Goal: Task Accomplishment & Management: Manage account settings

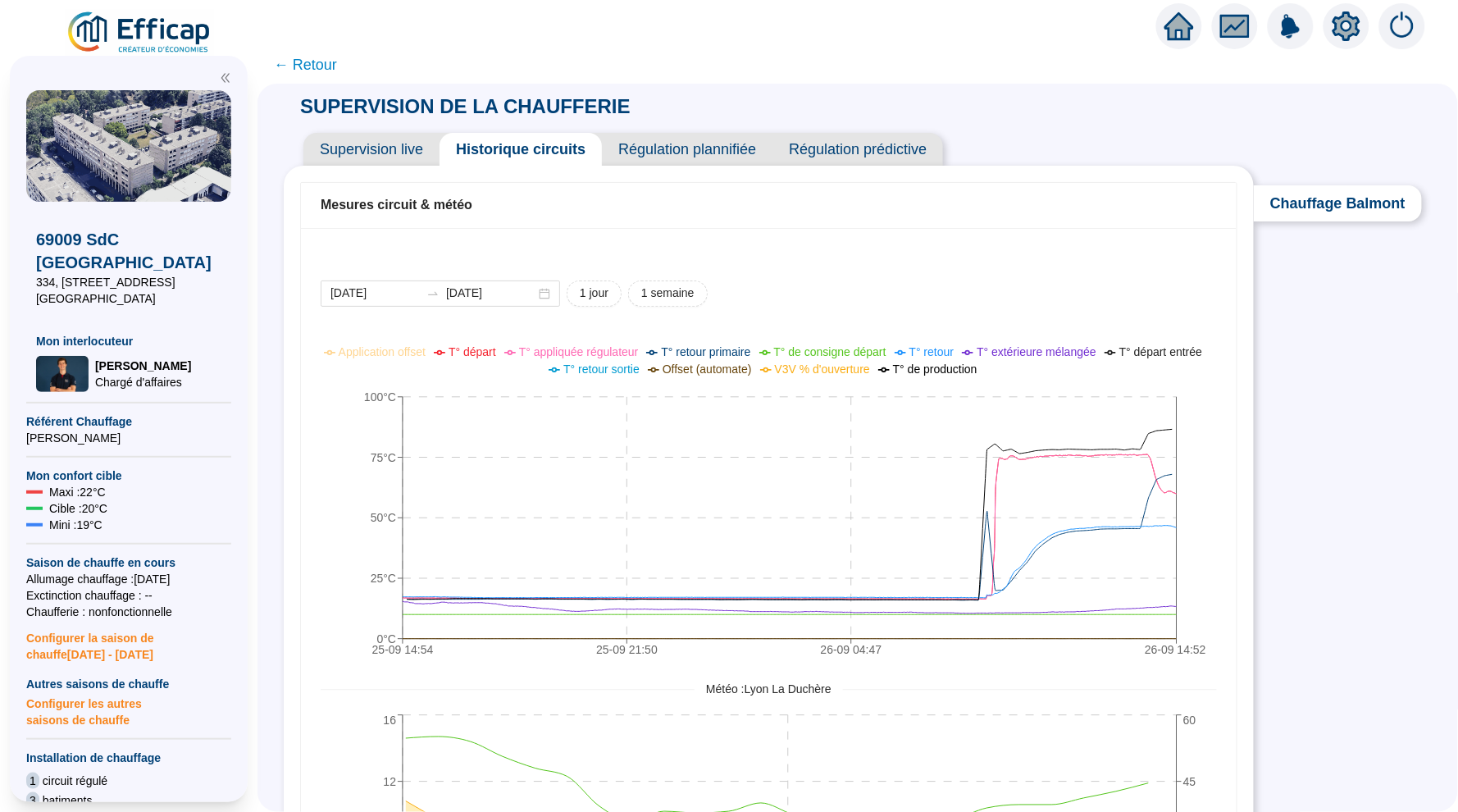
click at [1179, 29] on icon "home" at bounding box center [1179, 26] width 29 height 28
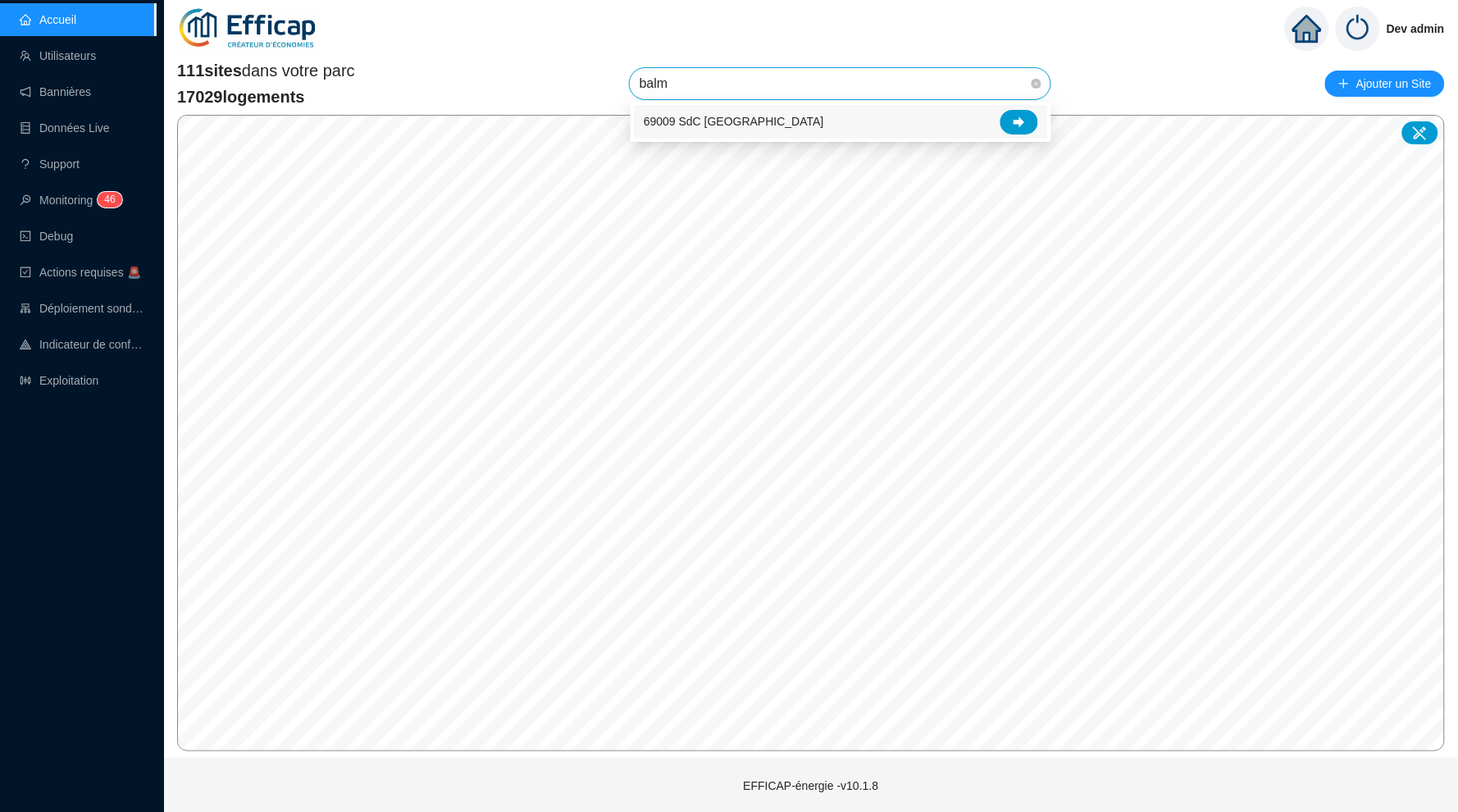
type input "balmo"
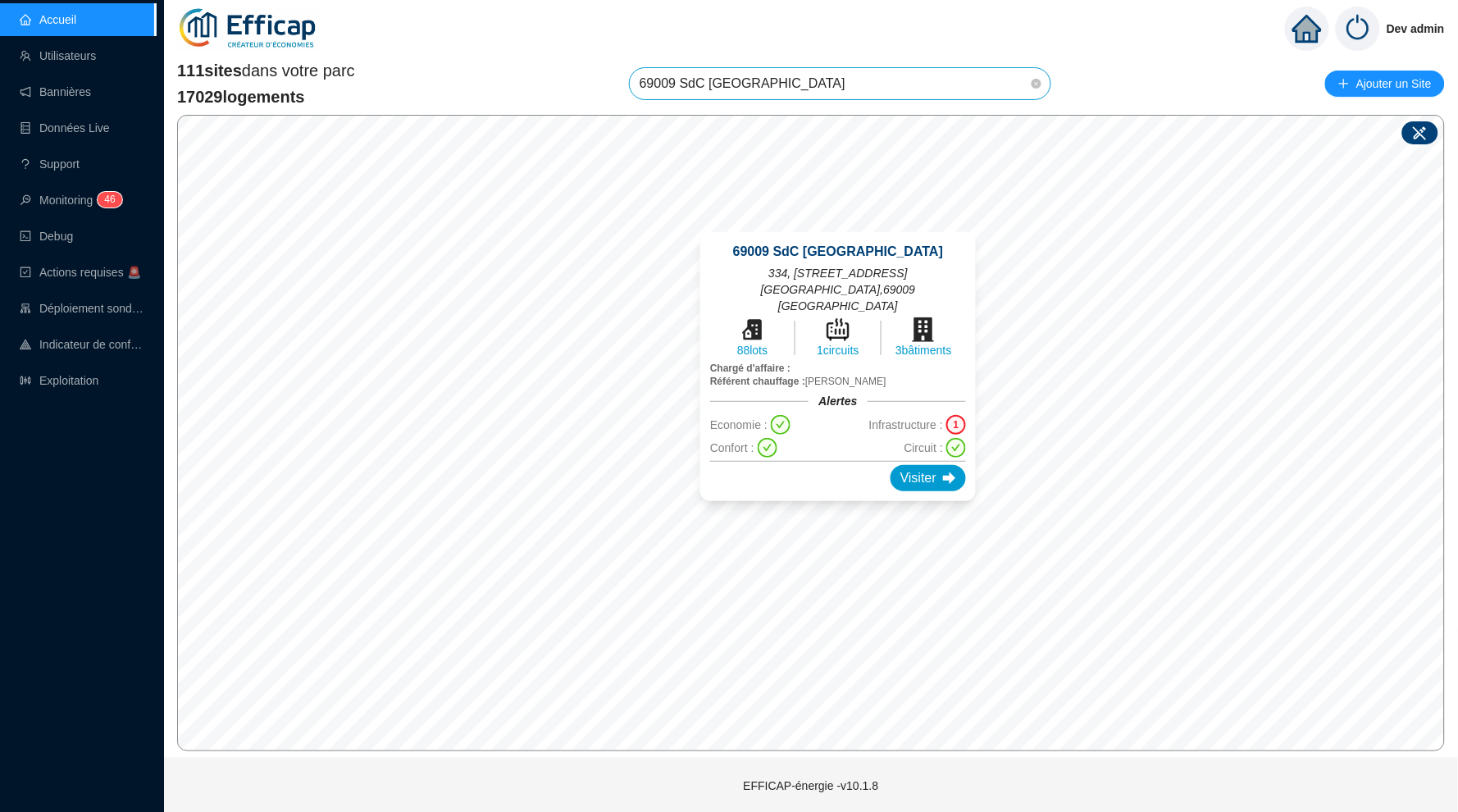
click at [1431, 125] on div at bounding box center [1421, 132] width 36 height 23
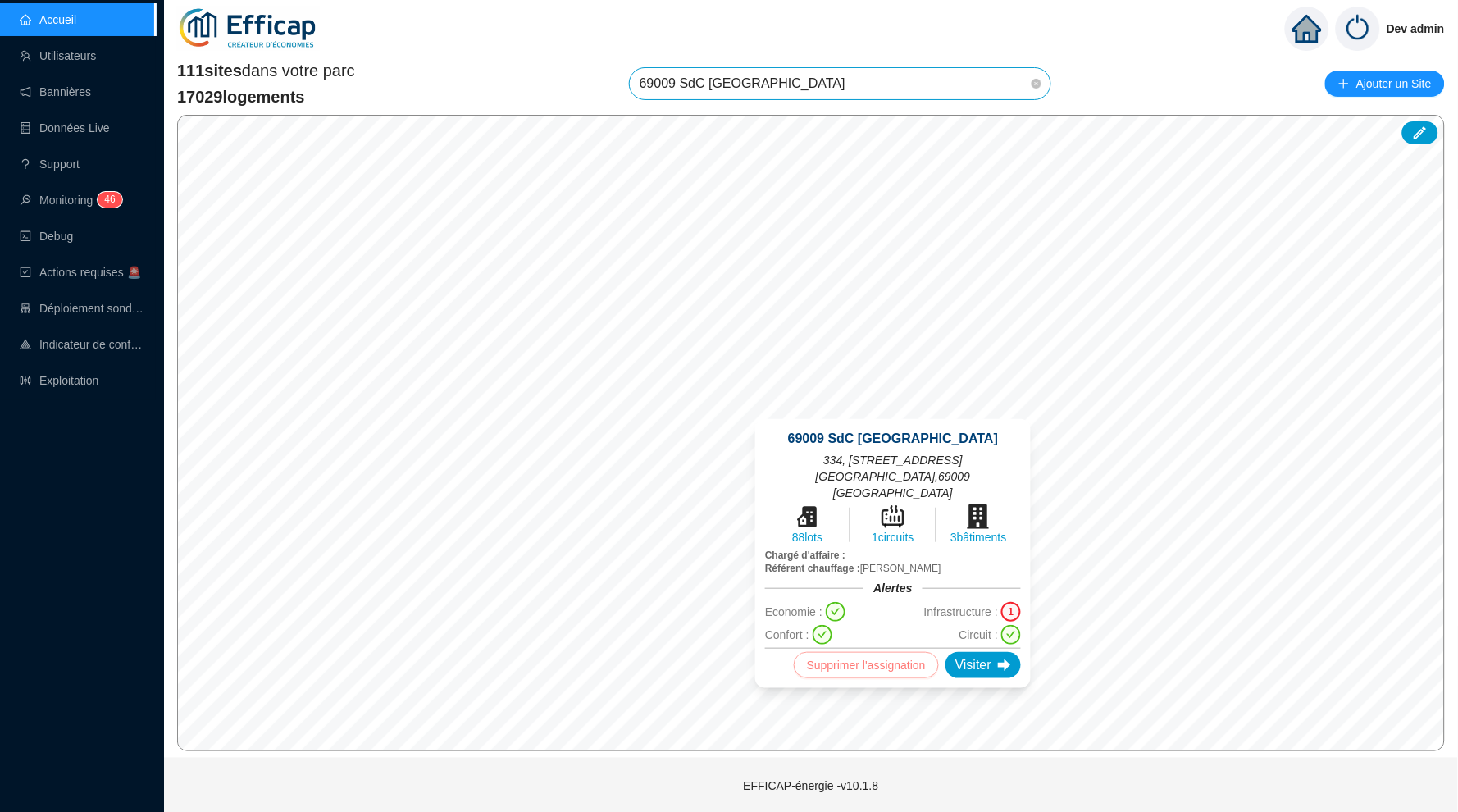
click at [849, 655] on span "Supprimer l'assignation" at bounding box center [866, 665] width 119 height 20
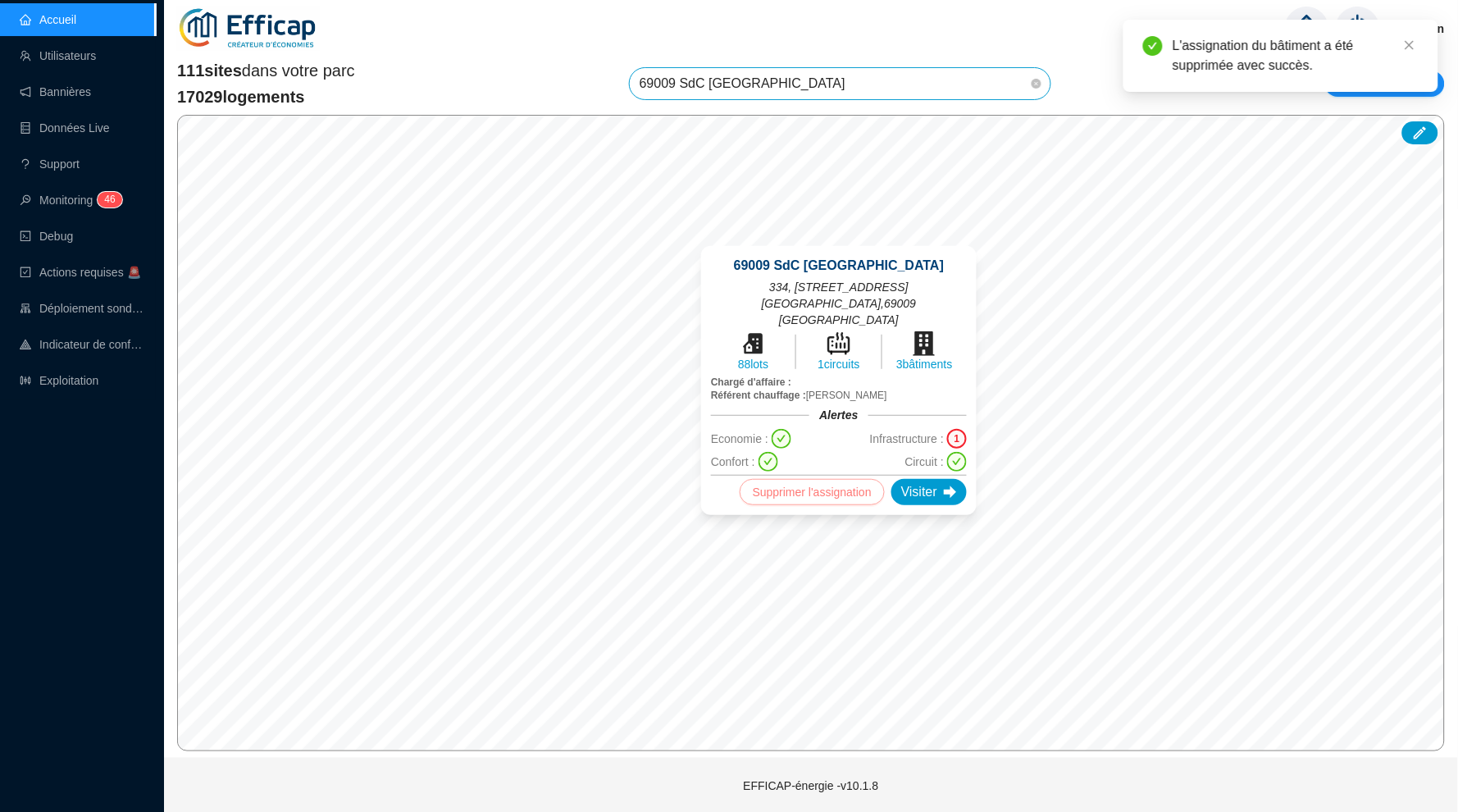
click at [818, 496] on span "Supprimer l'assignation" at bounding box center [812, 492] width 119 height 20
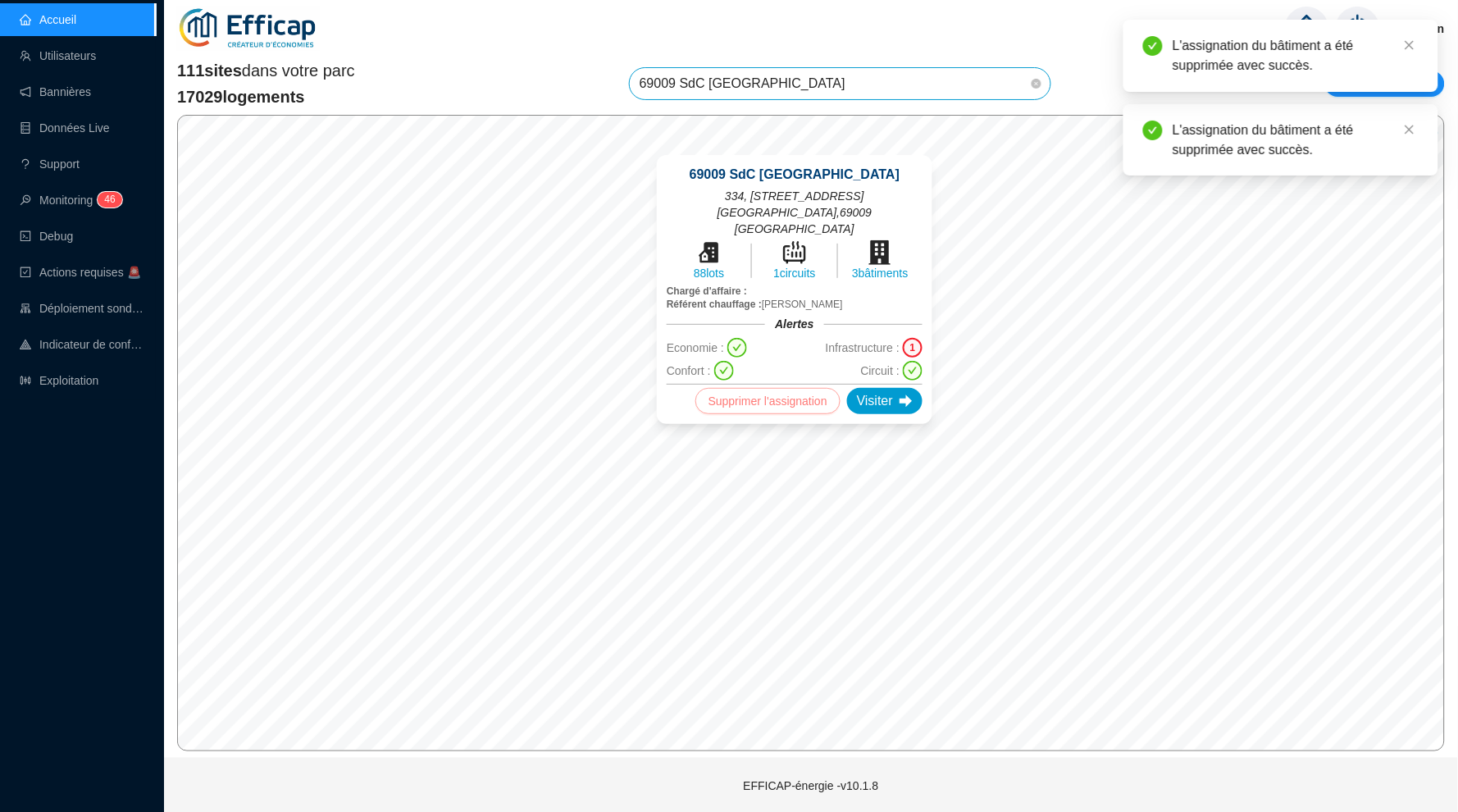
click at [790, 401] on span "Supprimer l'assignation" at bounding box center [768, 401] width 119 height 20
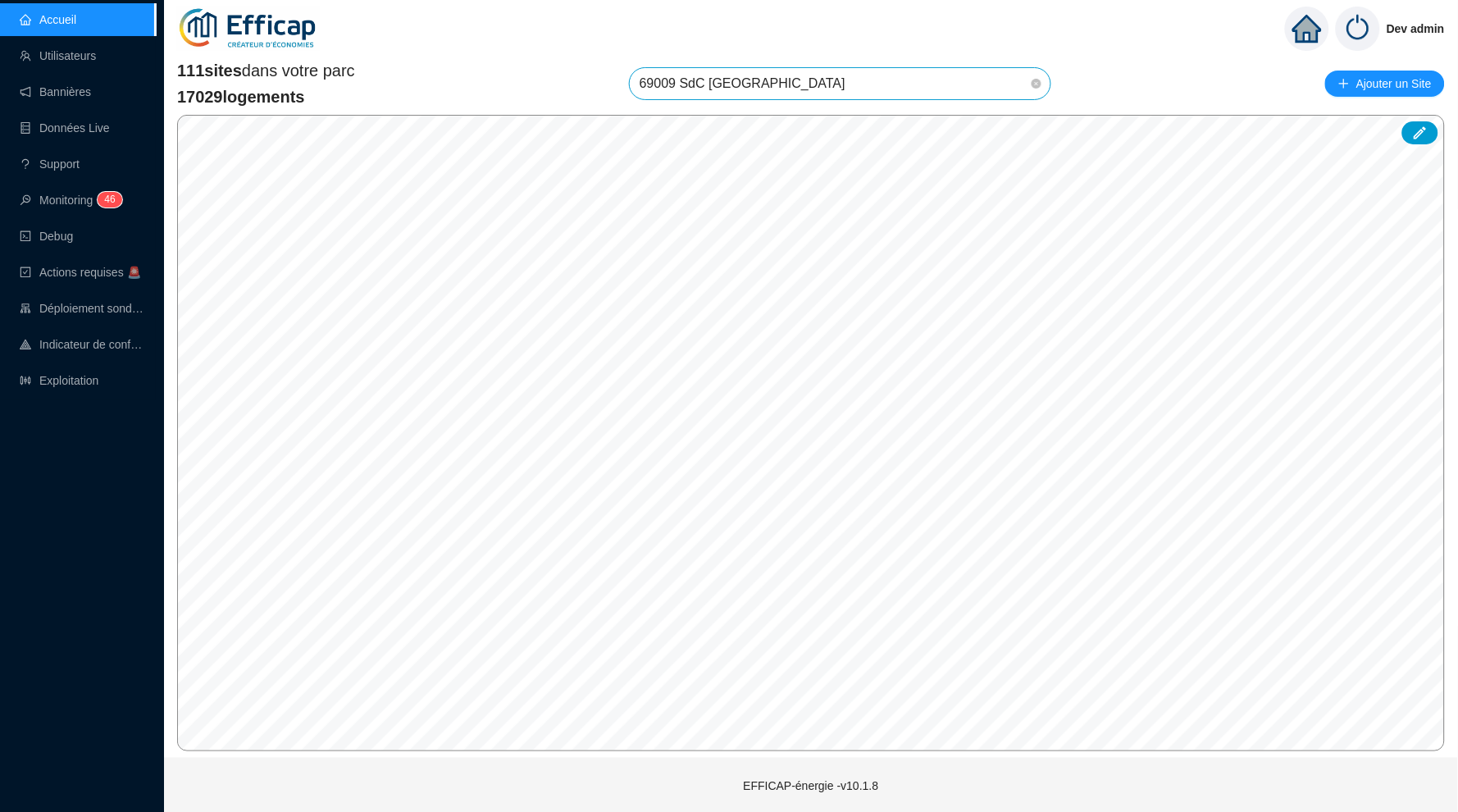
click at [872, 84] on span "69009 SdC [GEOGRAPHIC_DATA]" at bounding box center [840, 84] width 401 height 31
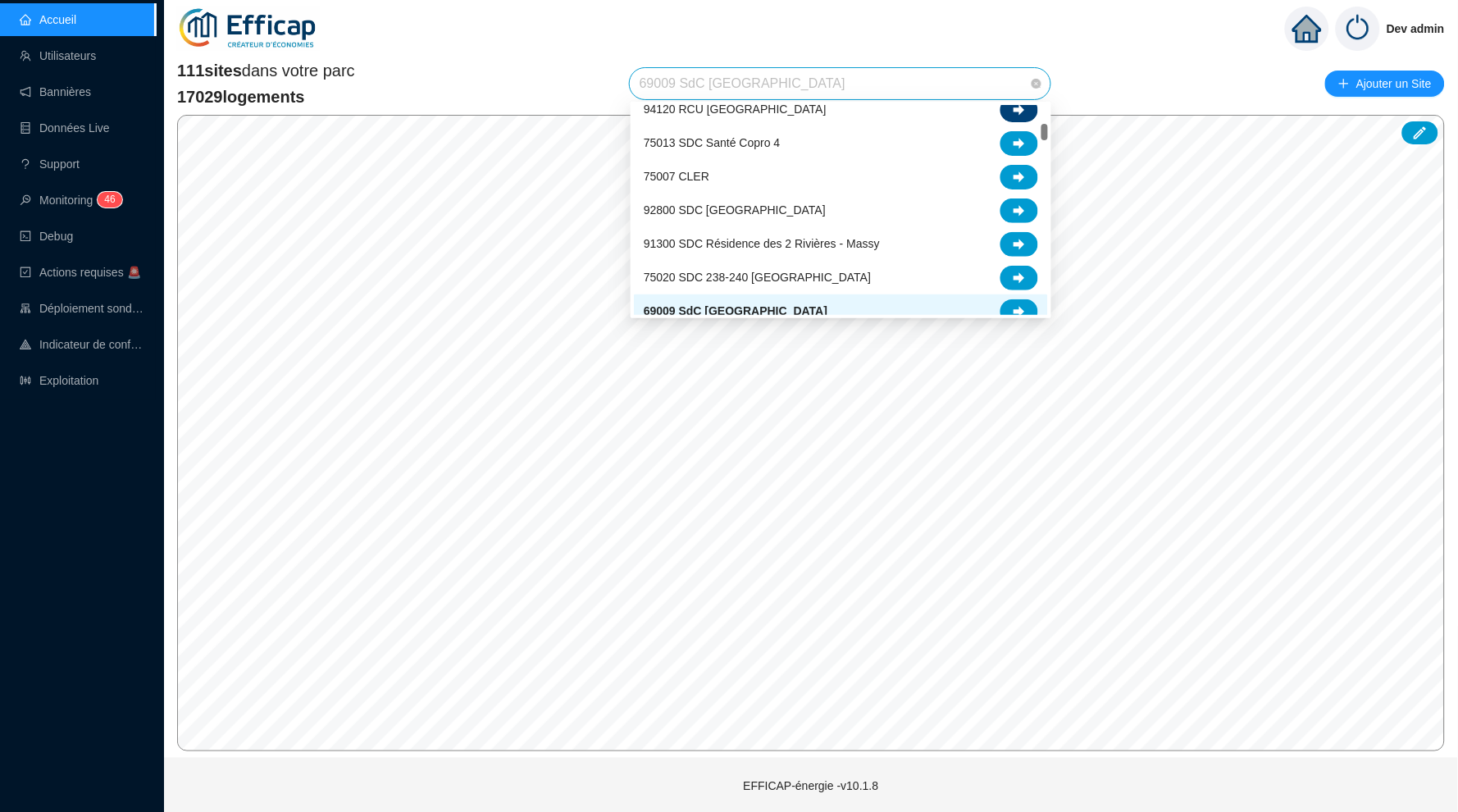
scroll to position [279, 0]
click at [1026, 302] on div at bounding box center [1019, 314] width 37 height 25
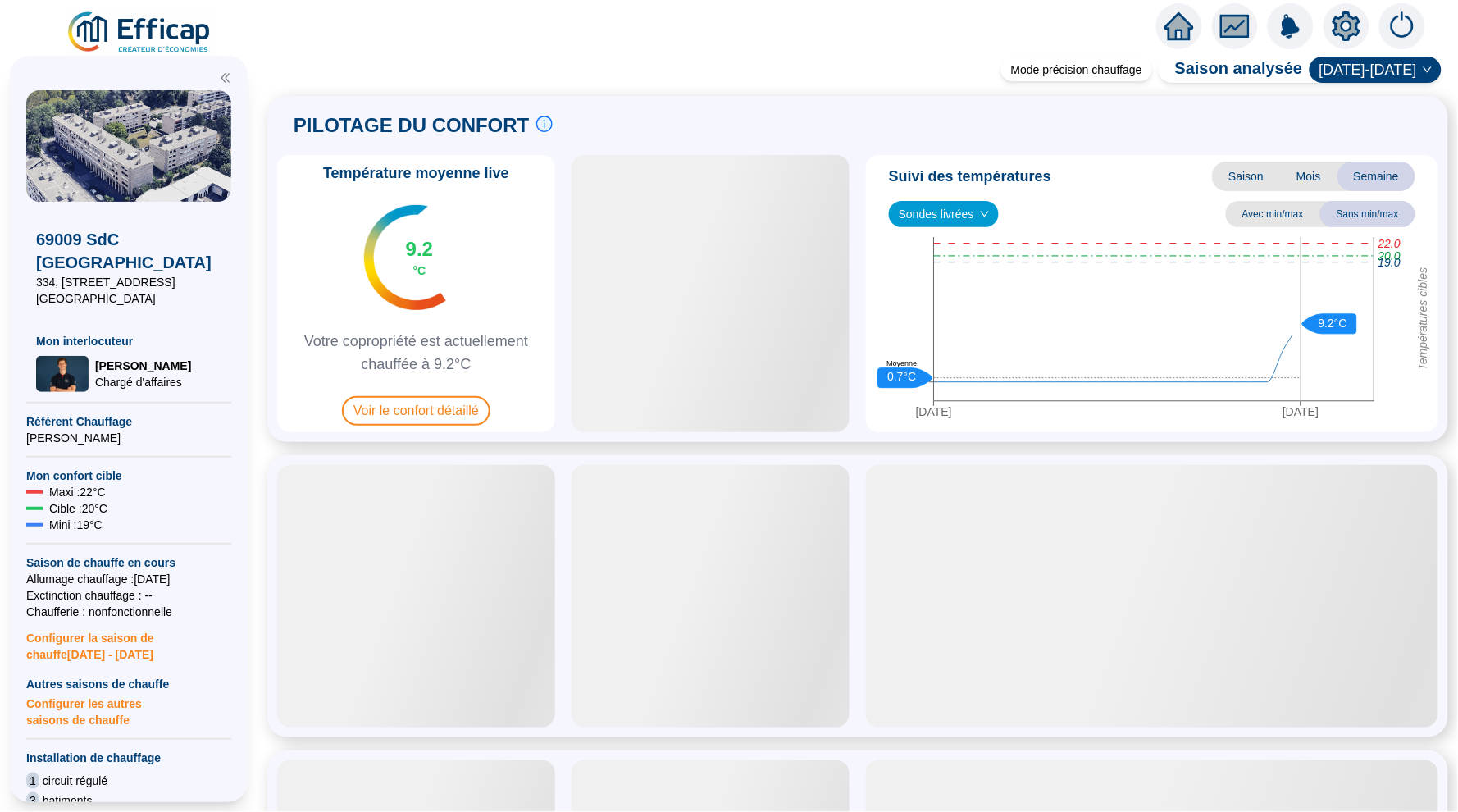
click at [1343, 31] on icon "setting" at bounding box center [1346, 25] width 28 height 26
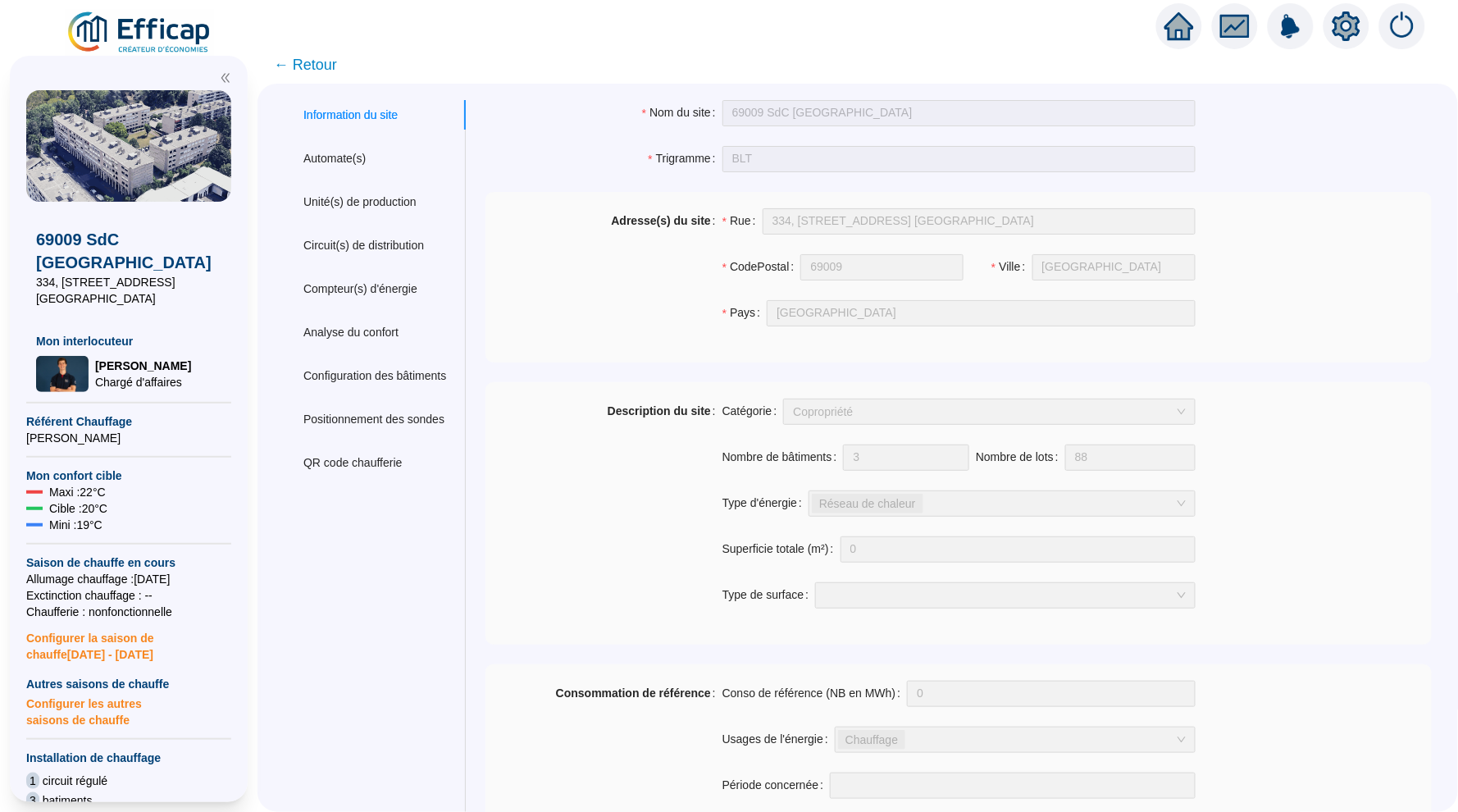
click at [353, 195] on div "Unité(s) de production" at bounding box center [360, 202] width 113 height 17
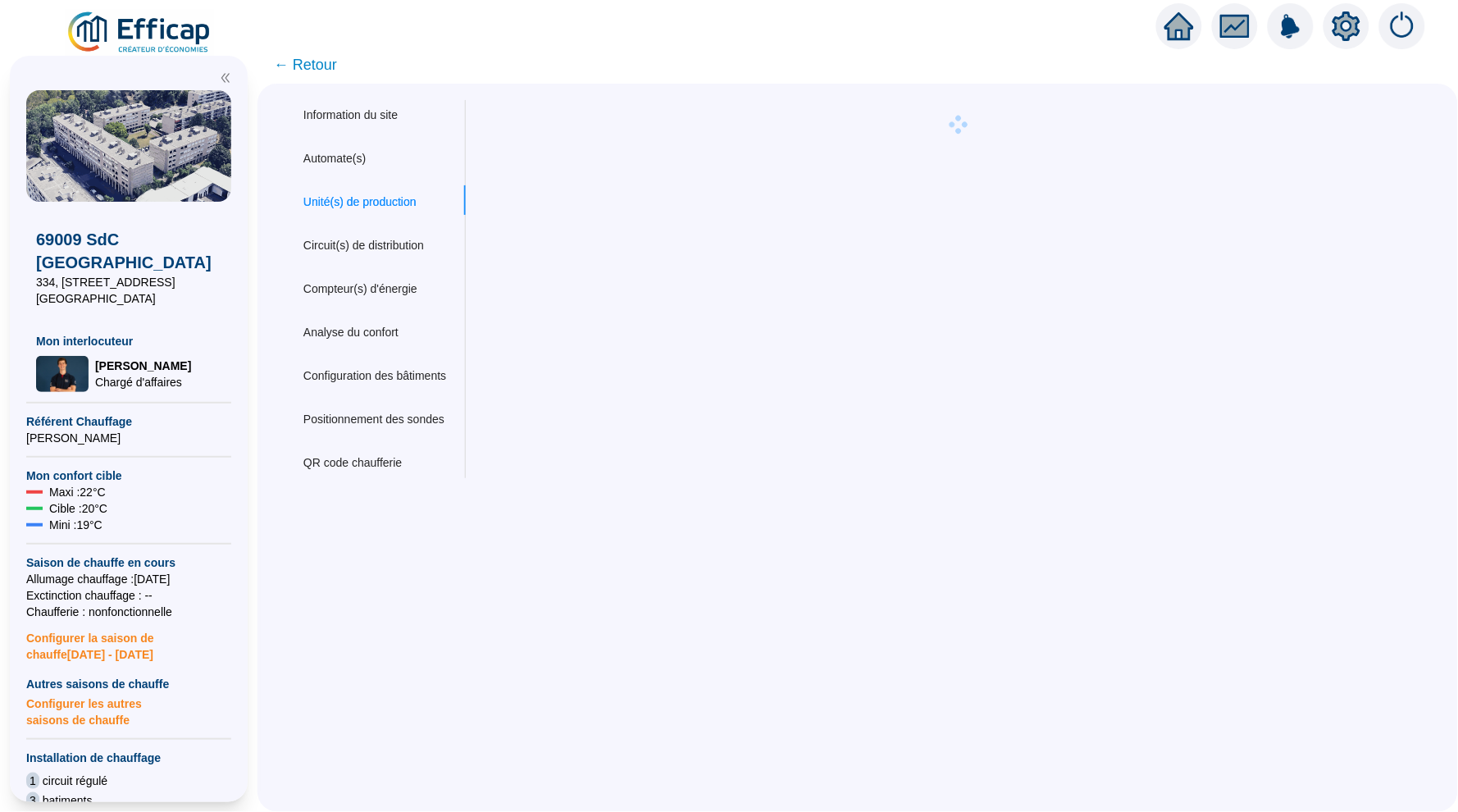
click at [370, 261] on div "Information du site Automate(s) Unité(s) de production Circuit(s) de distributi…" at bounding box center [375, 289] width 182 height 378
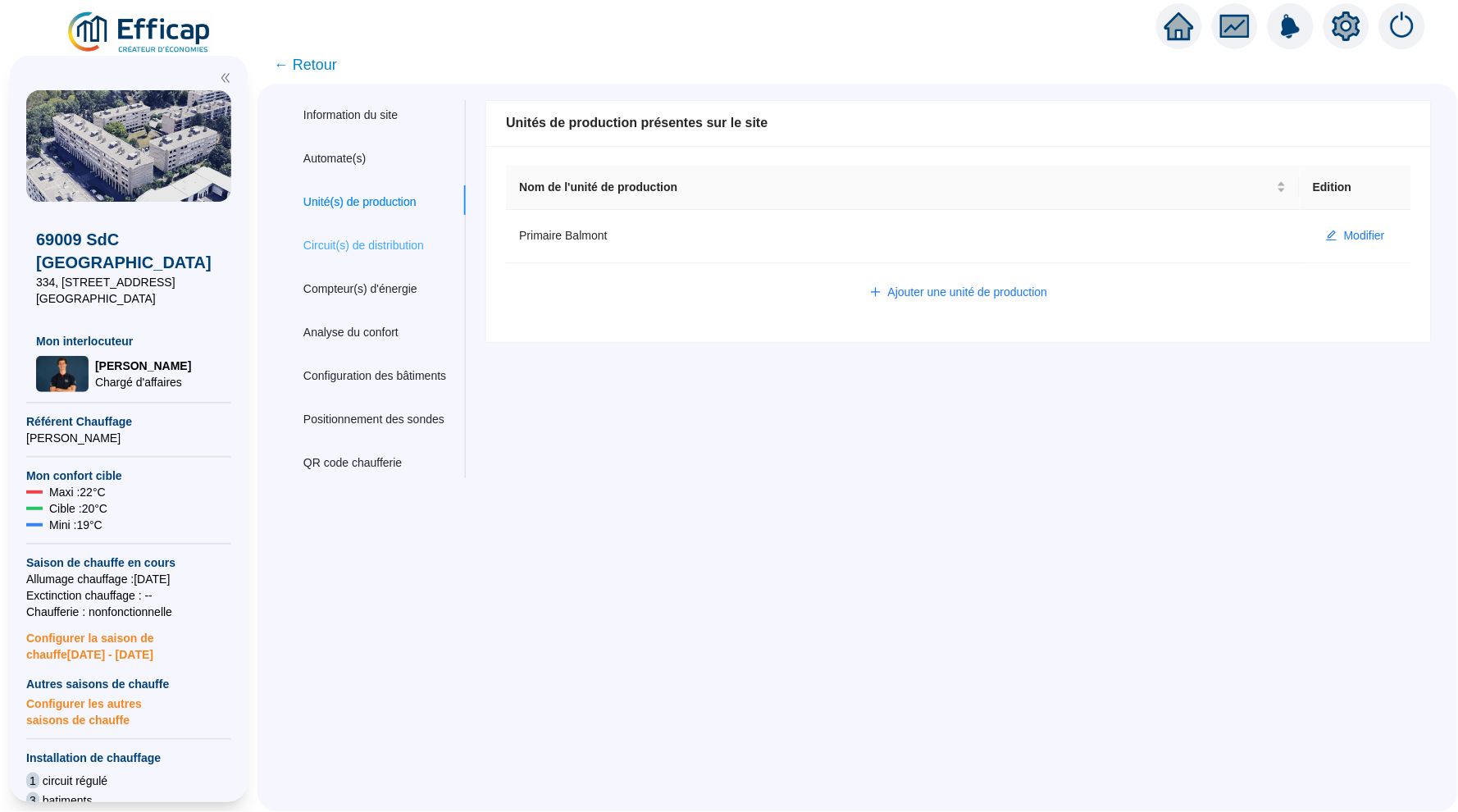
click at [370, 233] on div "Circuit(s) de distribution" at bounding box center [375, 245] width 182 height 30
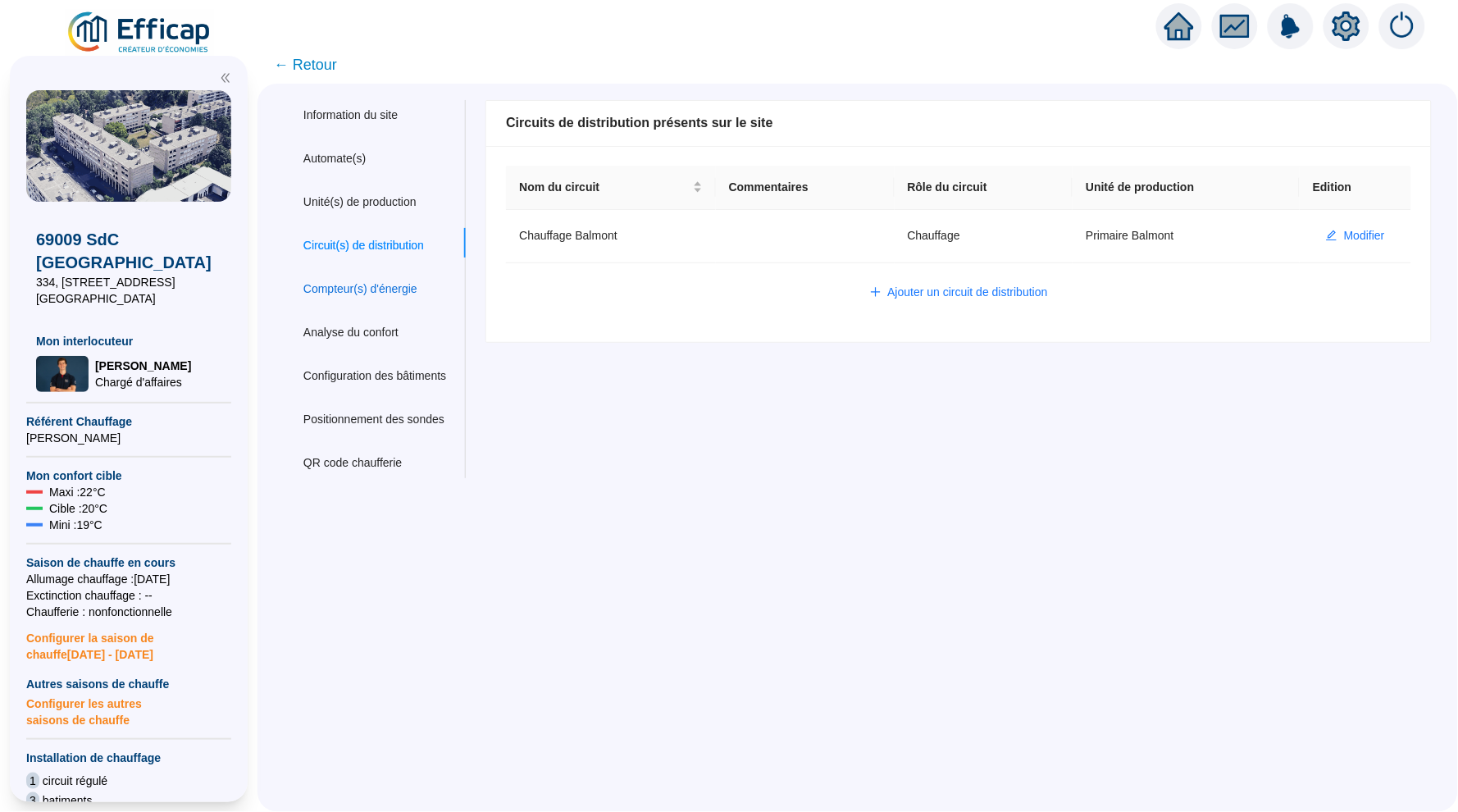
click at [362, 286] on div "Compteur(s) d'énergie" at bounding box center [360, 288] width 114 height 17
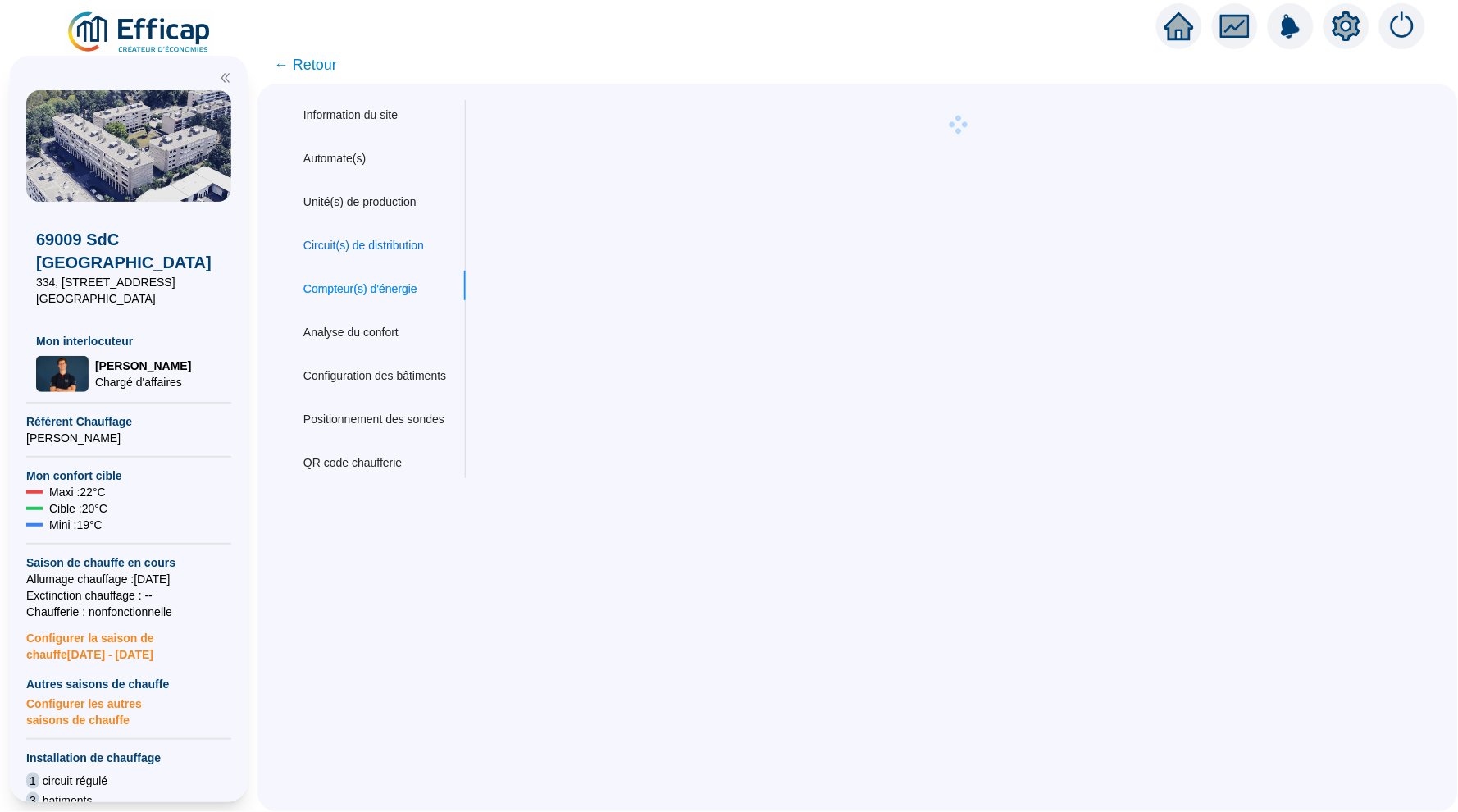
click at [362, 237] on div "Circuit(s) de distribution" at bounding box center [364, 246] width 121 height 17
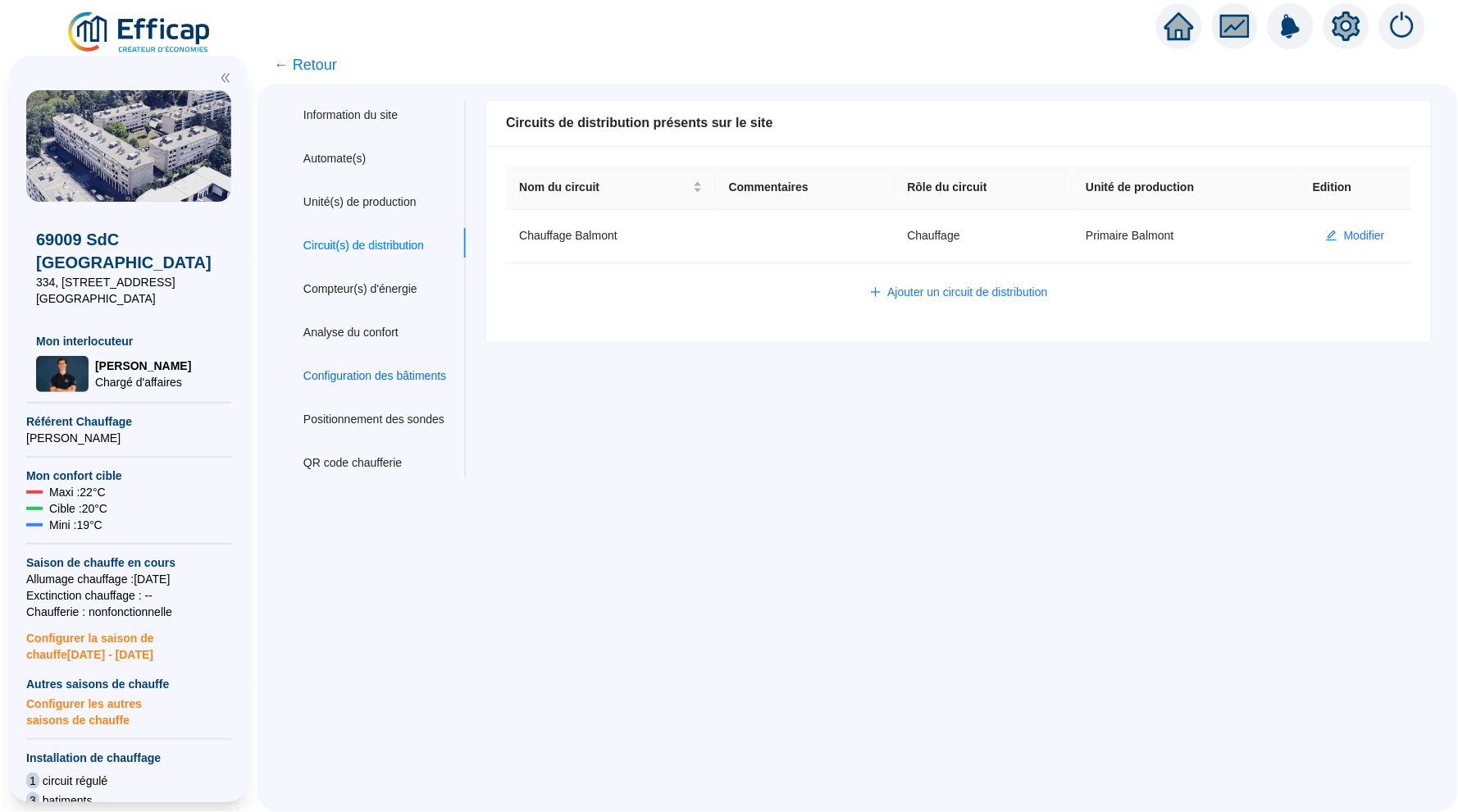
click at [362, 367] on div "Configuration des bâtiments" at bounding box center [375, 376] width 143 height 17
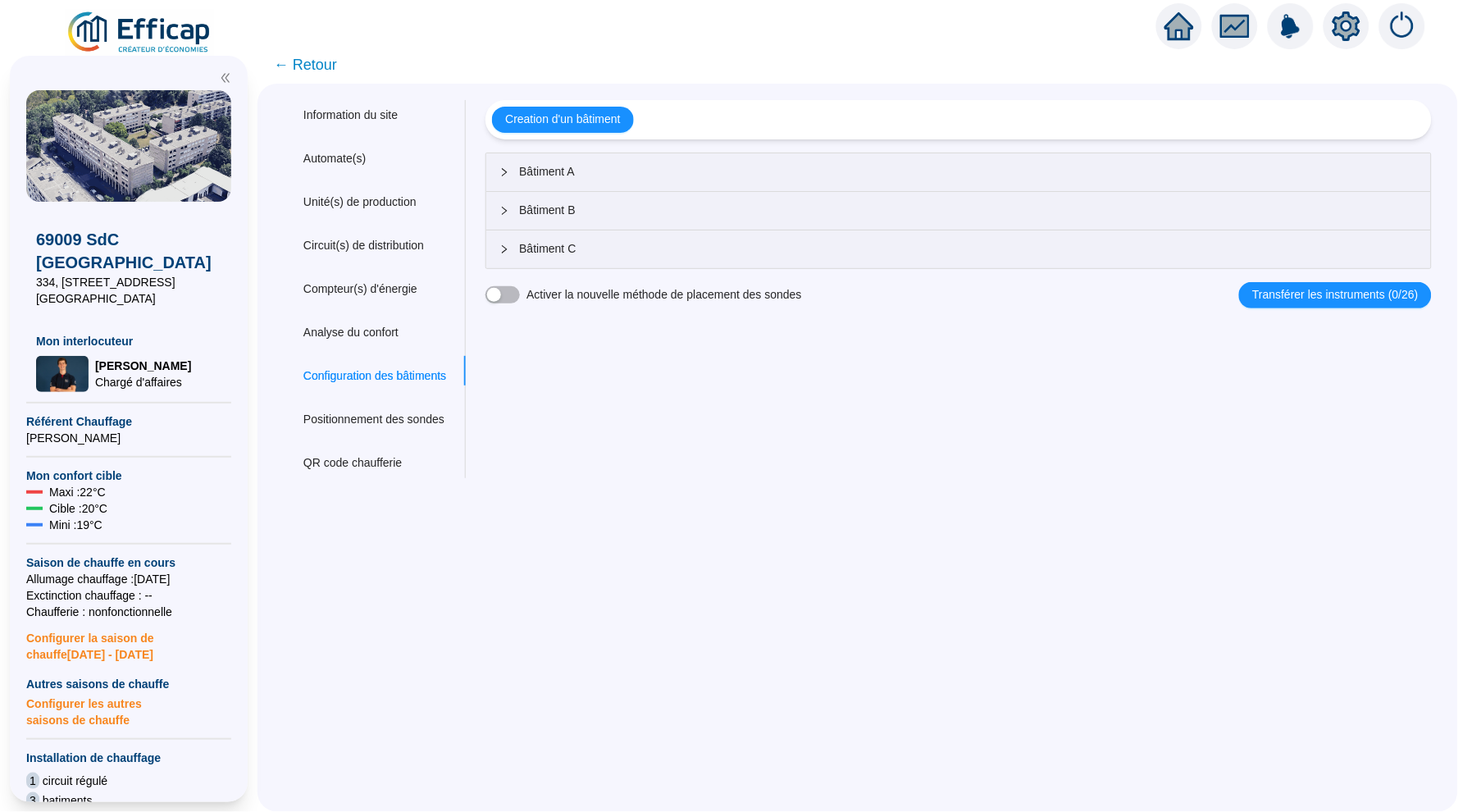
click at [589, 163] on span "Bâtiment A" at bounding box center [969, 171] width 899 height 17
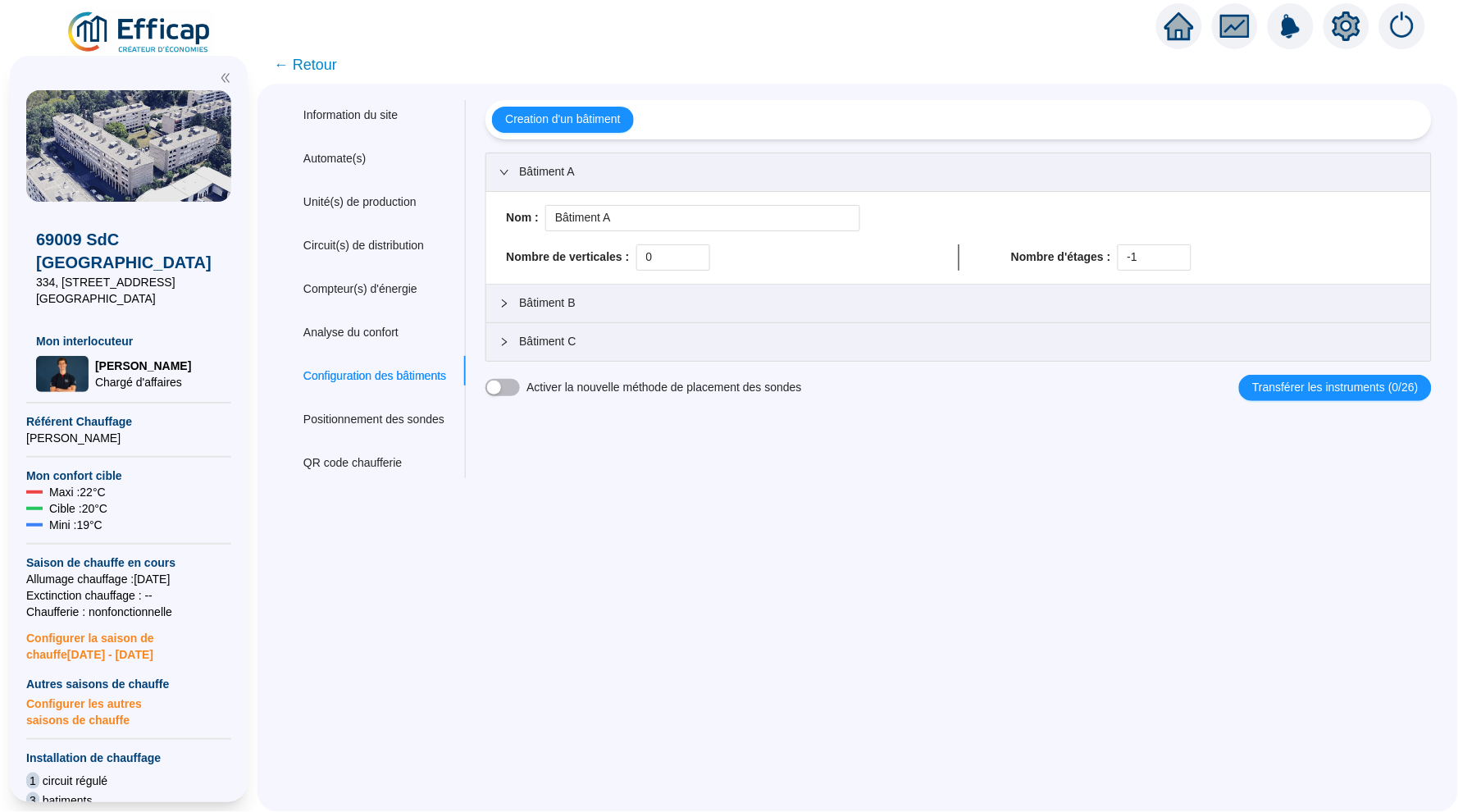
click at [643, 293] on div "Bâtiment B" at bounding box center [959, 303] width 945 height 37
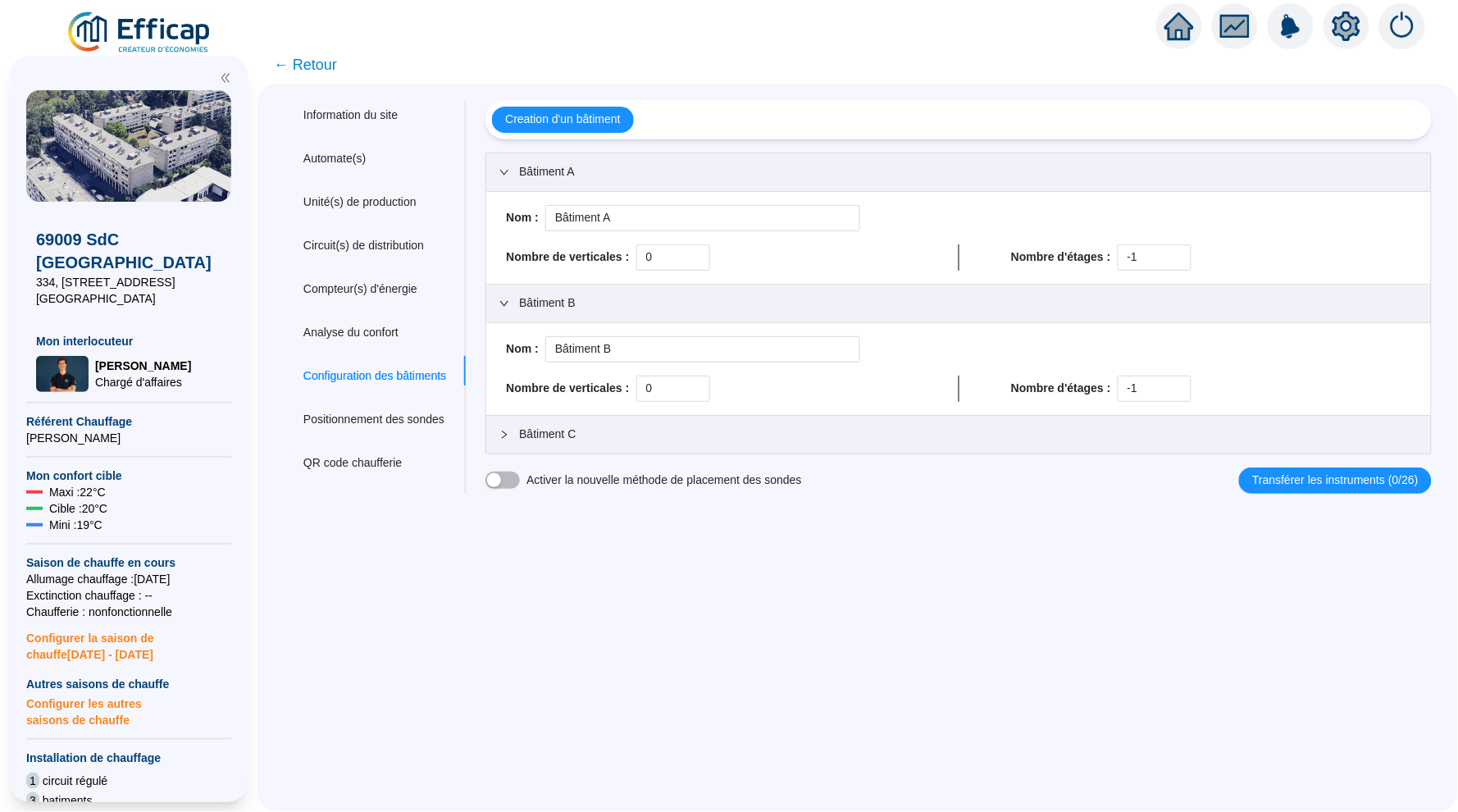
click at [651, 432] on span "Bâtiment C" at bounding box center [969, 434] width 899 height 17
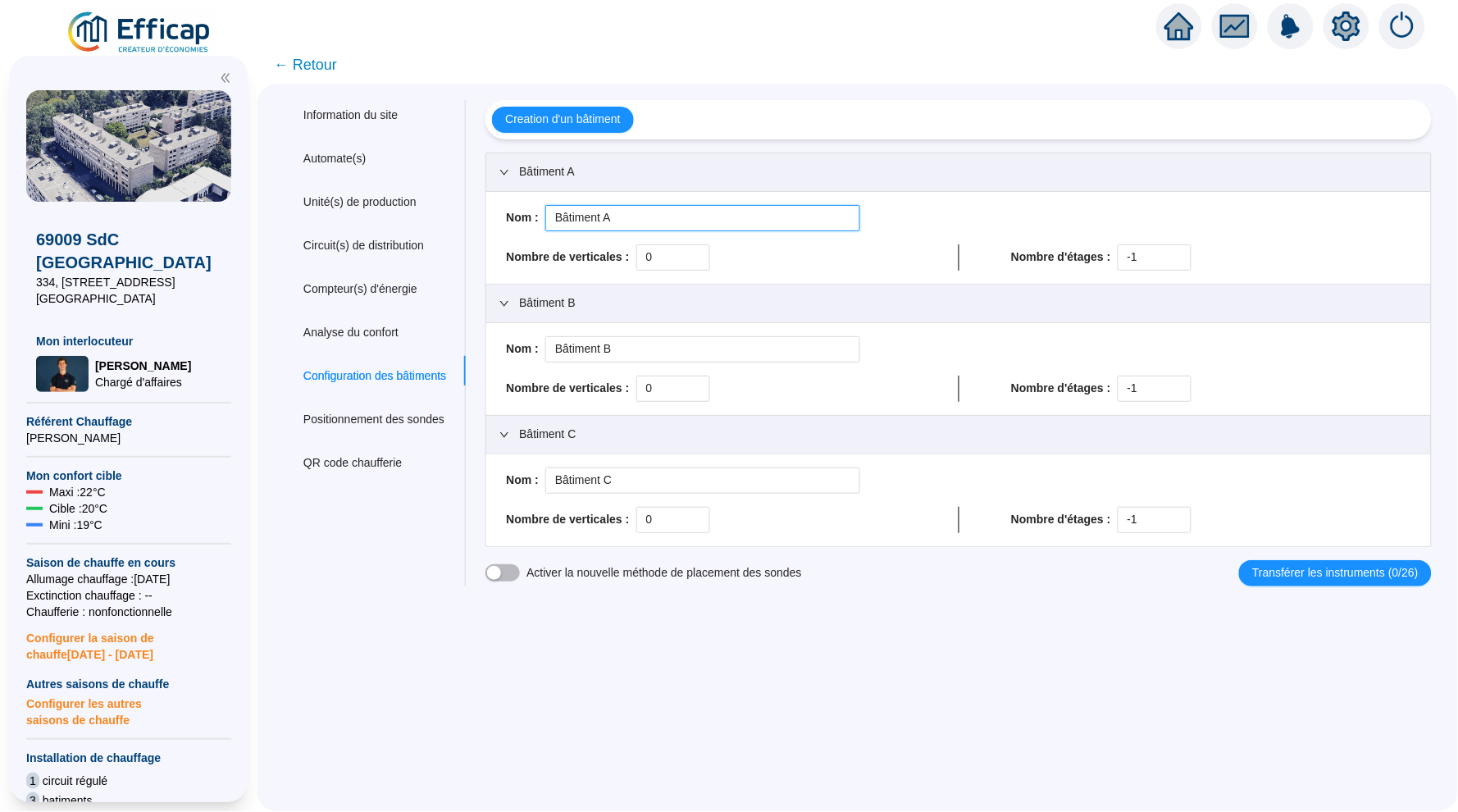
drag, startPoint x: 648, startPoint y: 219, endPoint x: 545, endPoint y: 217, distance: 103.0
click at [545, 217] on div "Nom : Bâtiment A" at bounding box center [959, 217] width 919 height 26
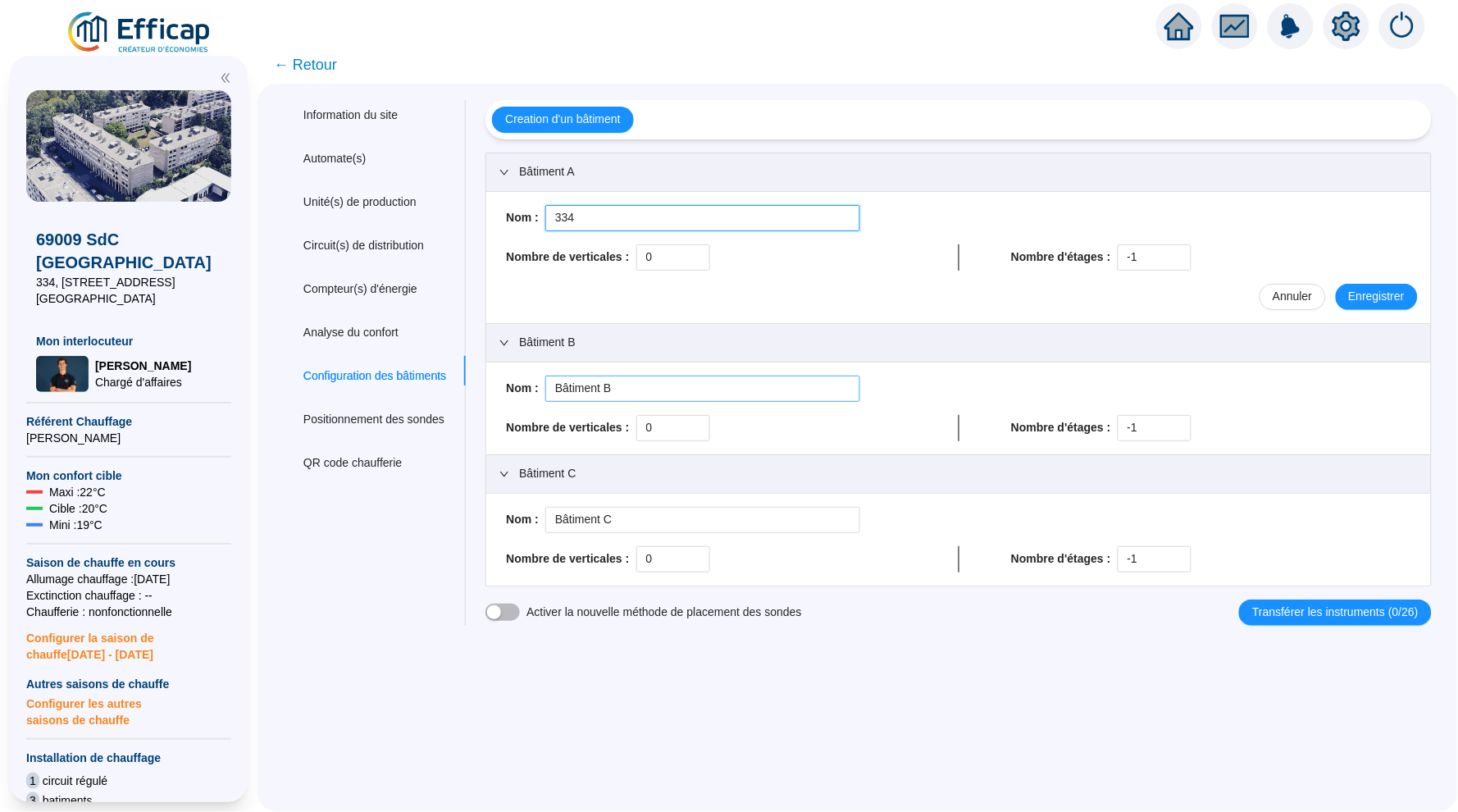
type input "334"
drag, startPoint x: 658, startPoint y: 376, endPoint x: 653, endPoint y: 392, distance: 16.8
click at [653, 392] on input "Bâtiment B" at bounding box center [703, 388] width 315 height 26
click at [1395, 299] on span "Enregistrer" at bounding box center [1376, 296] width 55 height 17
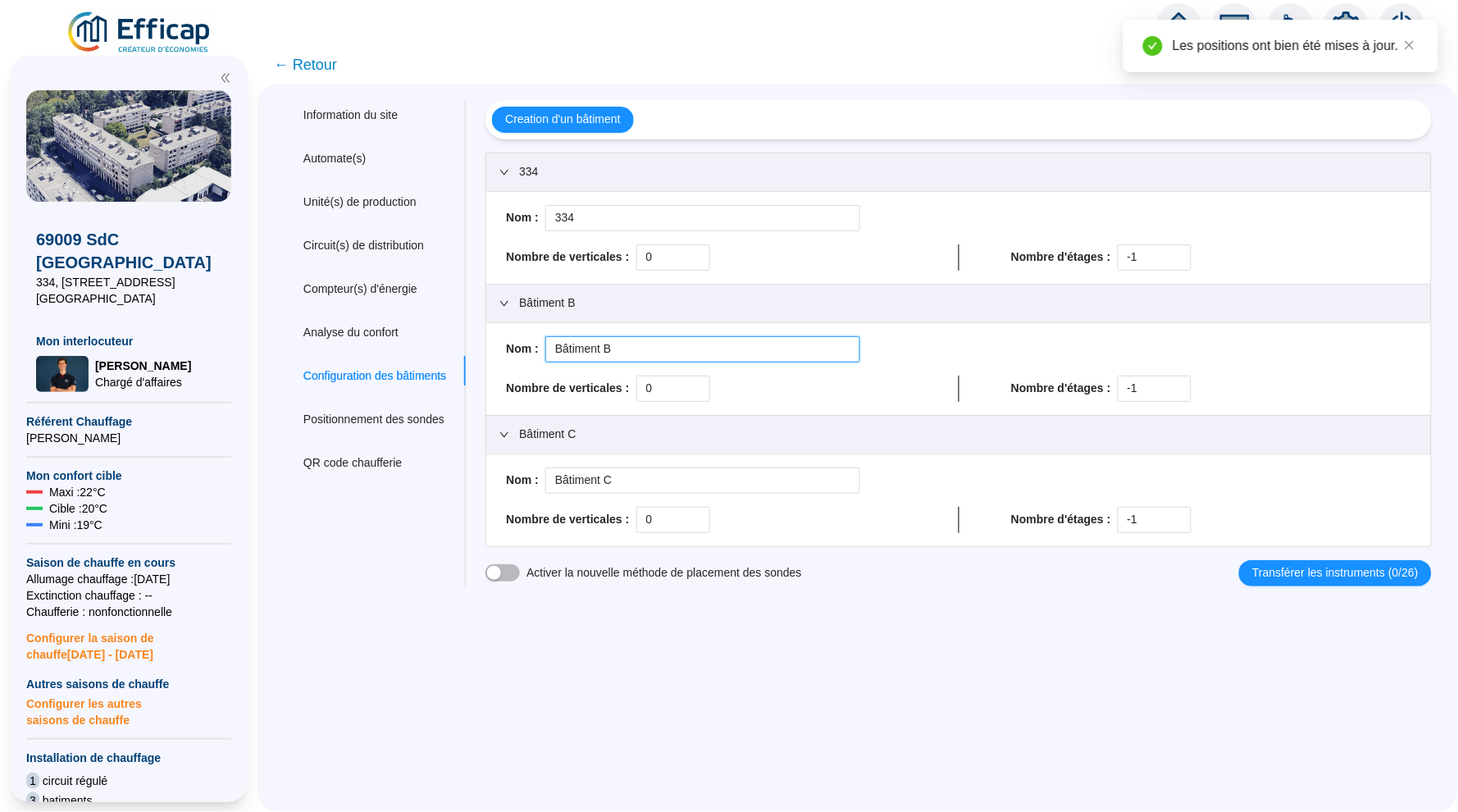
drag, startPoint x: 636, startPoint y: 346, endPoint x: 547, endPoint y: 346, distance: 89.0
click at [544, 346] on div "Nom : Bâtiment B" at bounding box center [959, 349] width 919 height 26
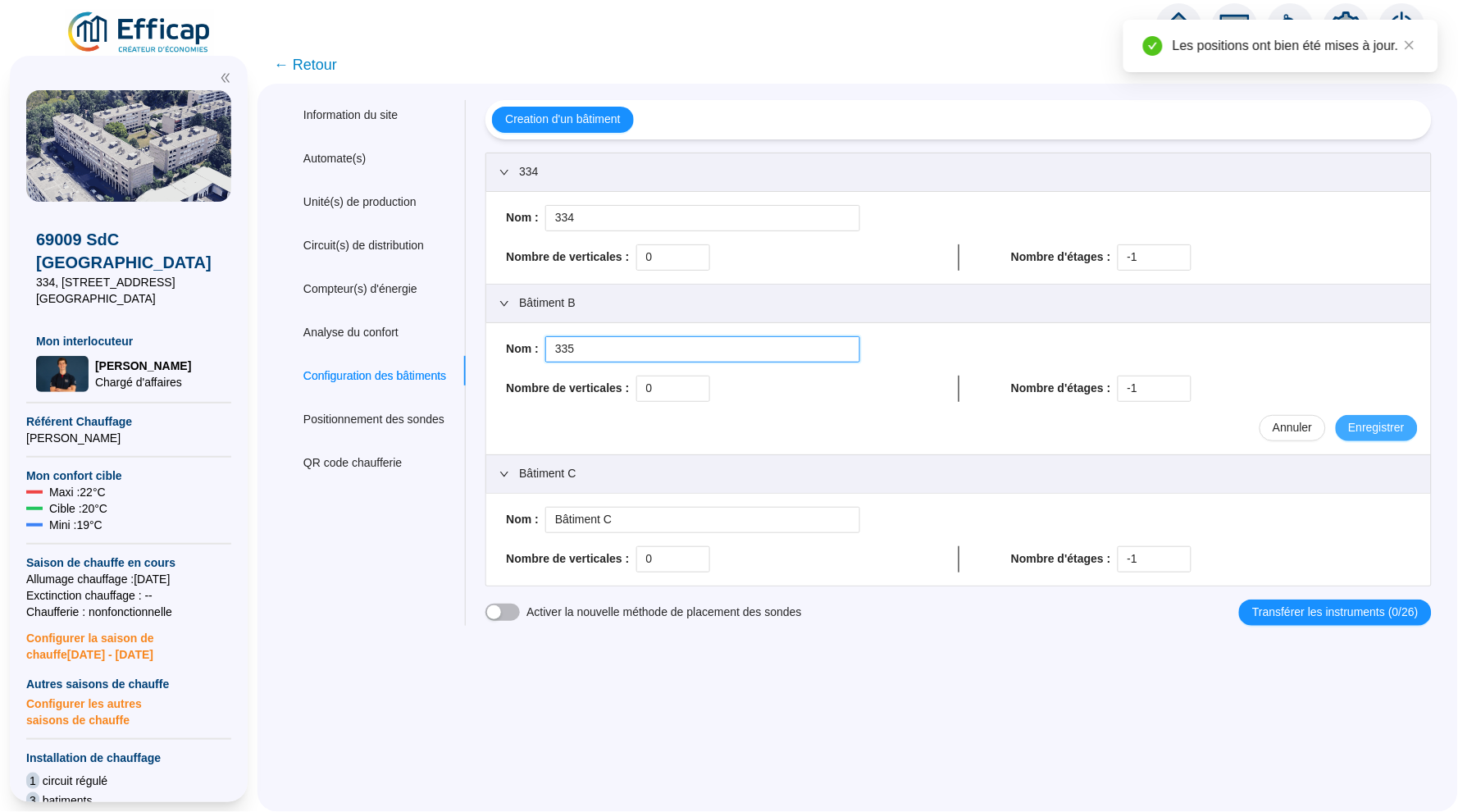
type input "335"
click at [1345, 437] on button "Enregistrer" at bounding box center [1377, 427] width 82 height 26
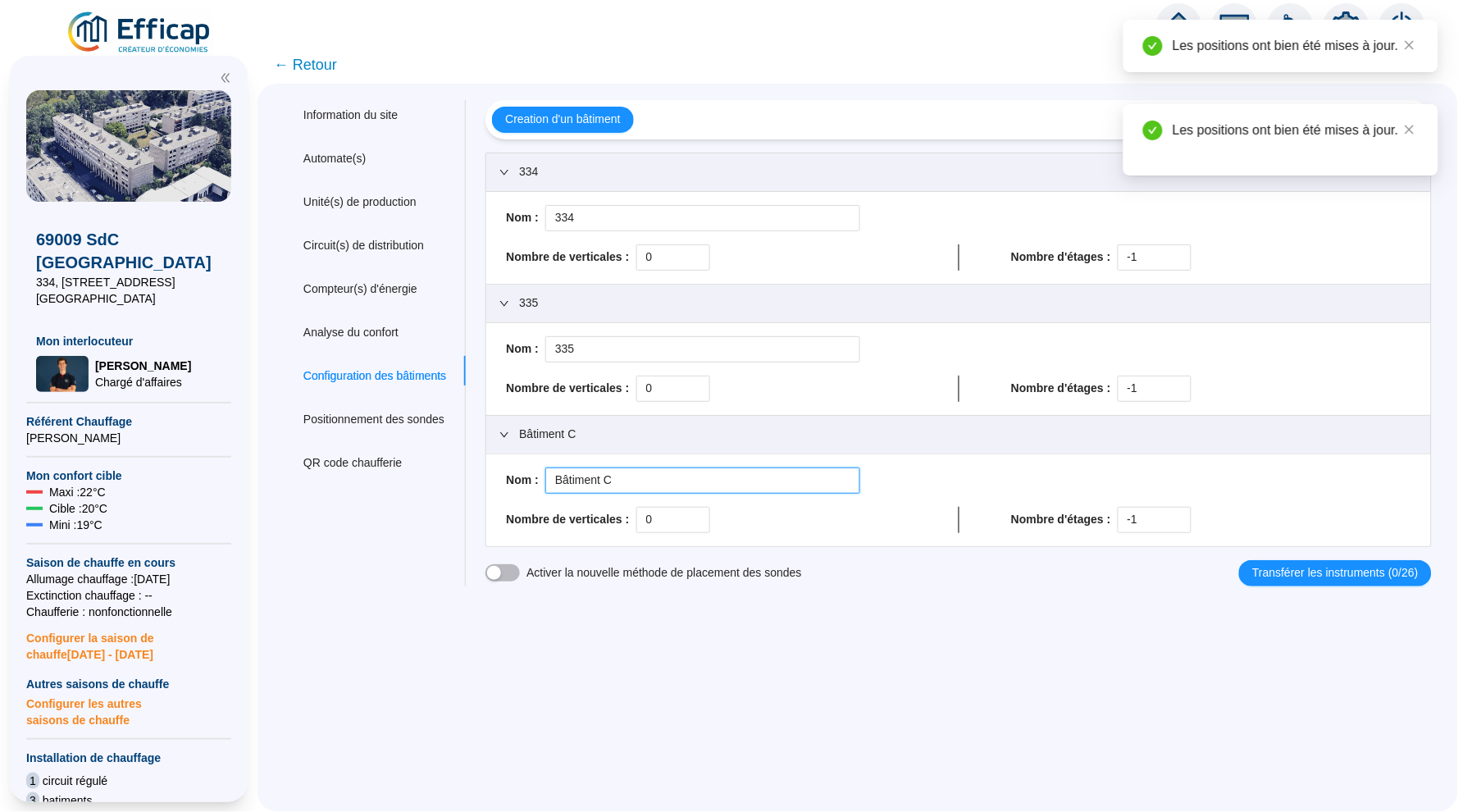
drag, startPoint x: 659, startPoint y: 479, endPoint x: 560, endPoint y: 479, distance: 99.0
click at [559, 479] on input "Bâtiment C" at bounding box center [703, 480] width 315 height 26
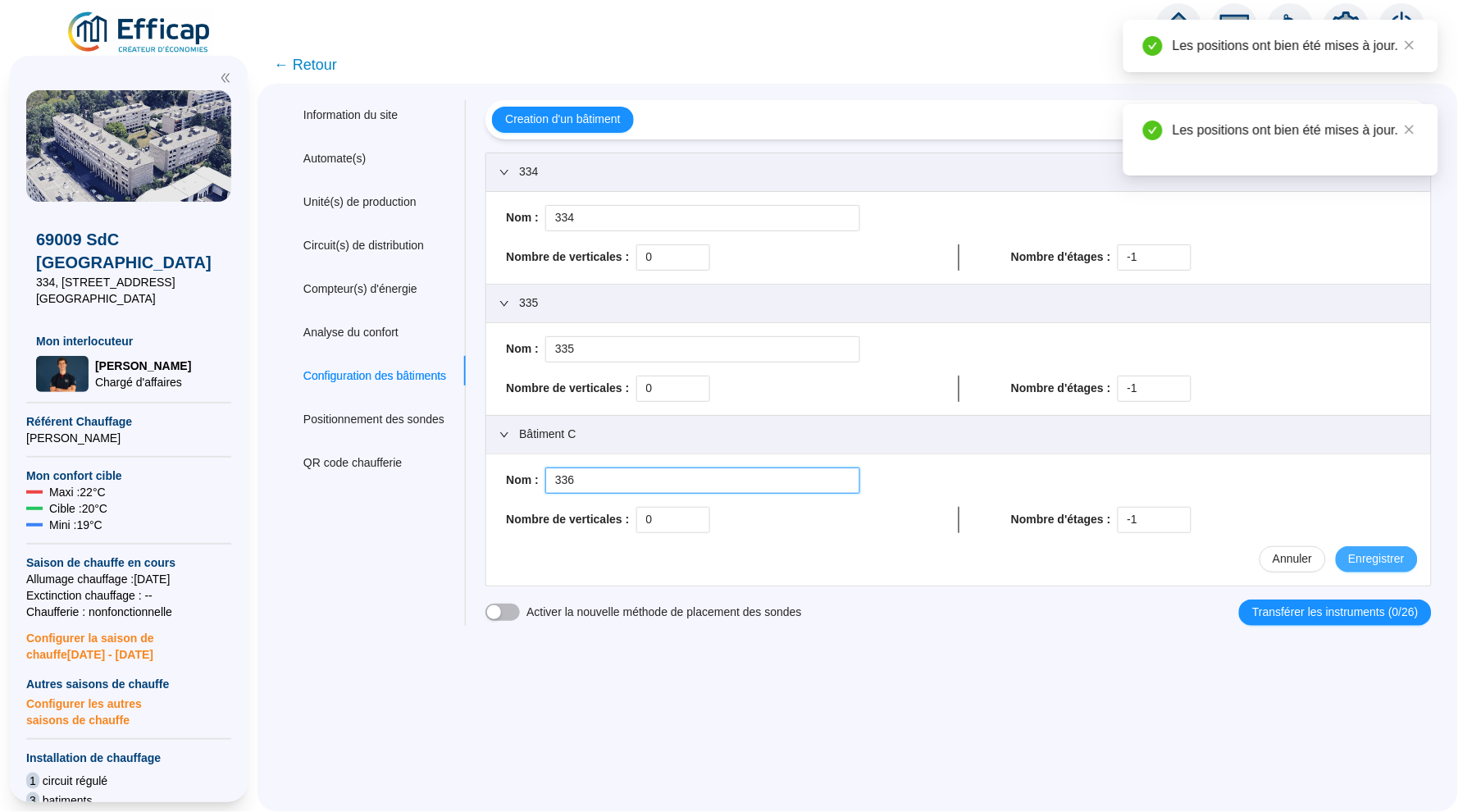
type input "336"
click at [1375, 553] on span "Enregistrer" at bounding box center [1376, 558] width 55 height 17
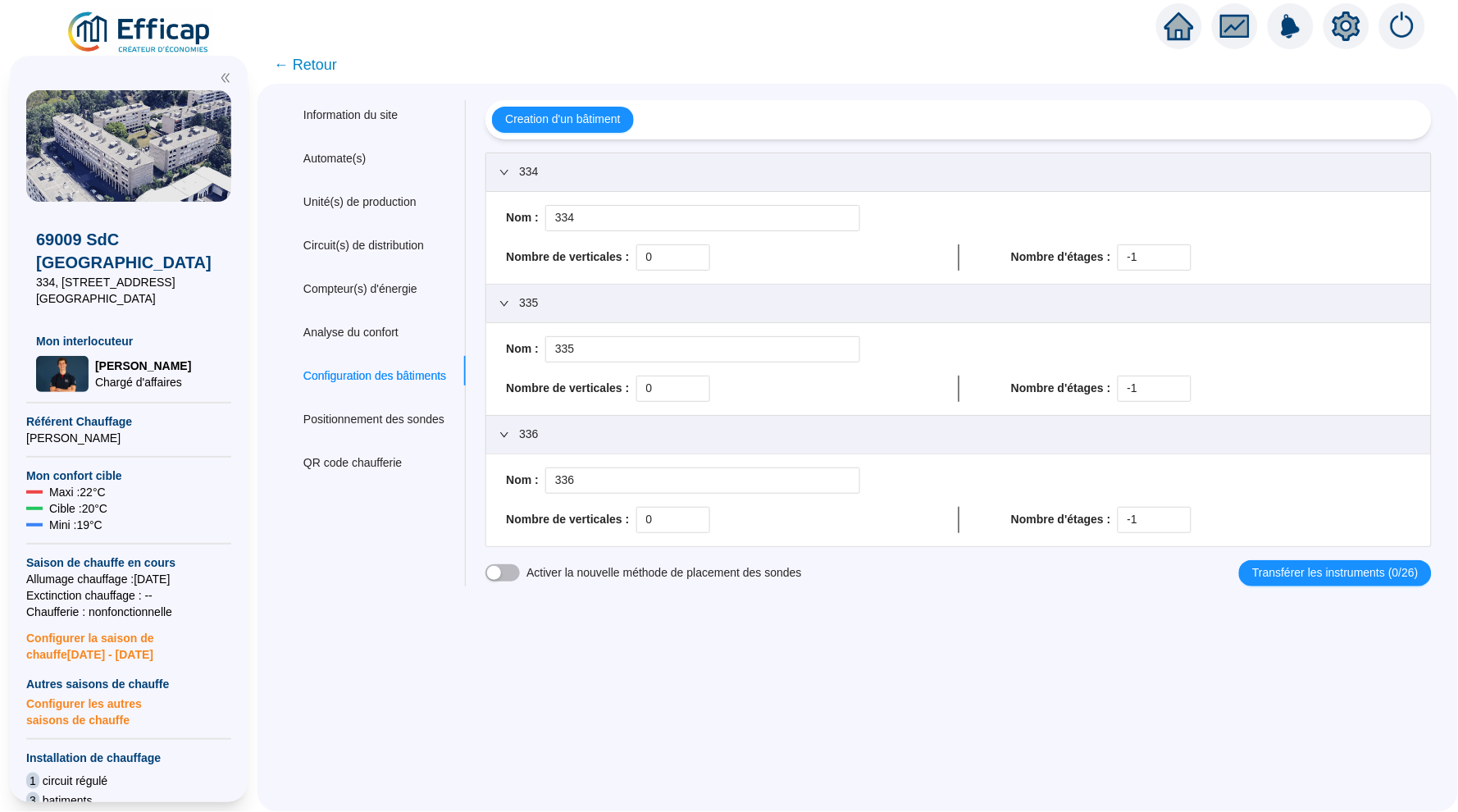
click at [1171, 32] on icon "home" at bounding box center [1179, 26] width 29 height 28
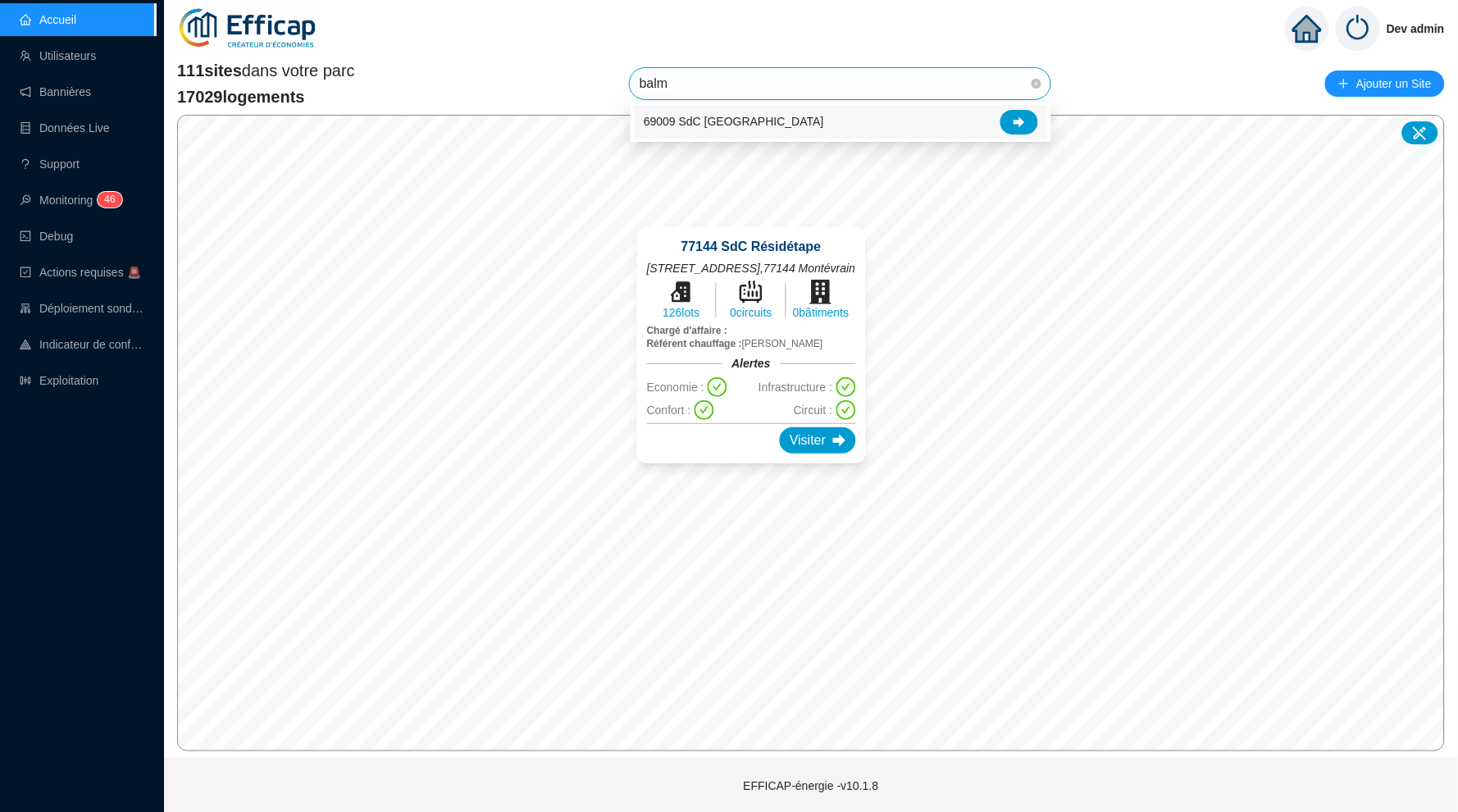
type input "balmo"
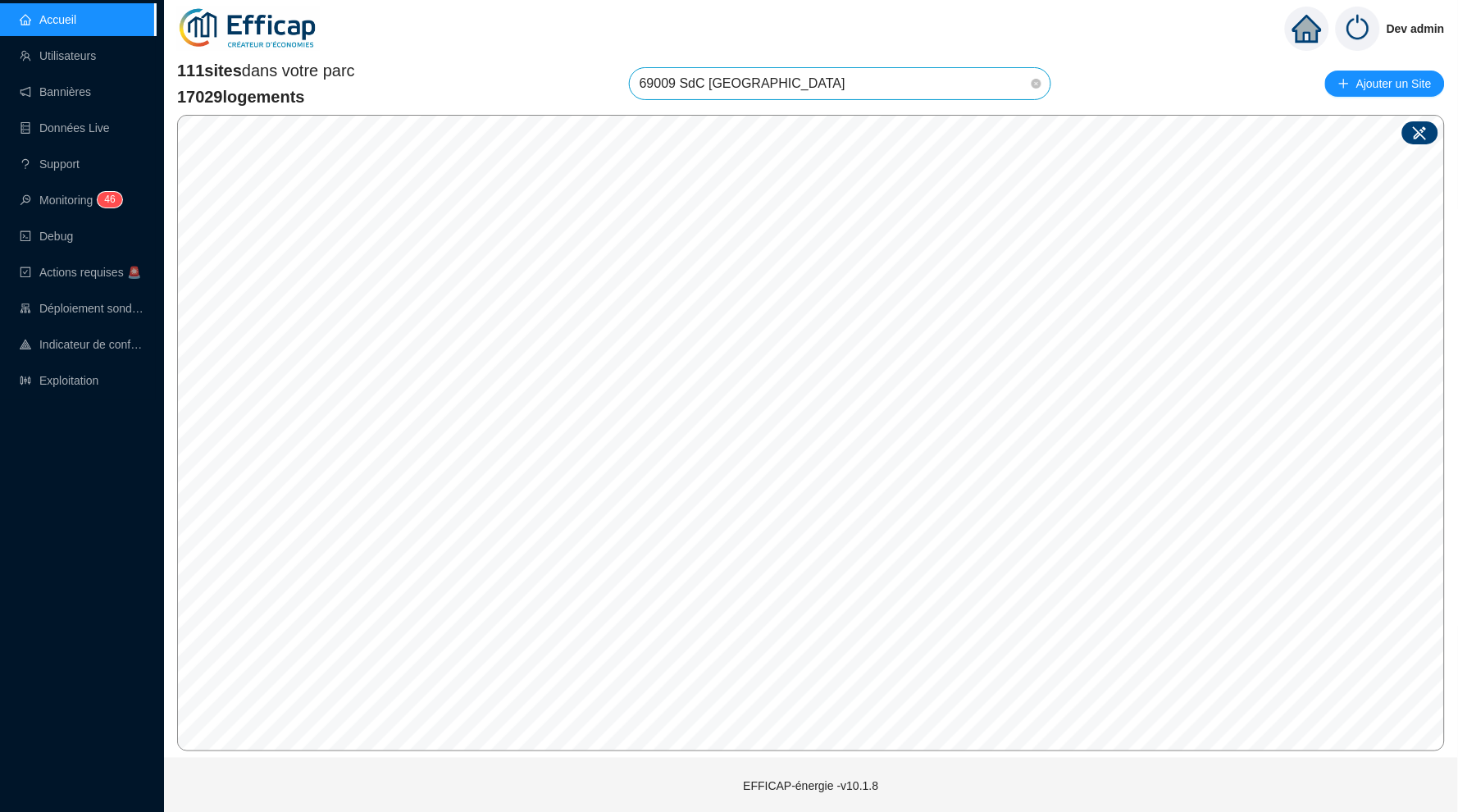
click at [1428, 129] on icon at bounding box center [1420, 133] width 16 height 16
click at [915, 435] on input "search" at bounding box center [889, 441] width 122 height 25
type input "balm"
click at [860, 471] on div "334" at bounding box center [840, 474] width 40 height 25
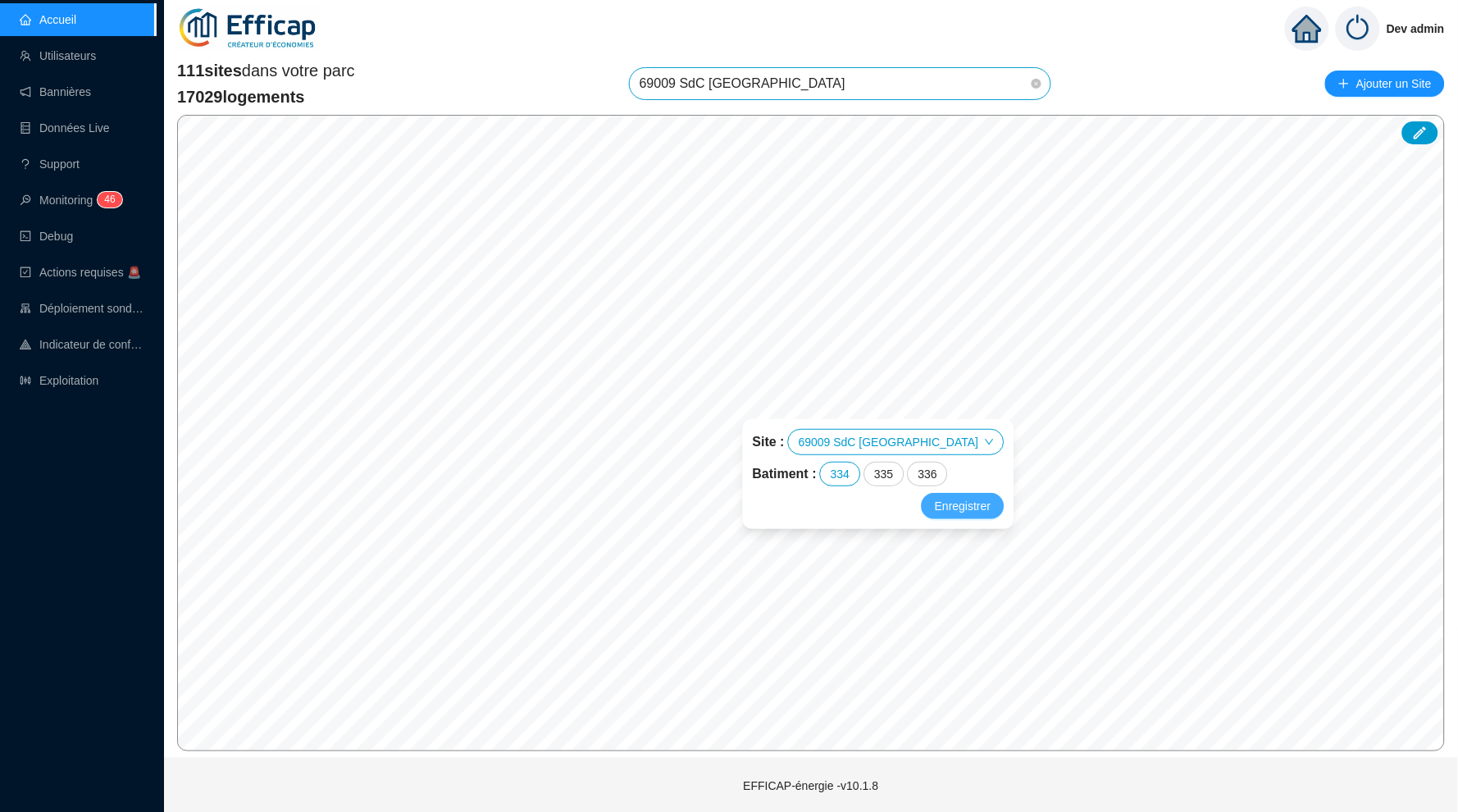
click at [947, 506] on span "Enregistrer" at bounding box center [962, 506] width 55 height 20
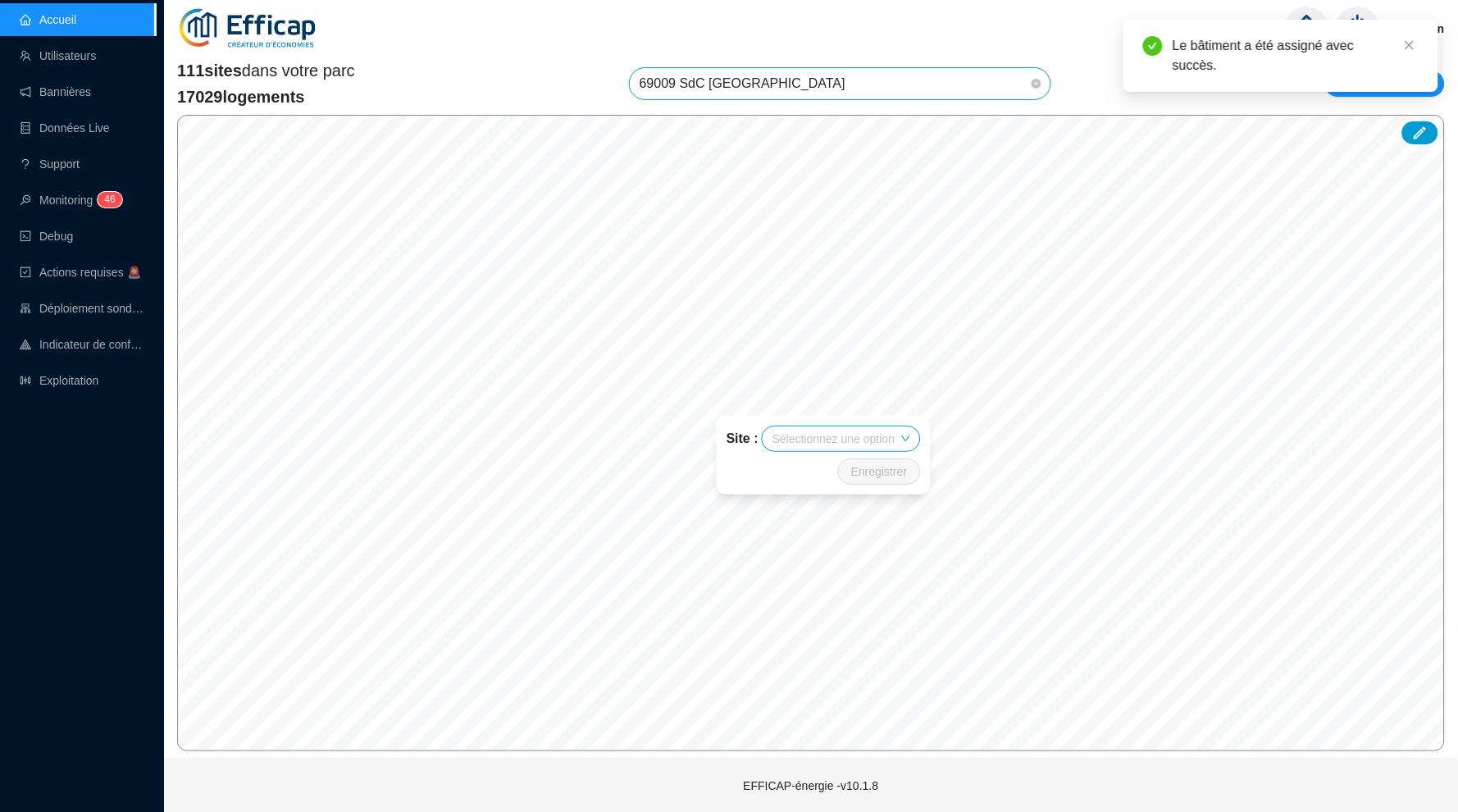
click at [823, 429] on input "search" at bounding box center [833, 438] width 122 height 25
type input "balm"
click at [849, 438] on div "335" at bounding box center [829, 439] width 40 height 25
click at [887, 468] on span "Enregistrer" at bounding box center [907, 472] width 55 height 20
click at [801, 454] on input "search" at bounding box center [805, 455] width 122 height 25
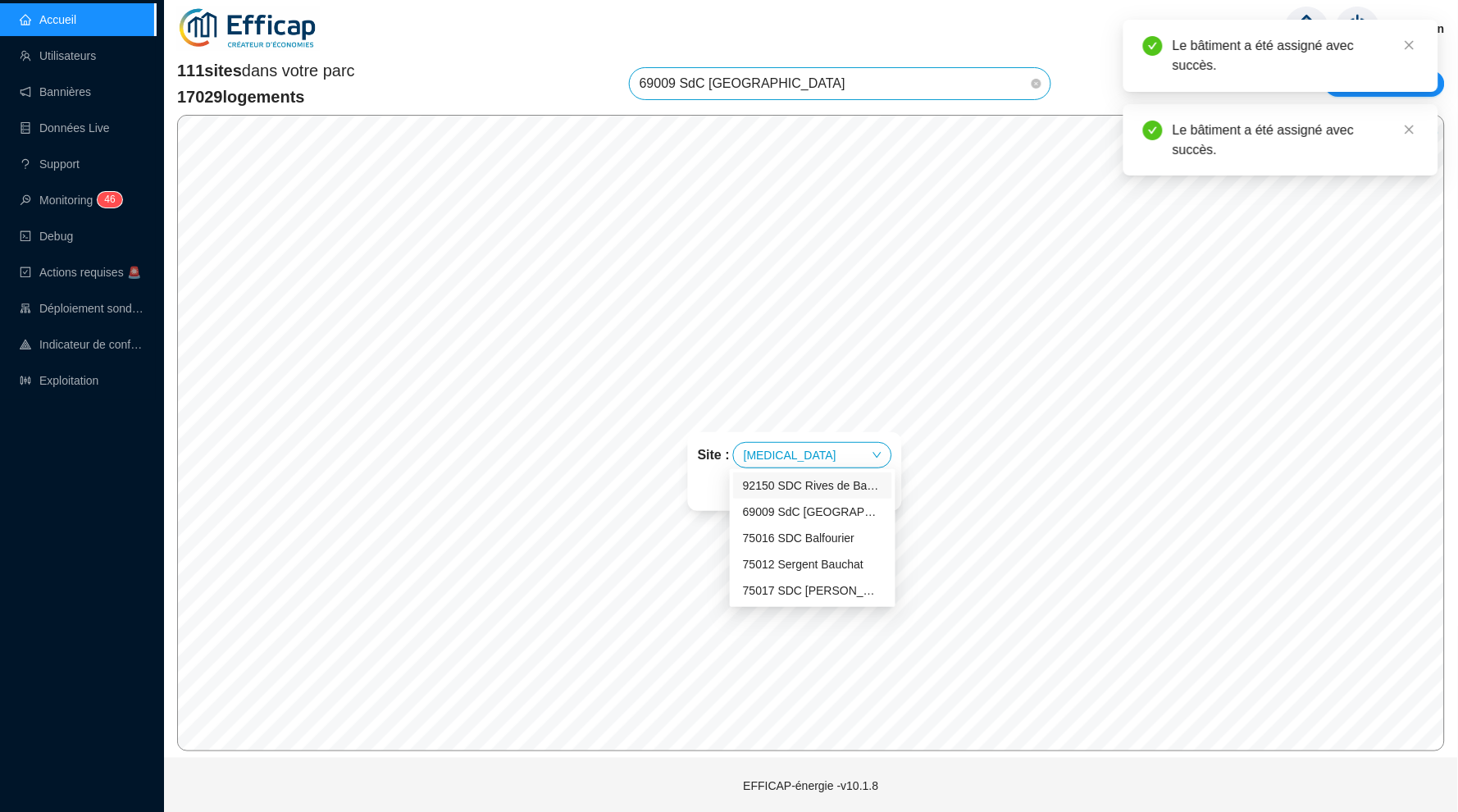
type input "balm"
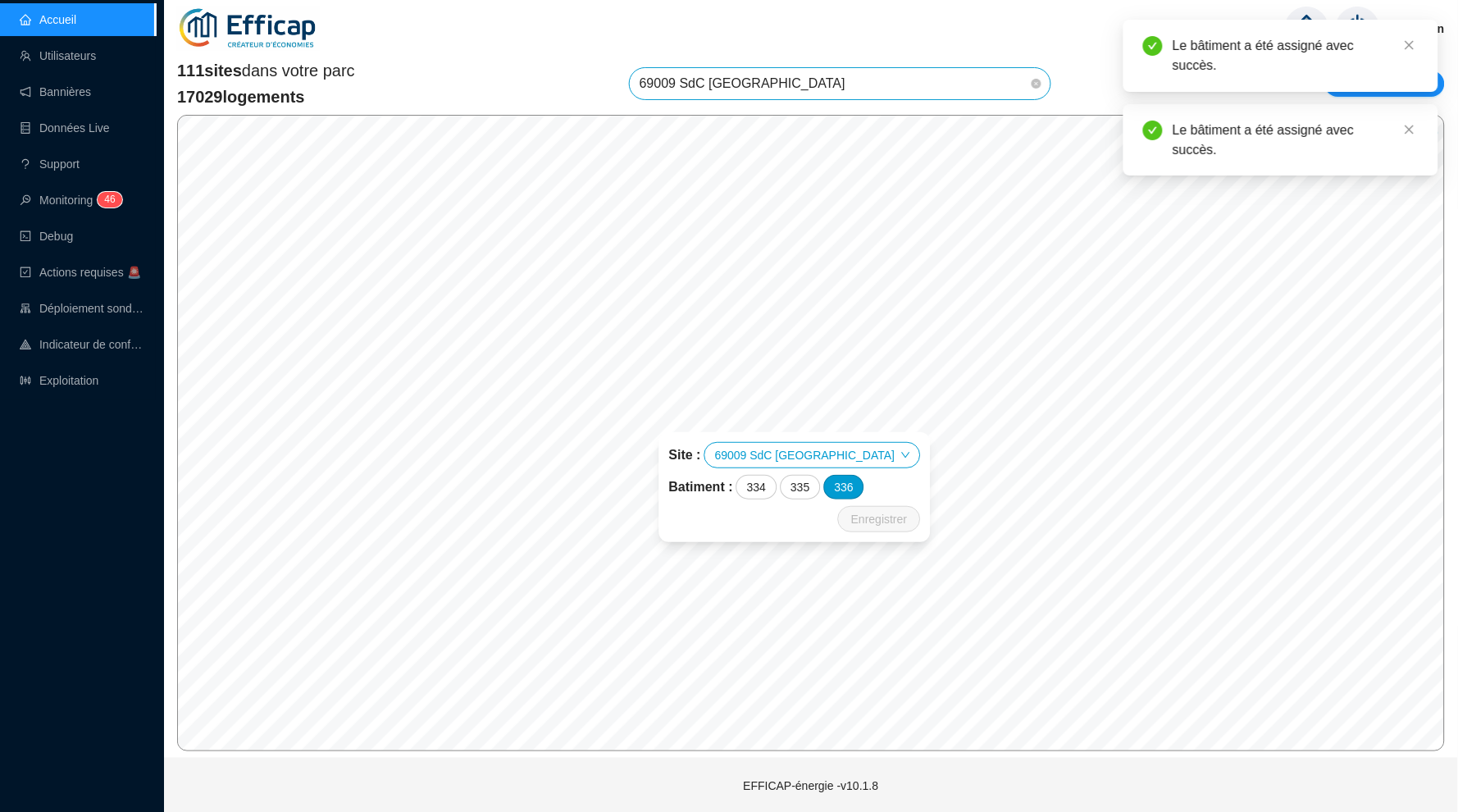
click at [864, 483] on div "336" at bounding box center [844, 486] width 40 height 25
click at [862, 520] on span "Enregistrer" at bounding box center [879, 519] width 55 height 20
click at [1412, 45] on icon "close" at bounding box center [1409, 45] width 12 height 12
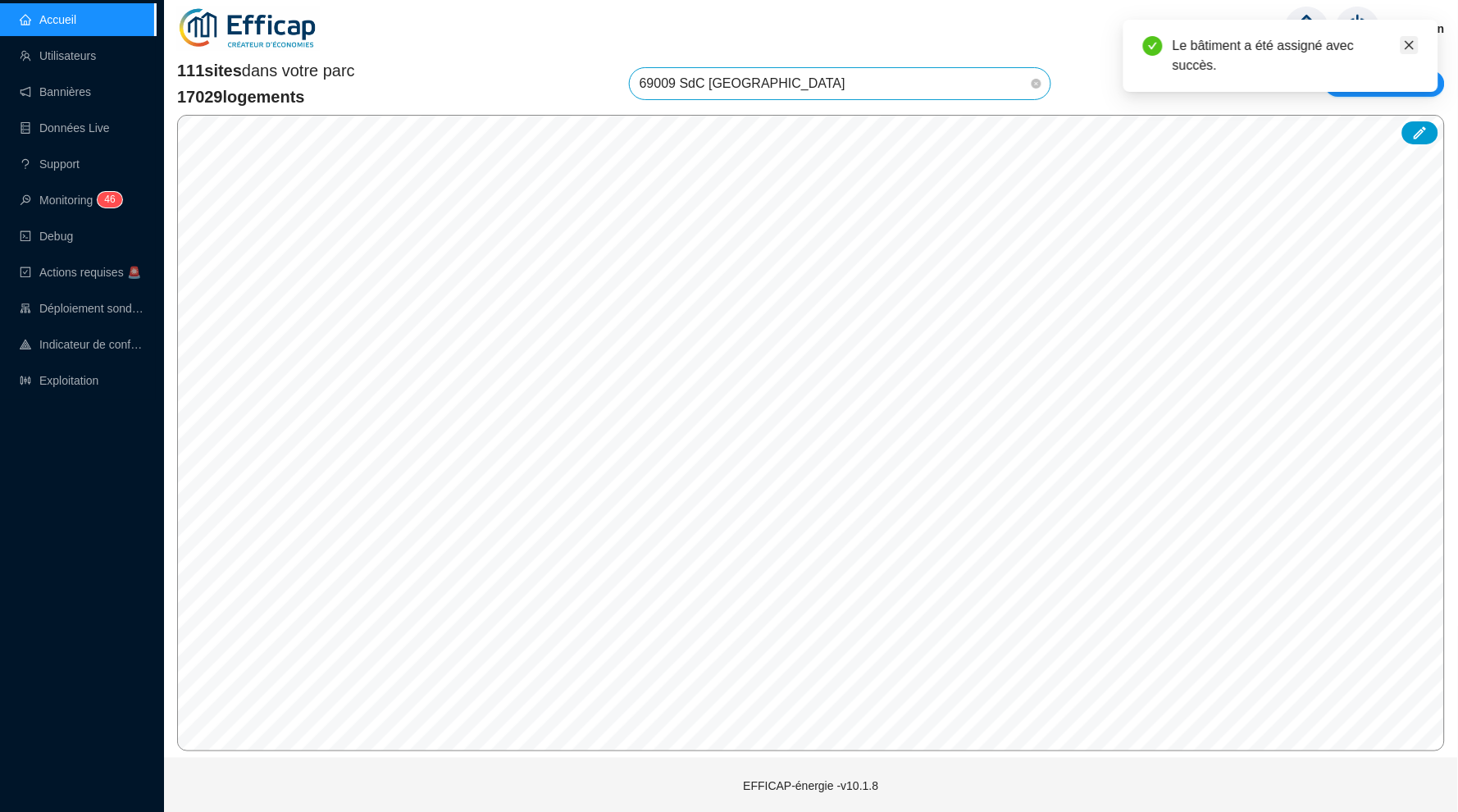
click at [1409, 43] on icon "close" at bounding box center [1409, 45] width 12 height 12
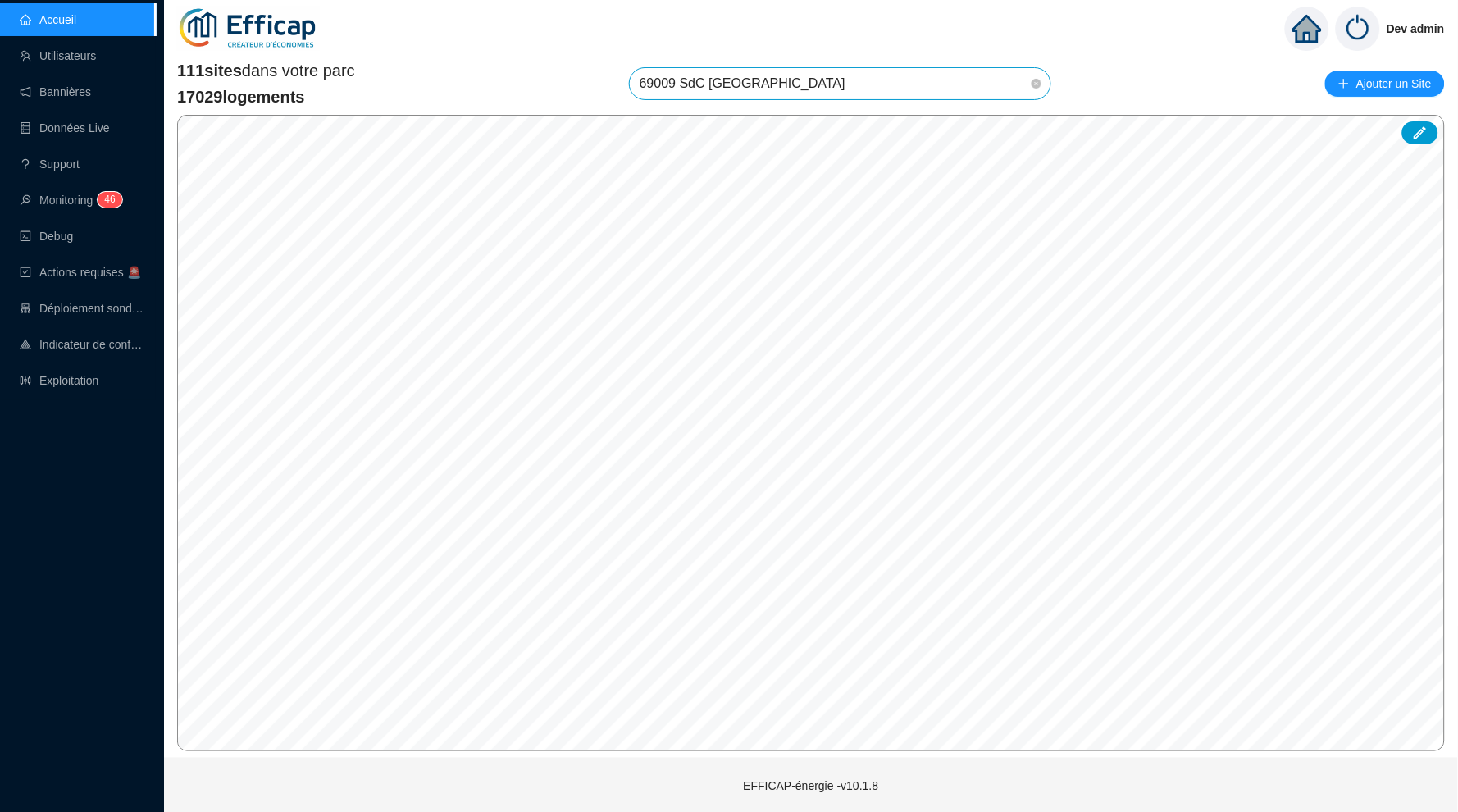
click at [837, 85] on span "69009 SdC [GEOGRAPHIC_DATA]" at bounding box center [840, 84] width 401 height 31
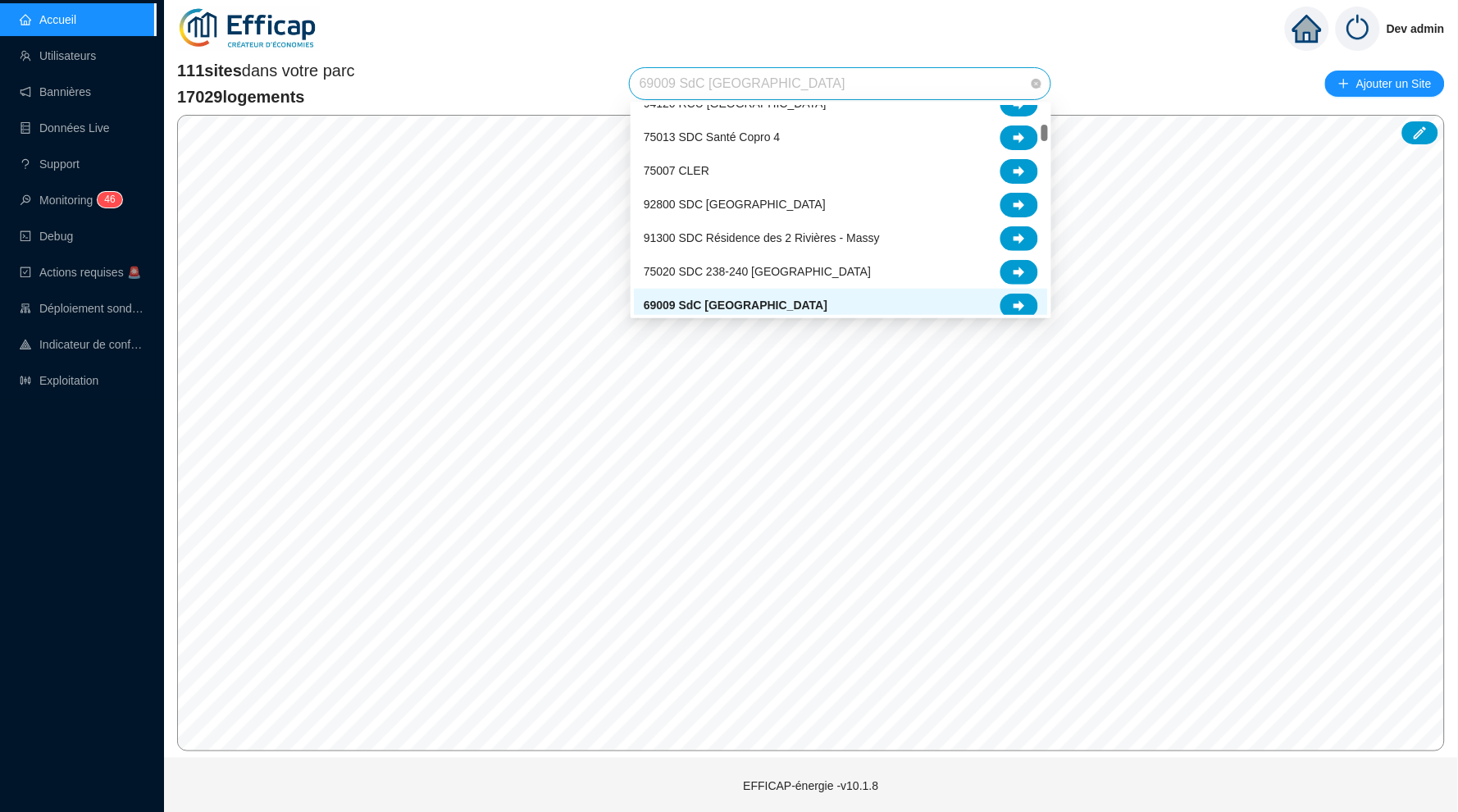
scroll to position [279, 0]
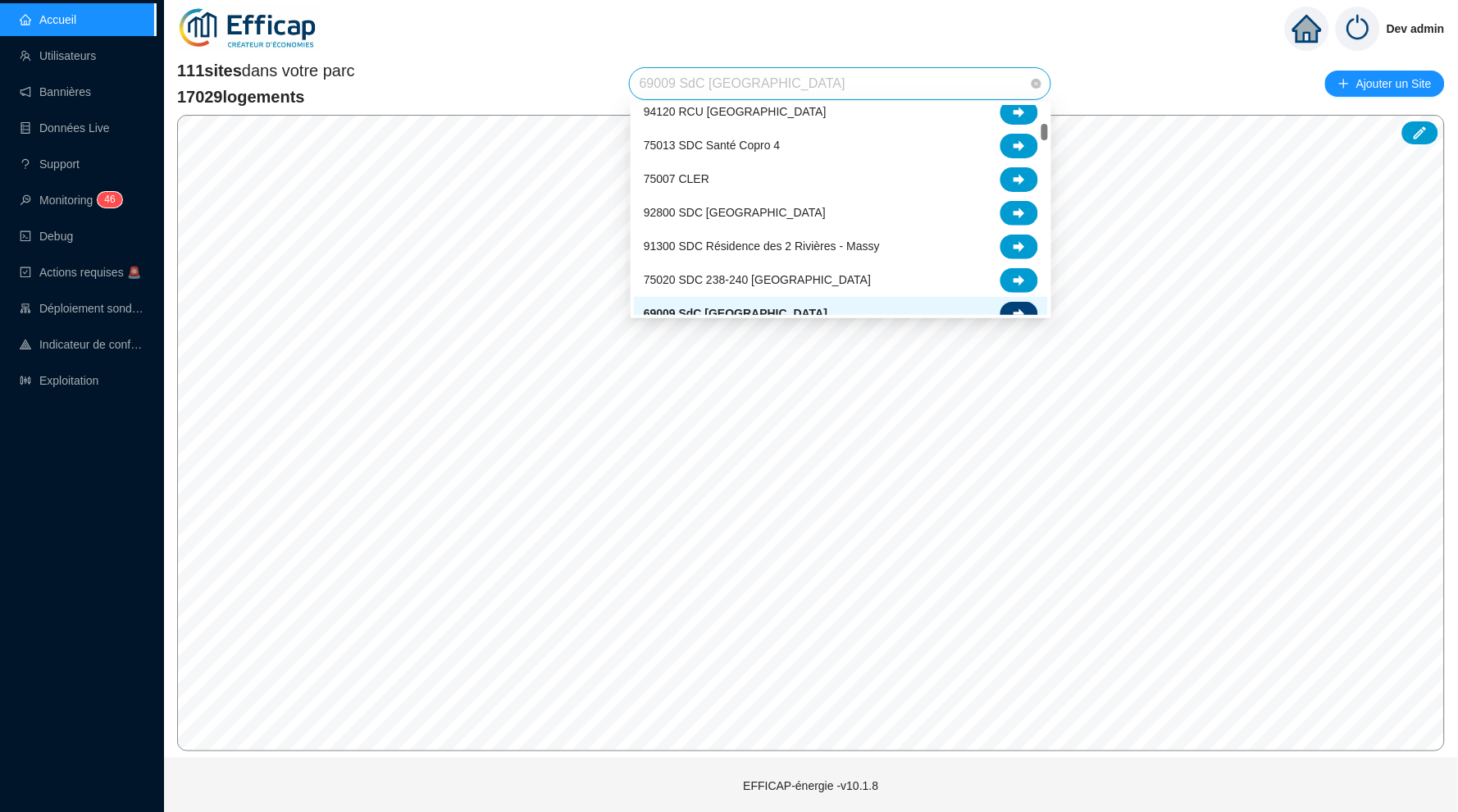
click at [1018, 304] on div at bounding box center [1019, 314] width 37 height 25
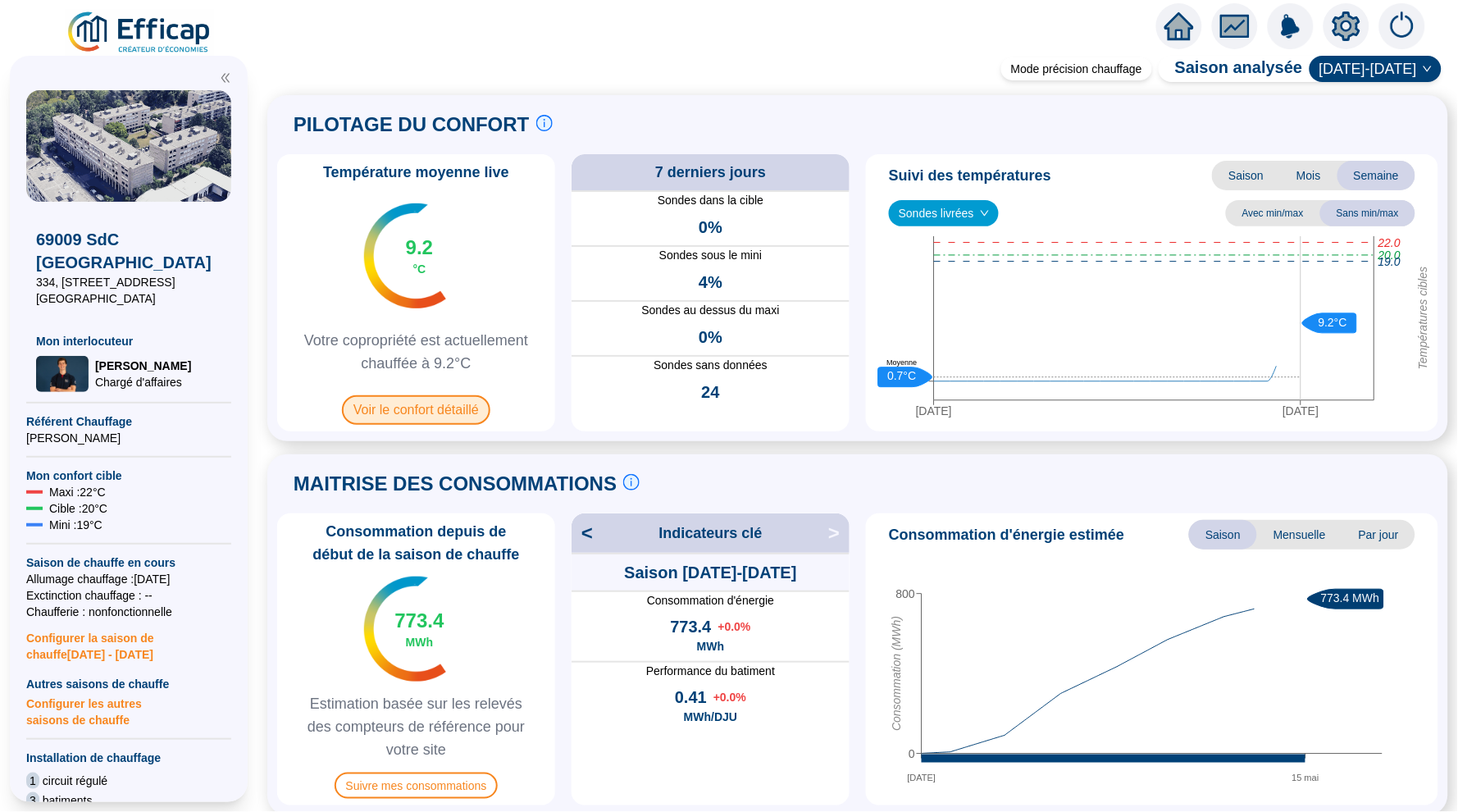
click at [384, 414] on span "Voir le confort détaillé" at bounding box center [416, 410] width 148 height 29
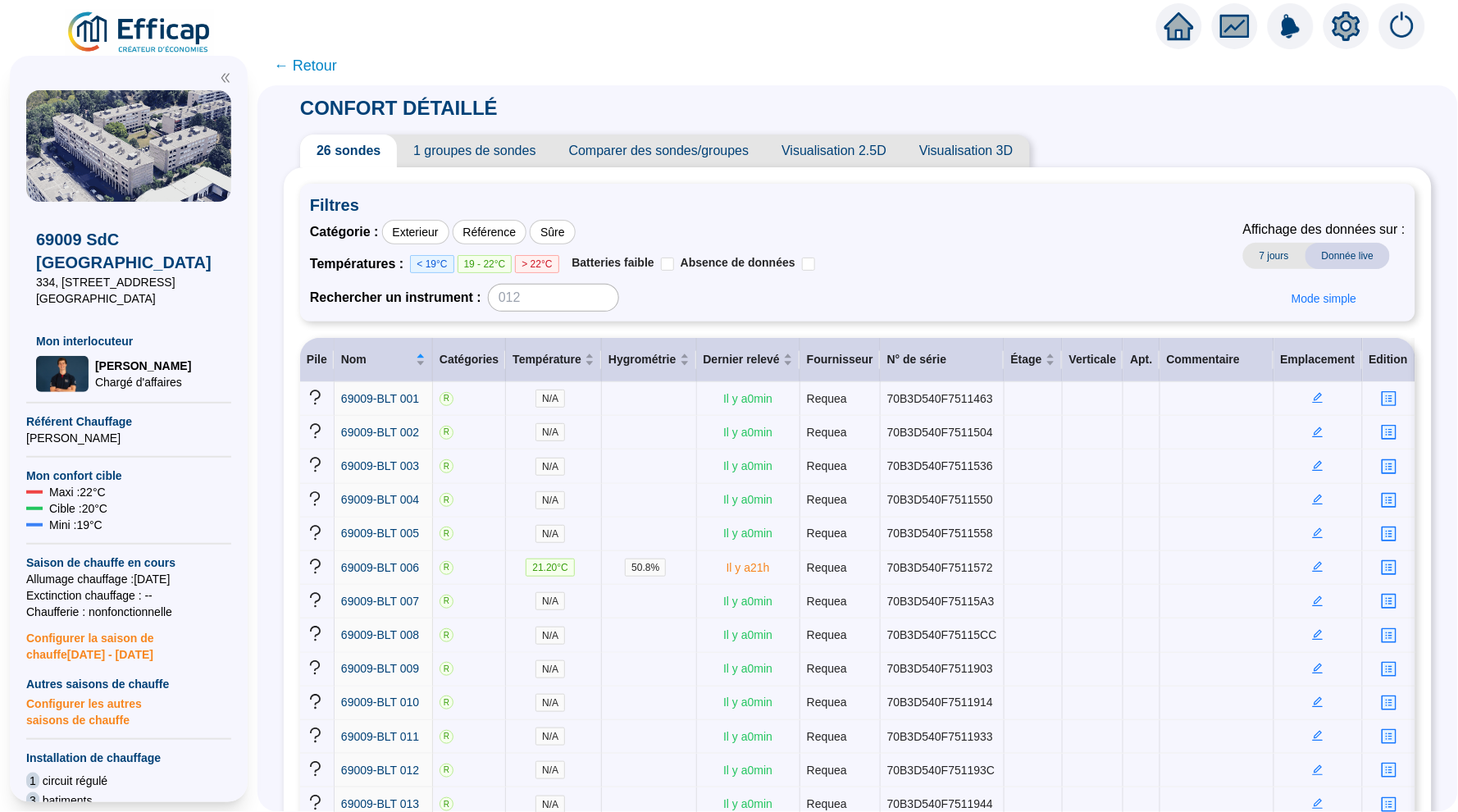
click at [477, 155] on span "1 groupes de sondes" at bounding box center [474, 151] width 155 height 33
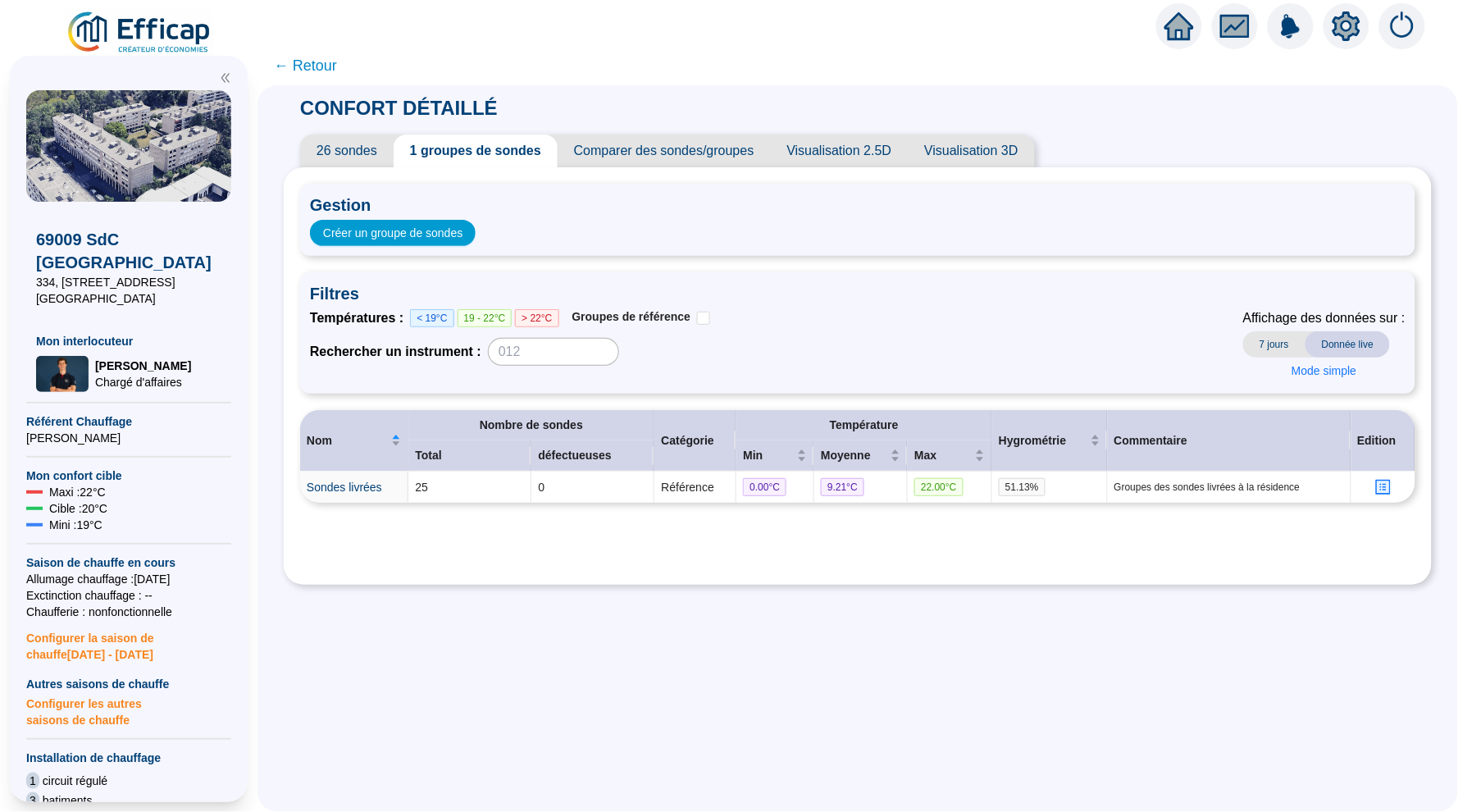
click at [357, 148] on span "26 sondes" at bounding box center [347, 151] width 94 height 33
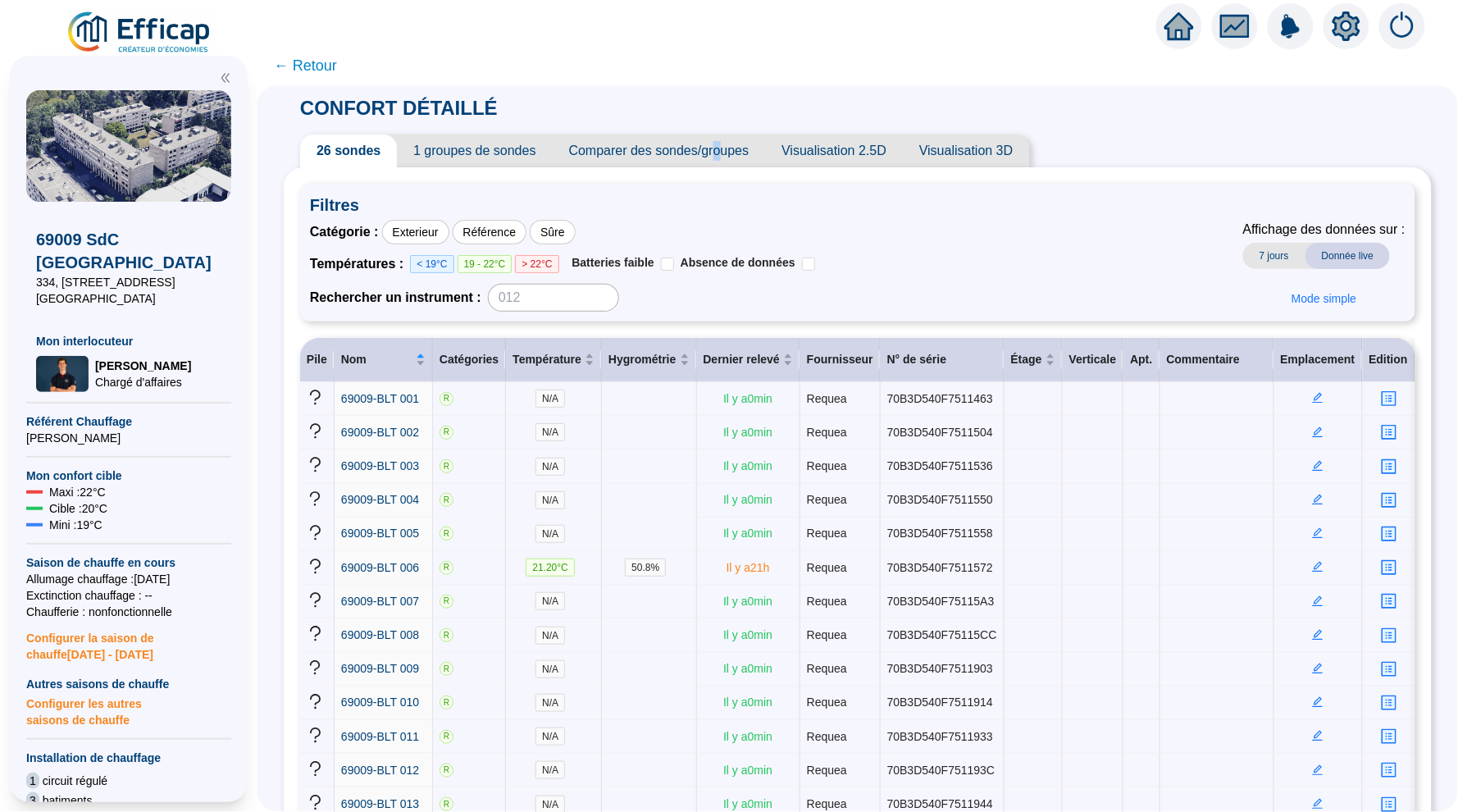
click at [729, 155] on span "Comparer des sondes/groupes" at bounding box center [659, 151] width 213 height 33
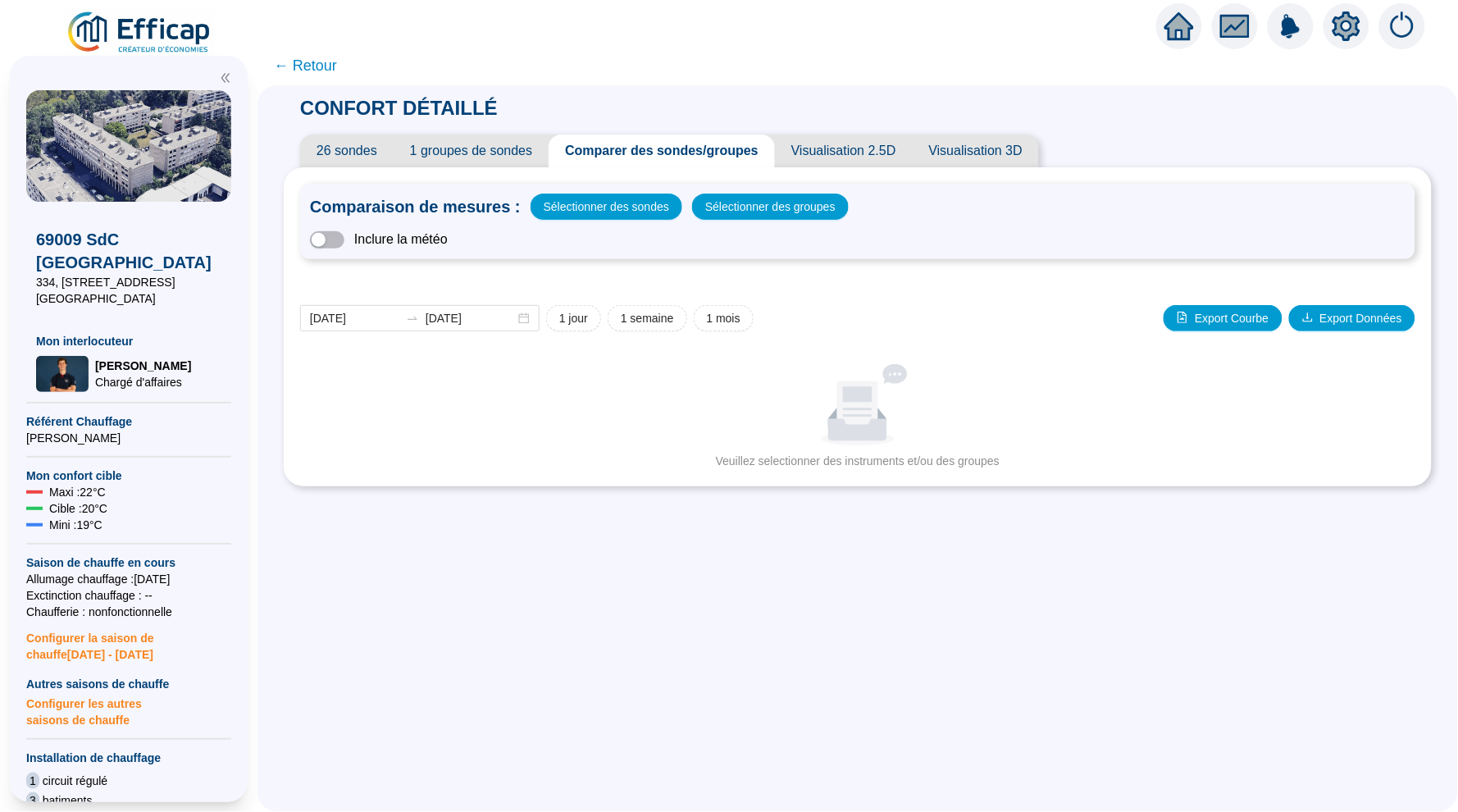
click at [482, 161] on span "1 groupes de sondes" at bounding box center [471, 151] width 155 height 33
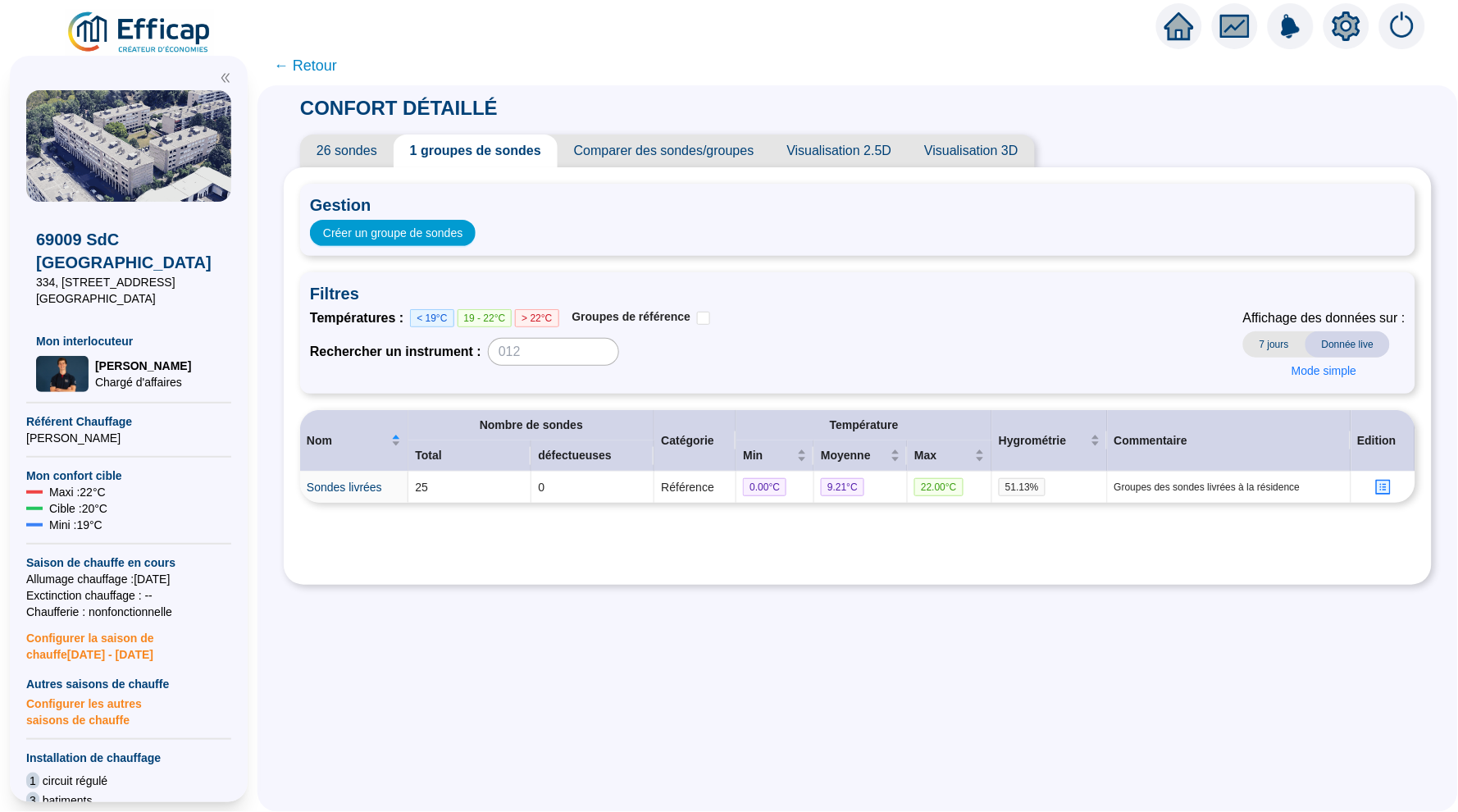
click at [342, 150] on span "26 sondes" at bounding box center [347, 151] width 94 height 33
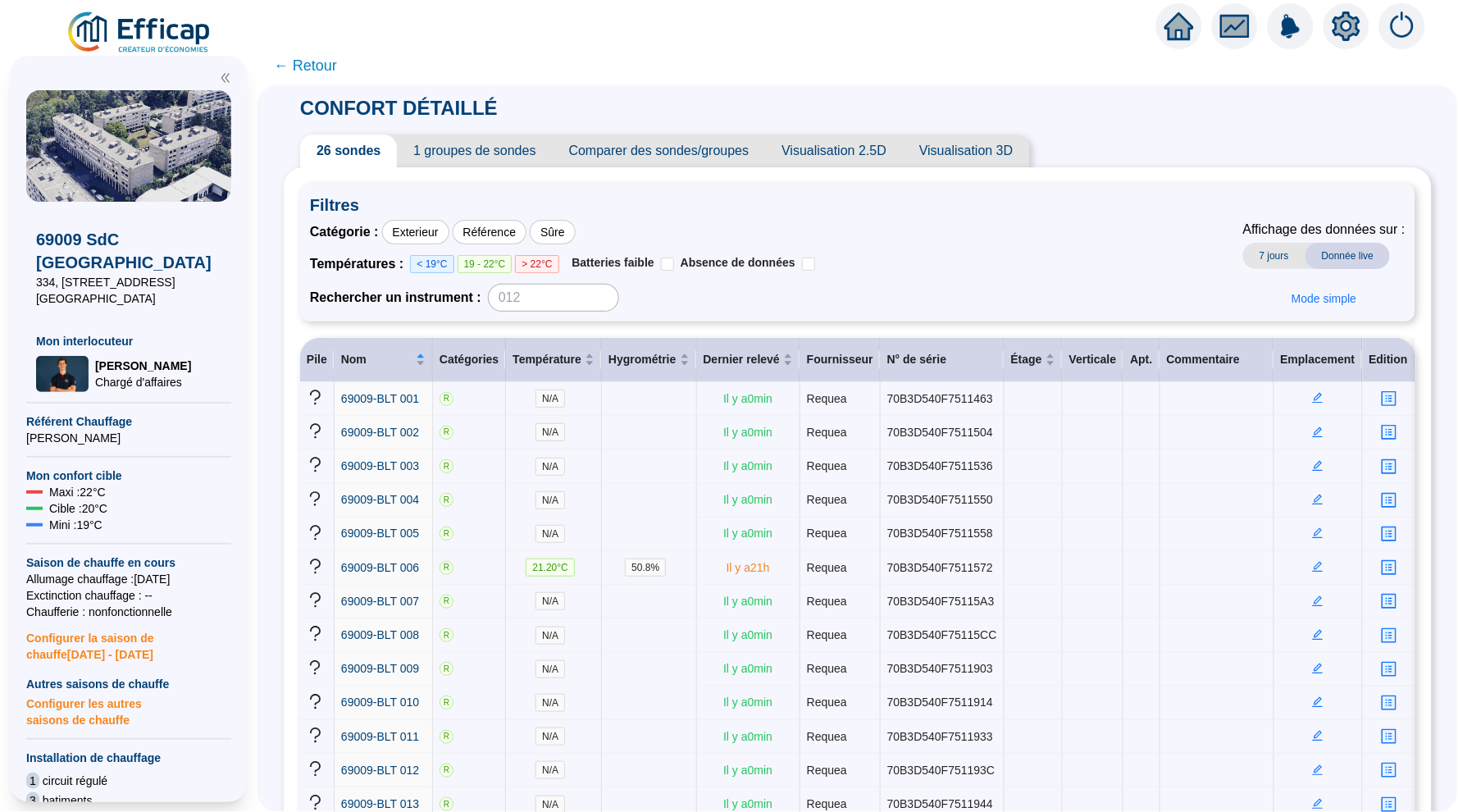
click at [640, 155] on span "Comparer des sondes/groupes" at bounding box center [659, 151] width 213 height 33
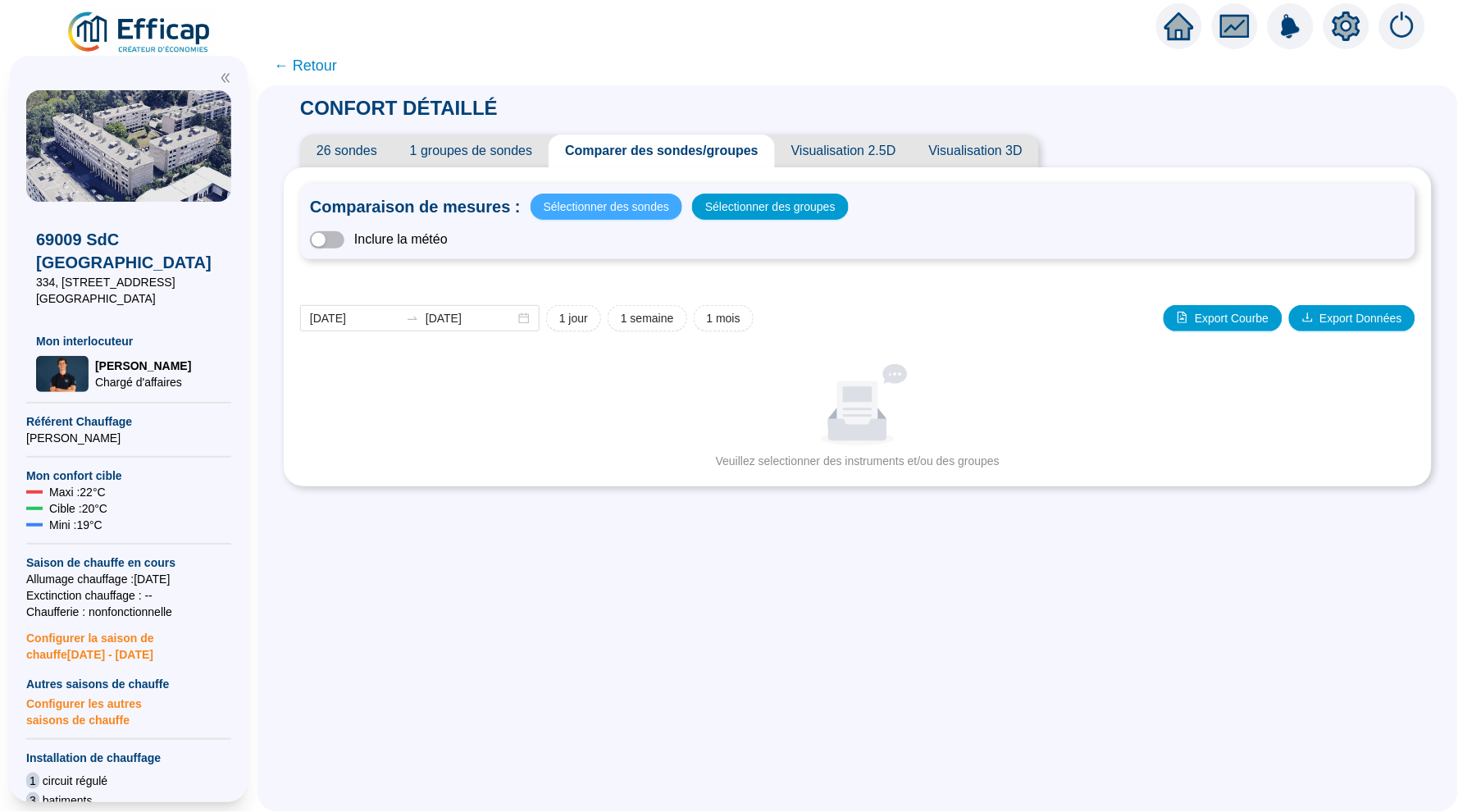
click at [622, 208] on span "Sélectionner des sondes" at bounding box center [607, 206] width 126 height 23
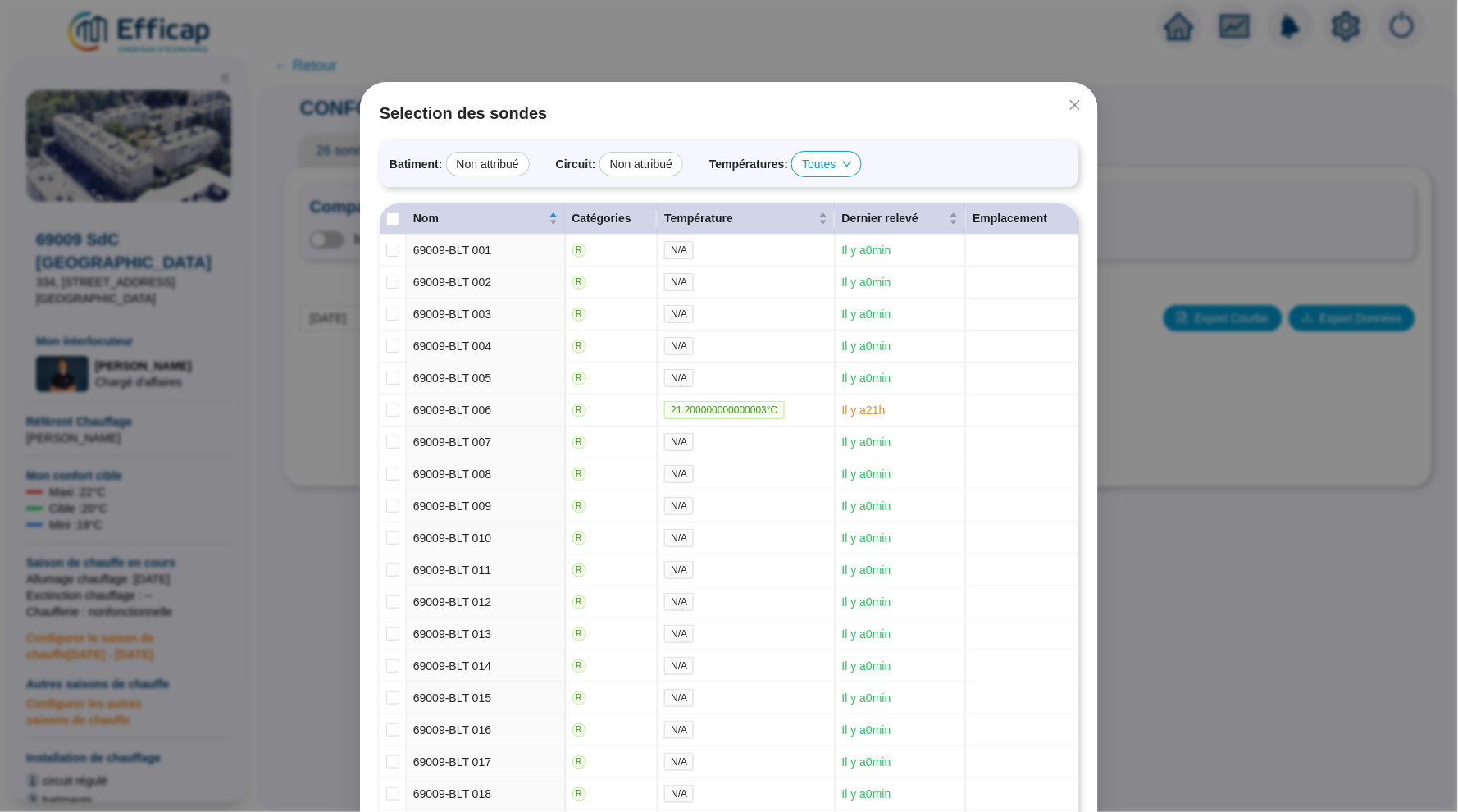
click at [1075, 121] on span "Selection des sondes" at bounding box center [729, 113] width 699 height 23
click at [1073, 105] on icon "close" at bounding box center [1075, 105] width 10 height 10
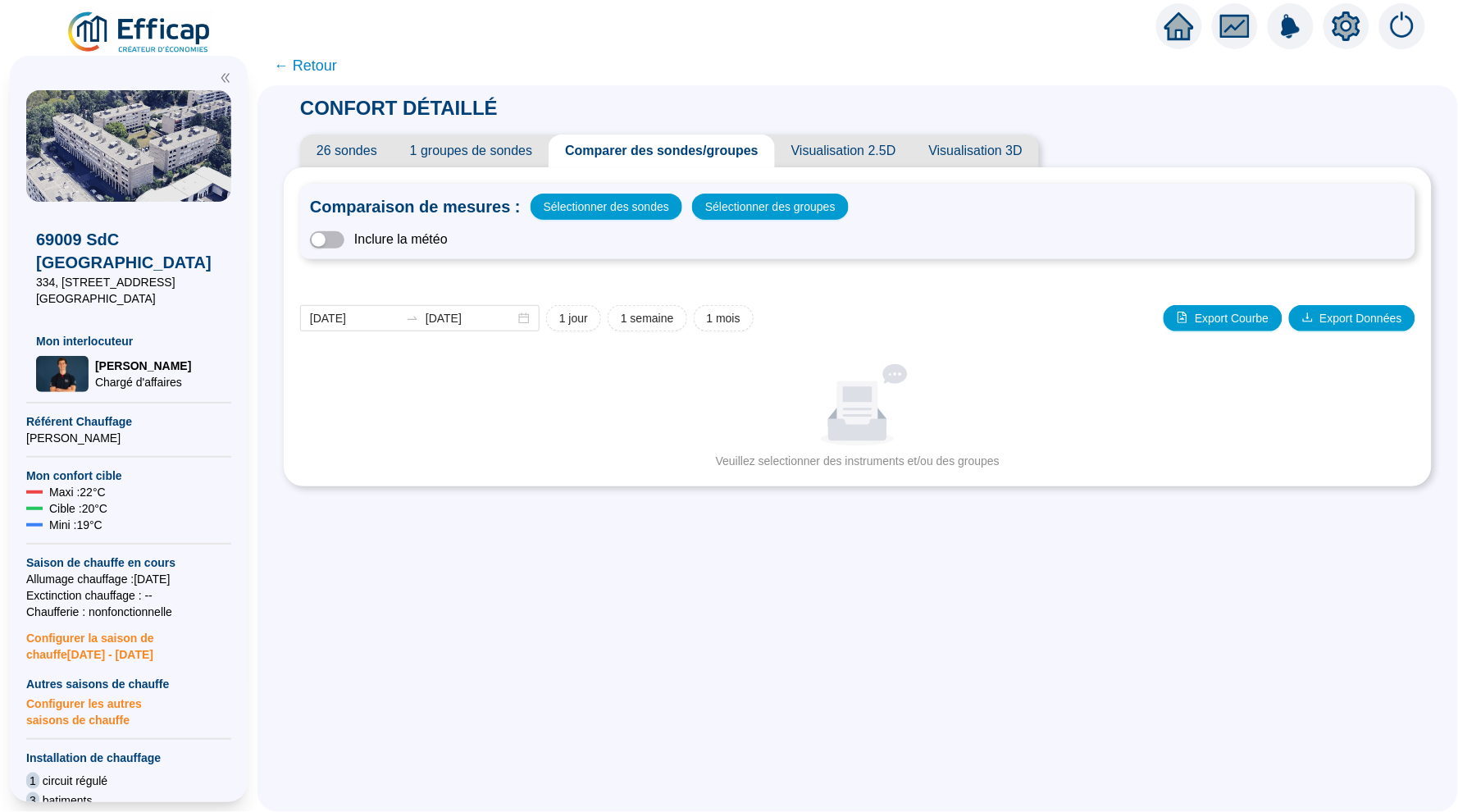
click at [753, 221] on div "Comparaison de mesures : Sélectionner des sondes Sélectionner des groupes Inclu…" at bounding box center [858, 221] width 1115 height 75
click at [762, 206] on span "Sélectionner des groupes" at bounding box center [769, 206] width 130 height 23
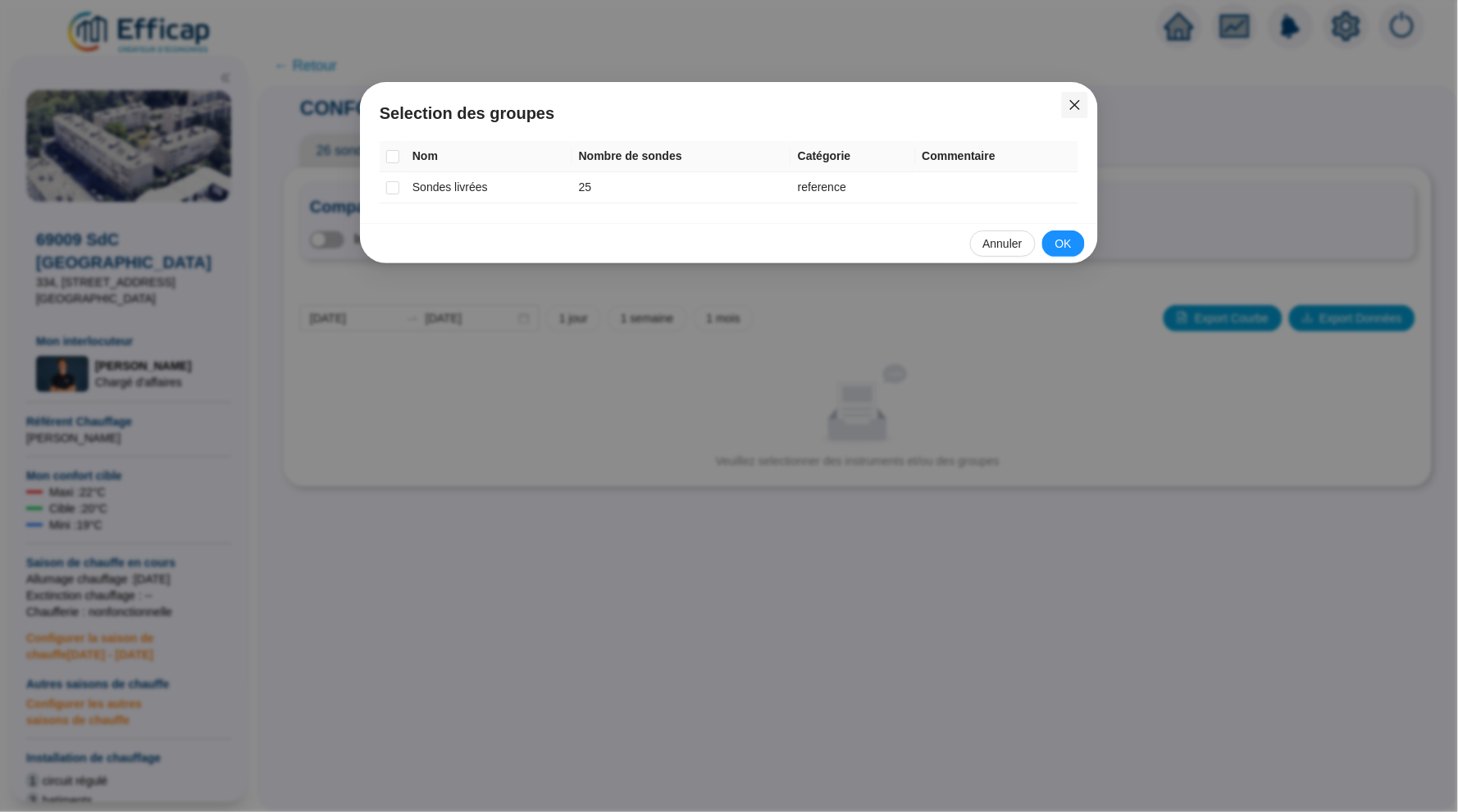
click at [1081, 106] on icon "close" at bounding box center [1075, 105] width 13 height 13
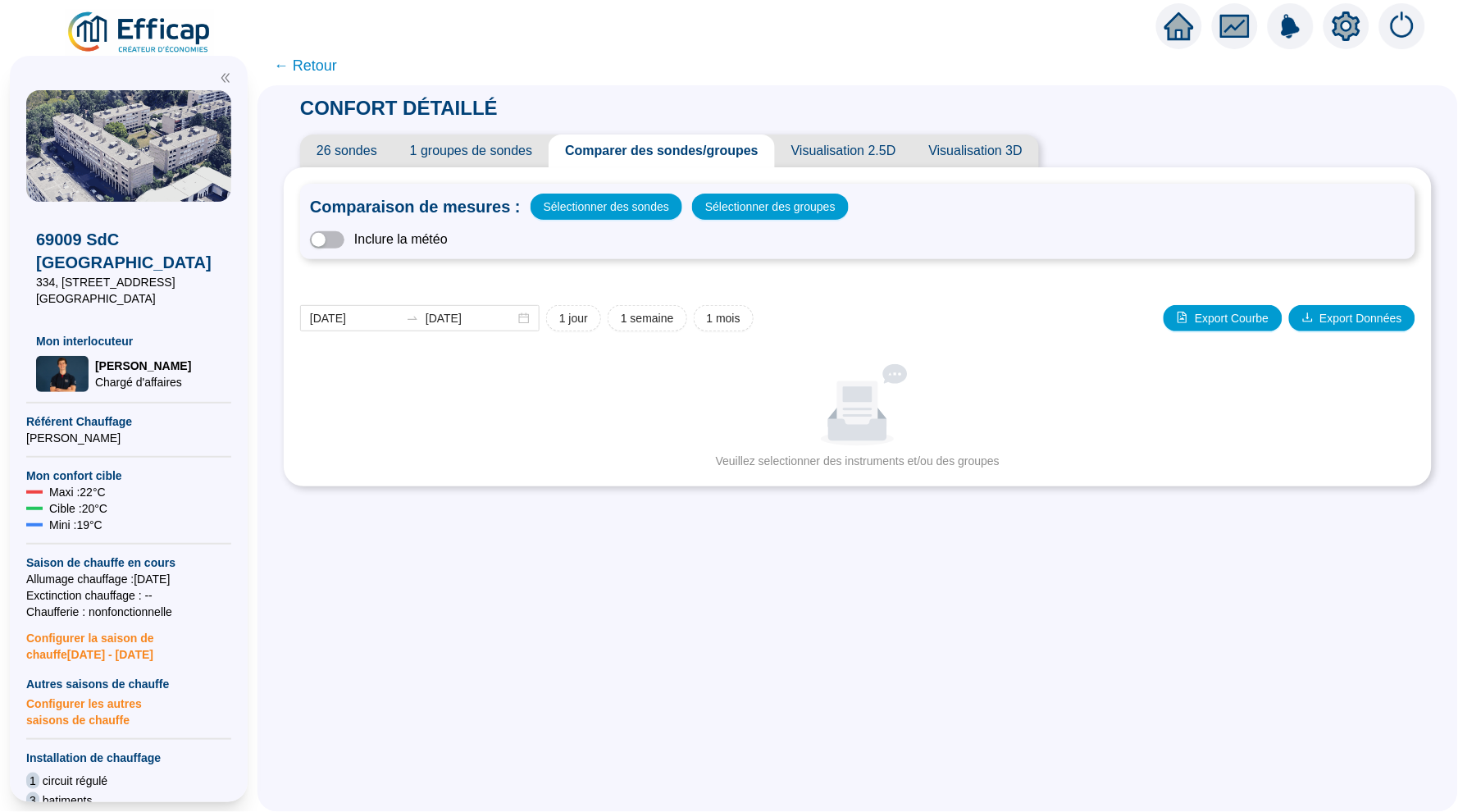
click at [850, 155] on span "Visualisation 2.5D" at bounding box center [843, 151] width 137 height 33
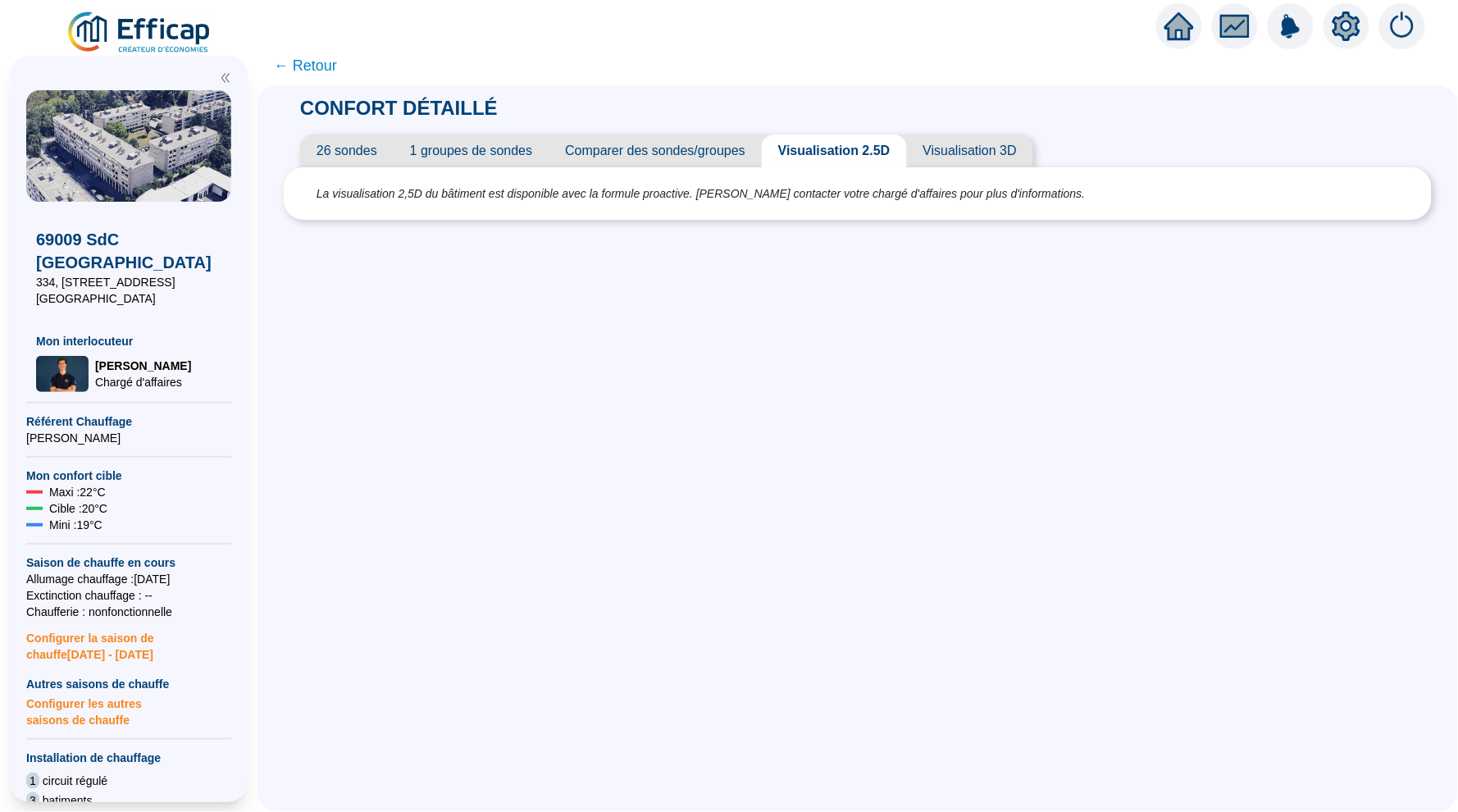
click at [356, 154] on span "26 sondes" at bounding box center [347, 151] width 94 height 33
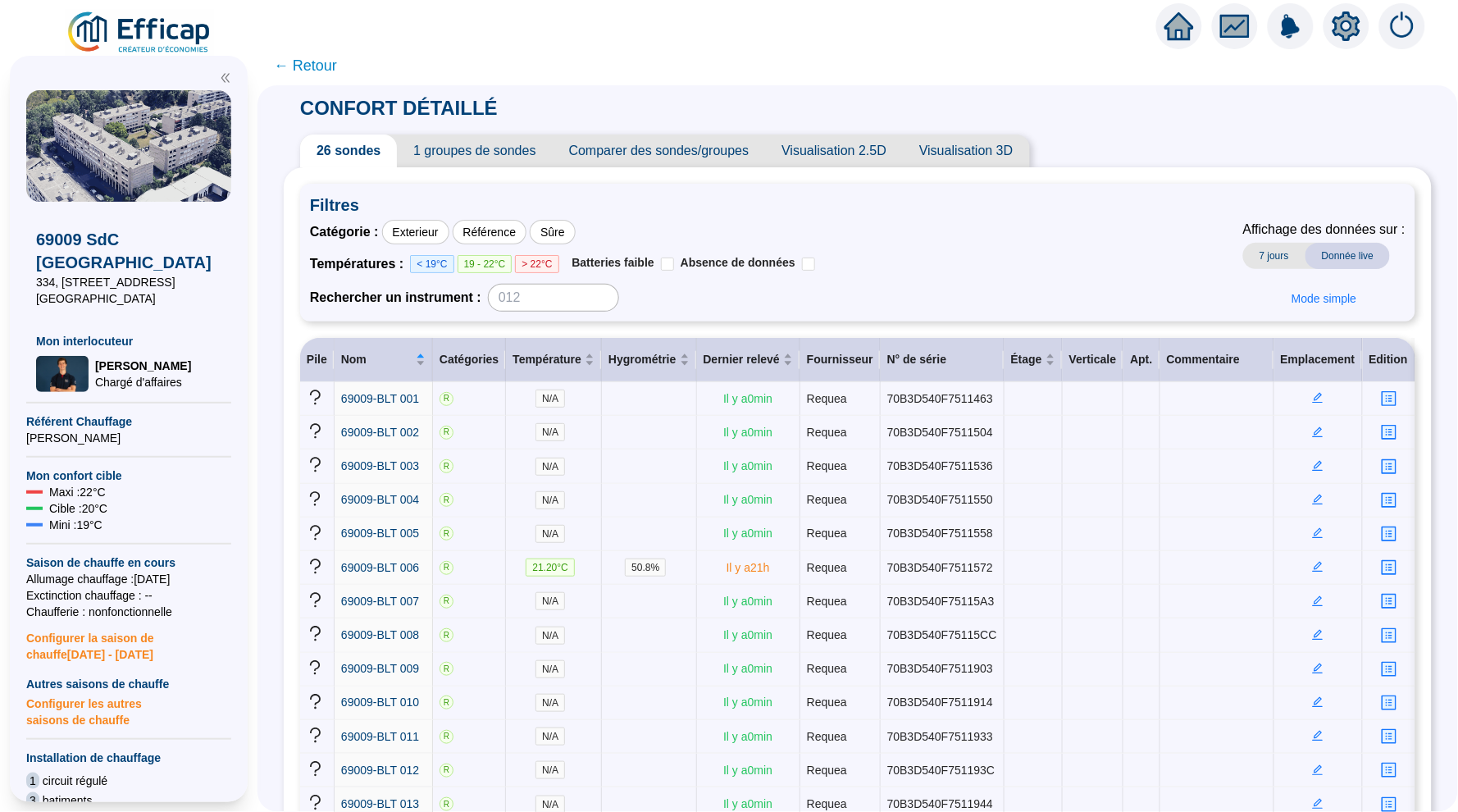
click at [314, 64] on span "← Retour" at bounding box center [305, 65] width 63 height 23
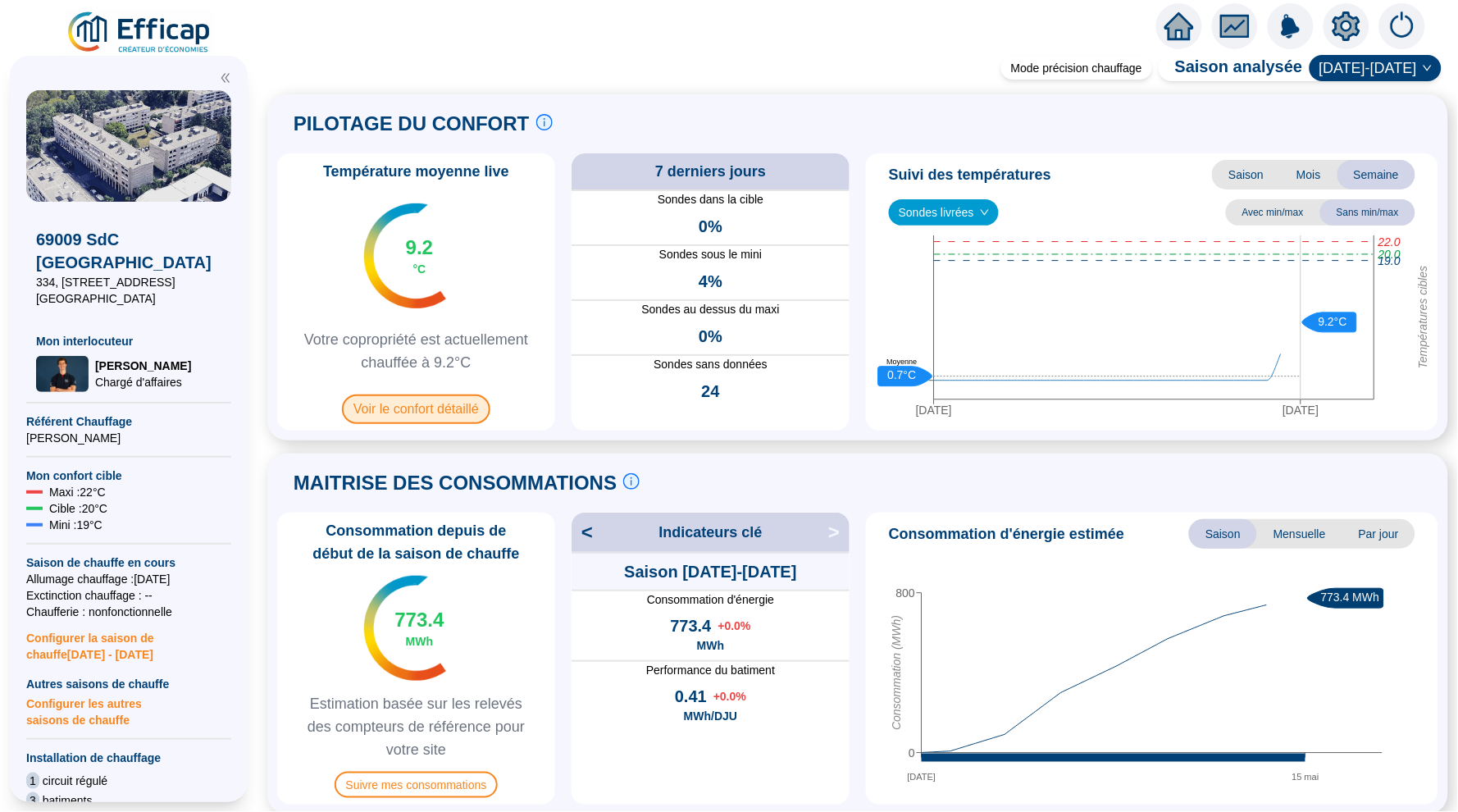
click at [458, 414] on span "Voir le confort détaillé" at bounding box center [416, 409] width 148 height 29
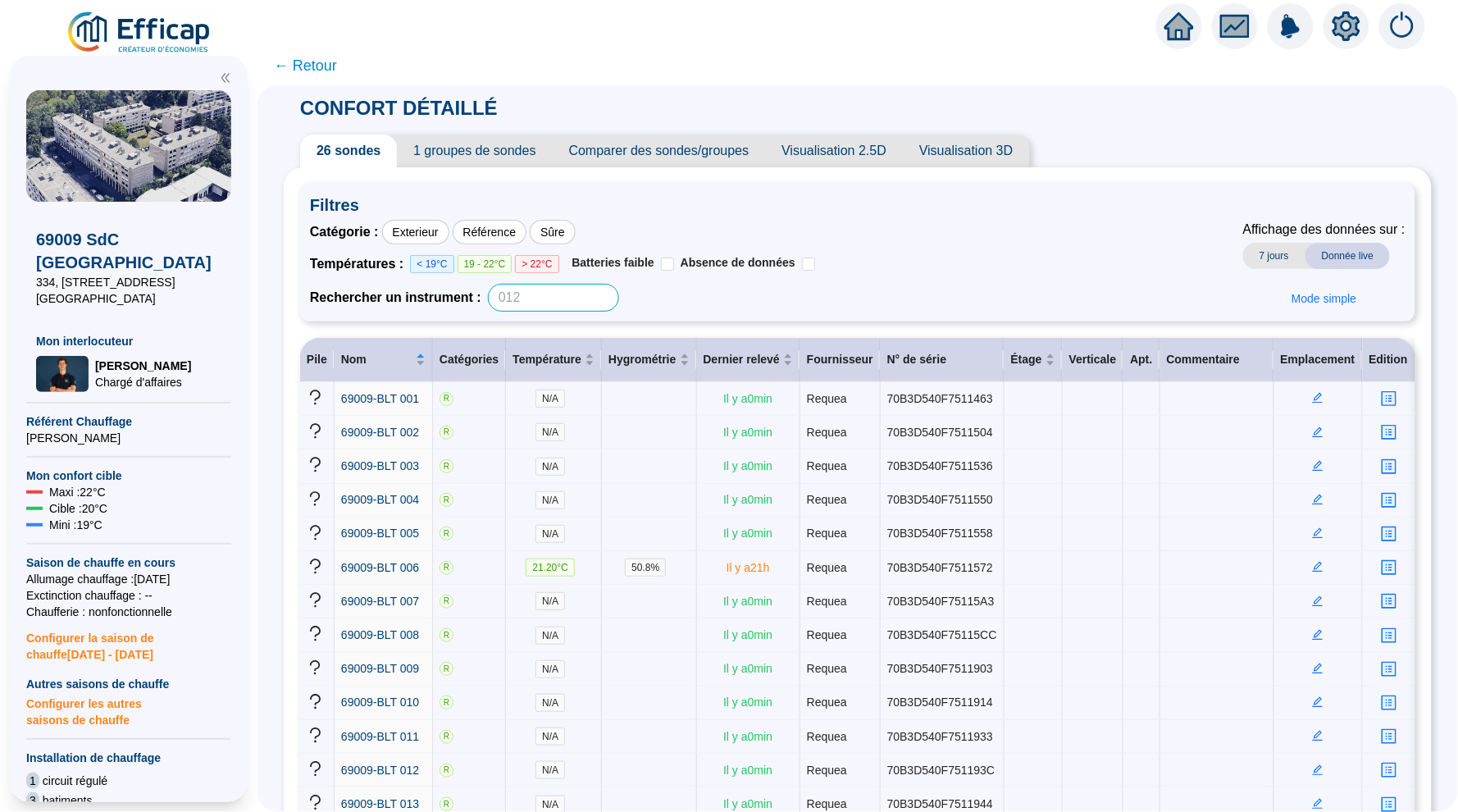
click at [538, 297] on input at bounding box center [553, 297] width 131 height 28
click at [778, 304] on div "Rechercher un instrument :" at bounding box center [562, 297] width 505 height 28
click at [1334, 38] on icon "setting" at bounding box center [1346, 26] width 29 height 29
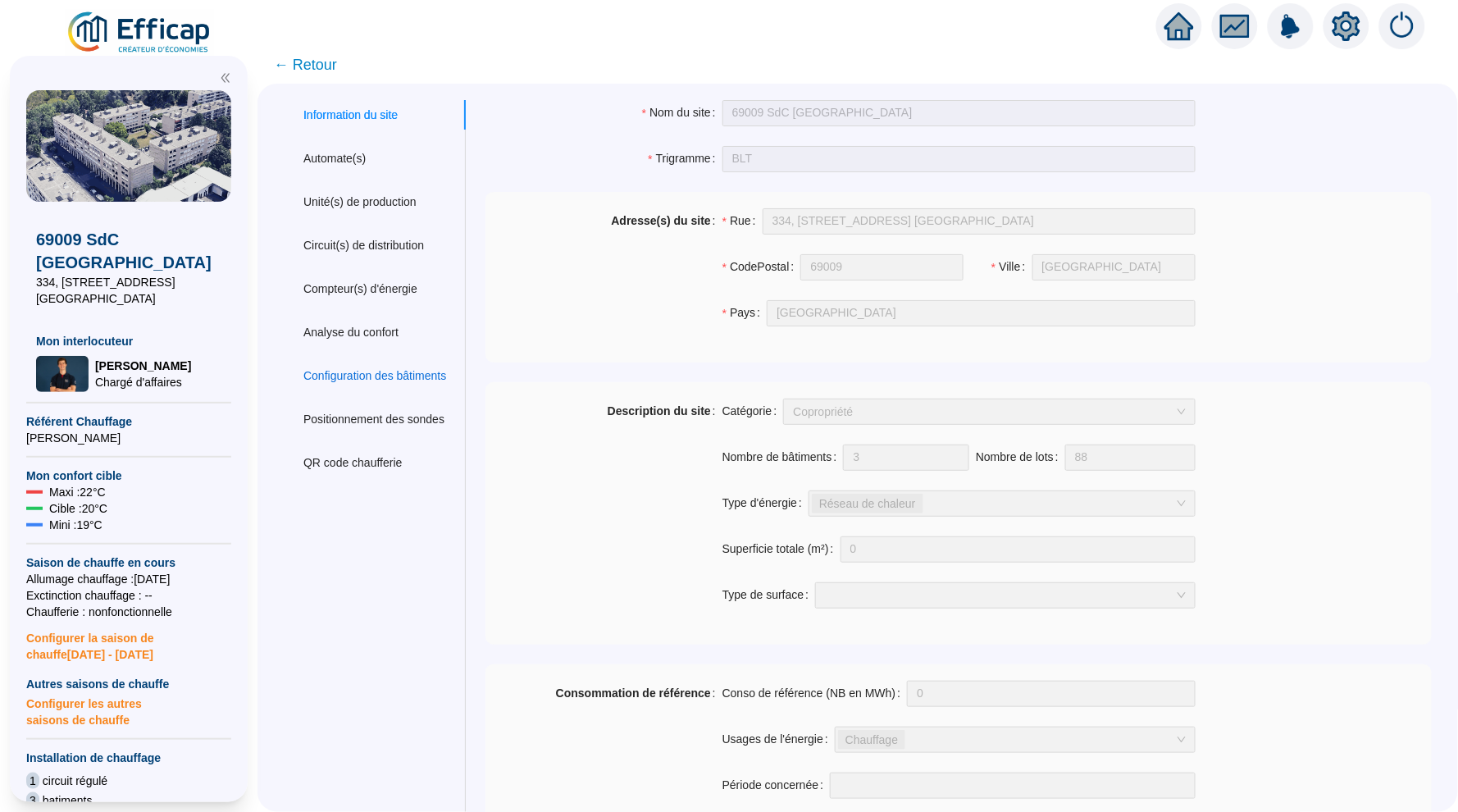
click at [378, 367] on div "Configuration des bâtiments" at bounding box center [375, 376] width 143 height 17
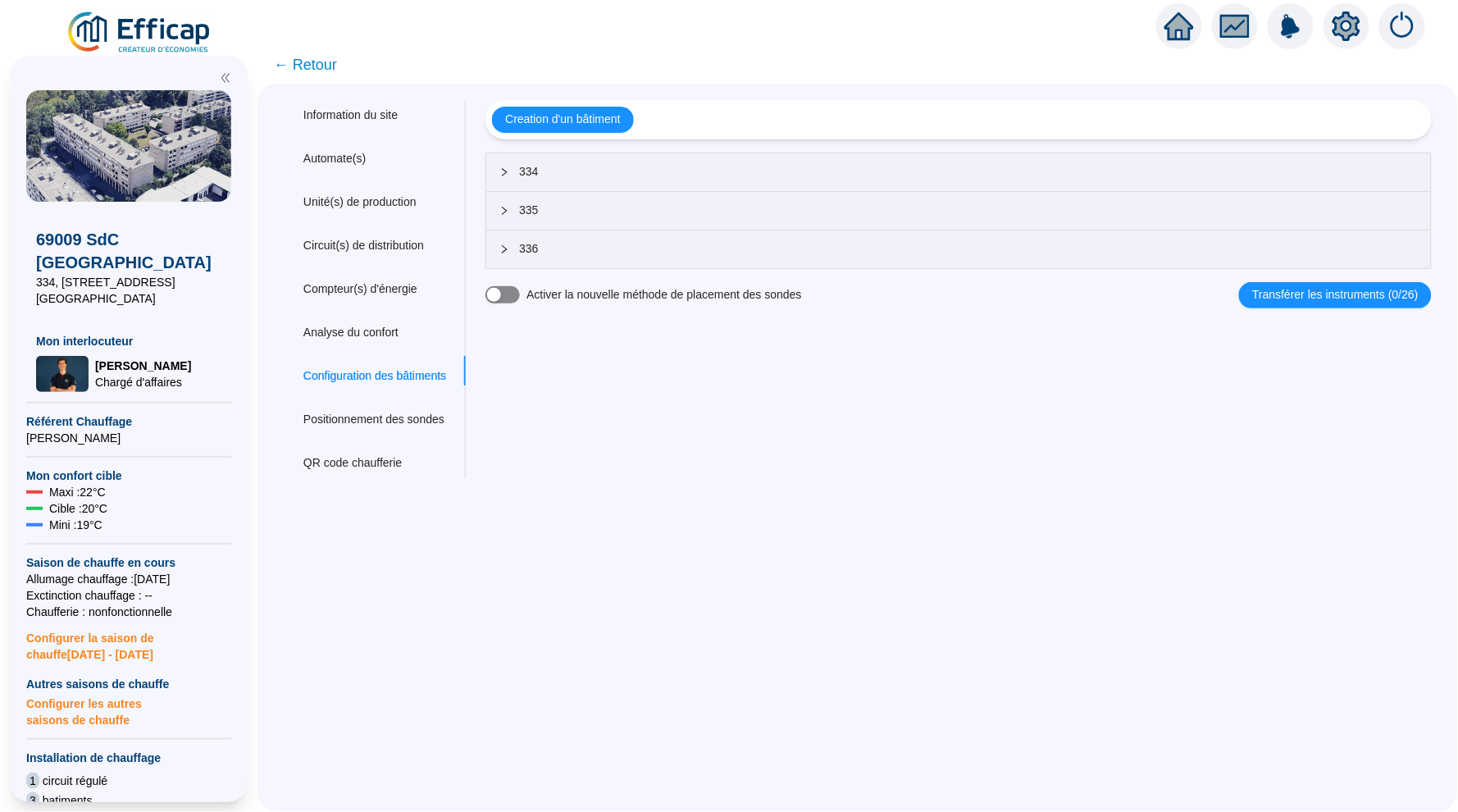
click at [520, 296] on span "button" at bounding box center [503, 295] width 35 height 17
click at [944, 422] on div "Nom du site 69009 SdC Balmont Ouest Trigramme BLT Adresse(s) du [GEOGRAPHIC_DAT…" at bounding box center [948, 289] width 967 height 378
click at [325, 61] on span "← Retour" at bounding box center [305, 65] width 63 height 23
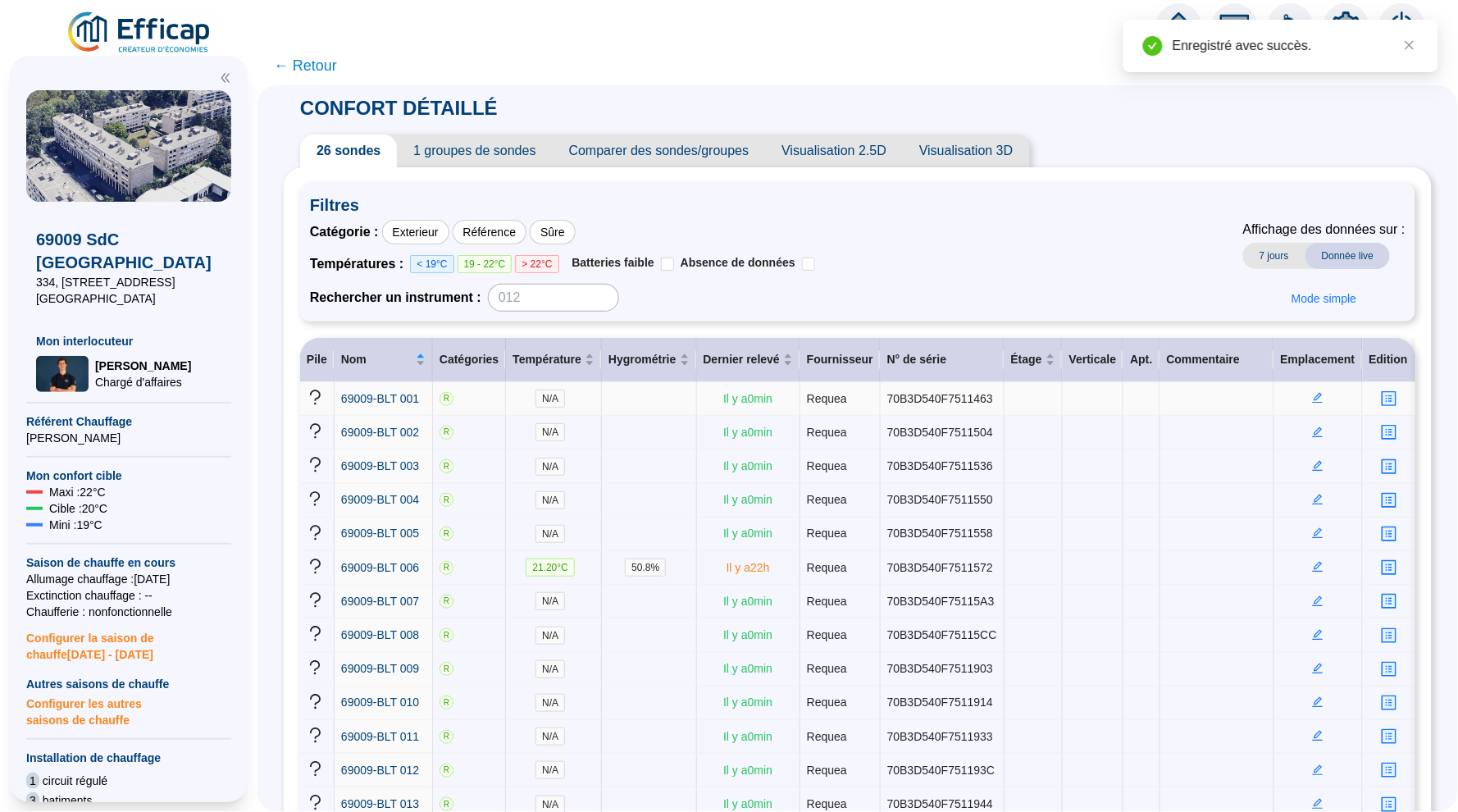
click at [1322, 401] on icon "edit" at bounding box center [1318, 397] width 12 height 12
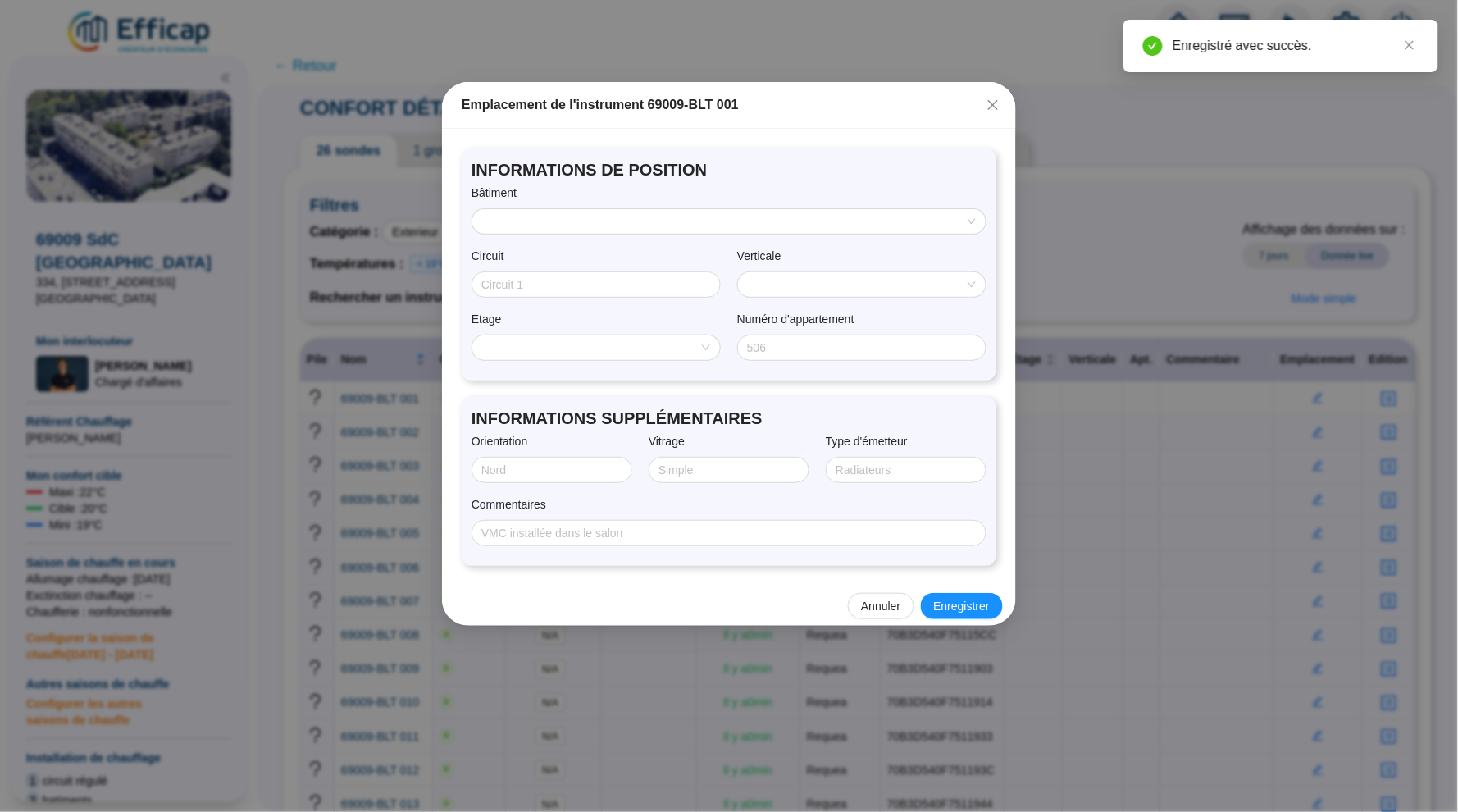
click at [688, 237] on div "INFORMATIONS DE POSITION Bâtiment Circuit Verticale Etage Numéro d'appartement" at bounding box center [729, 264] width 535 height 232
click at [697, 215] on input "search" at bounding box center [721, 221] width 479 height 25
click at [693, 182] on div "INFORMATIONS DE POSITION Bâtiment Circuit Verticale Etage Numéro d'appartement" at bounding box center [729, 264] width 535 height 232
click at [994, 106] on icon "close" at bounding box center [993, 105] width 13 height 13
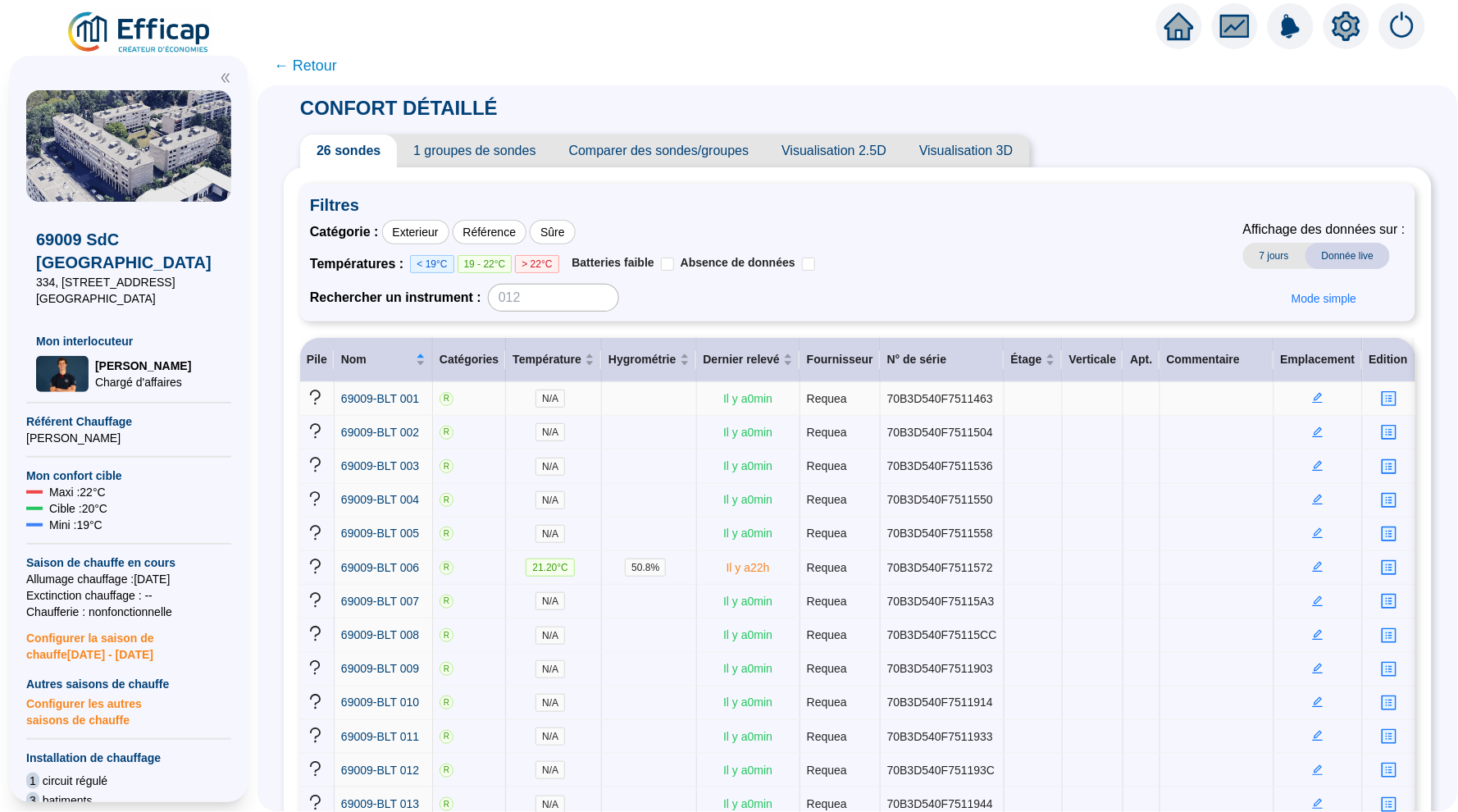
click at [1272, 254] on span "7 jours" at bounding box center [1274, 256] width 63 height 26
click at [1335, 253] on span "Donnée live" at bounding box center [1347, 256] width 85 height 26
click at [325, 71] on span "← Retour" at bounding box center [305, 65] width 63 height 23
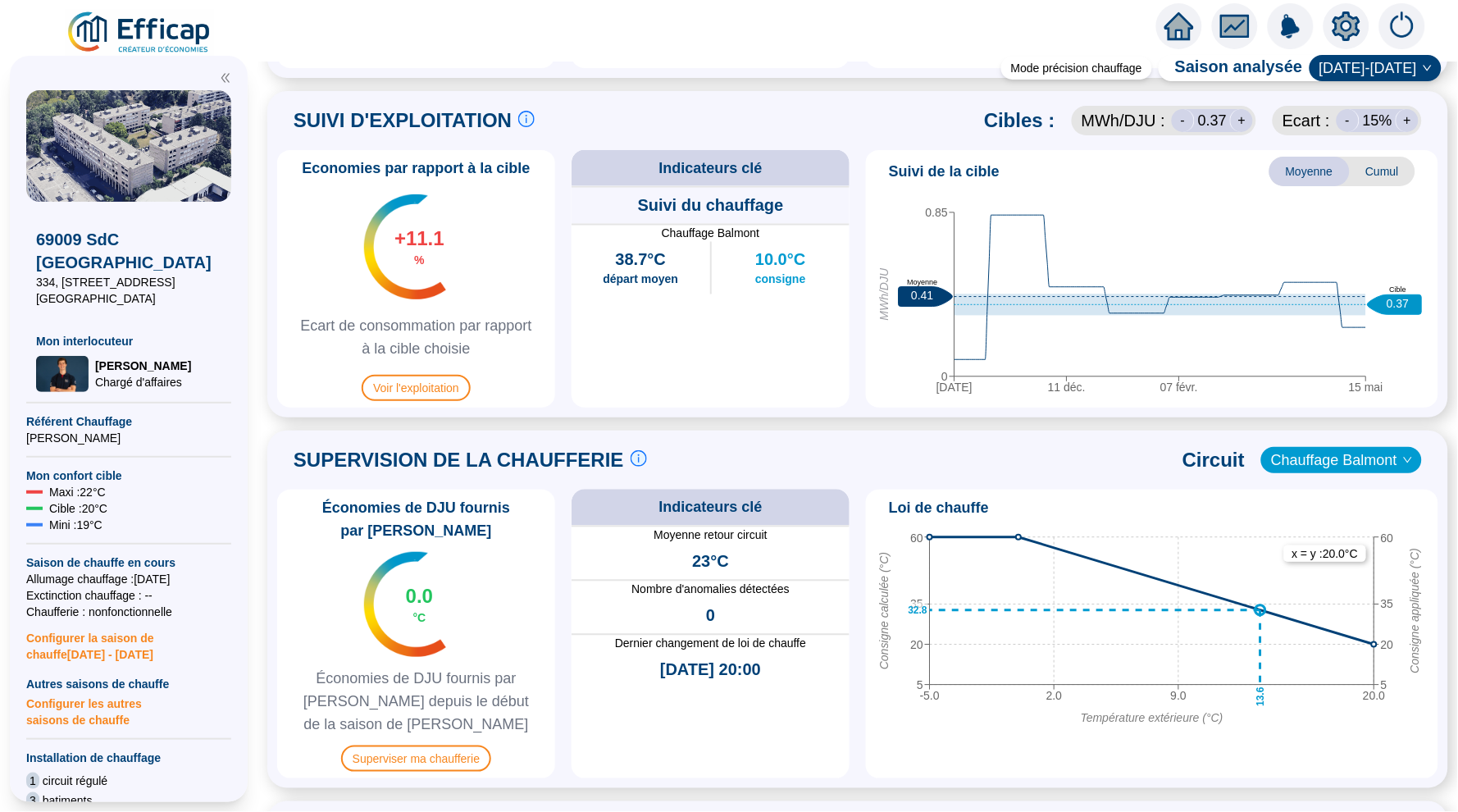
scroll to position [779, 0]
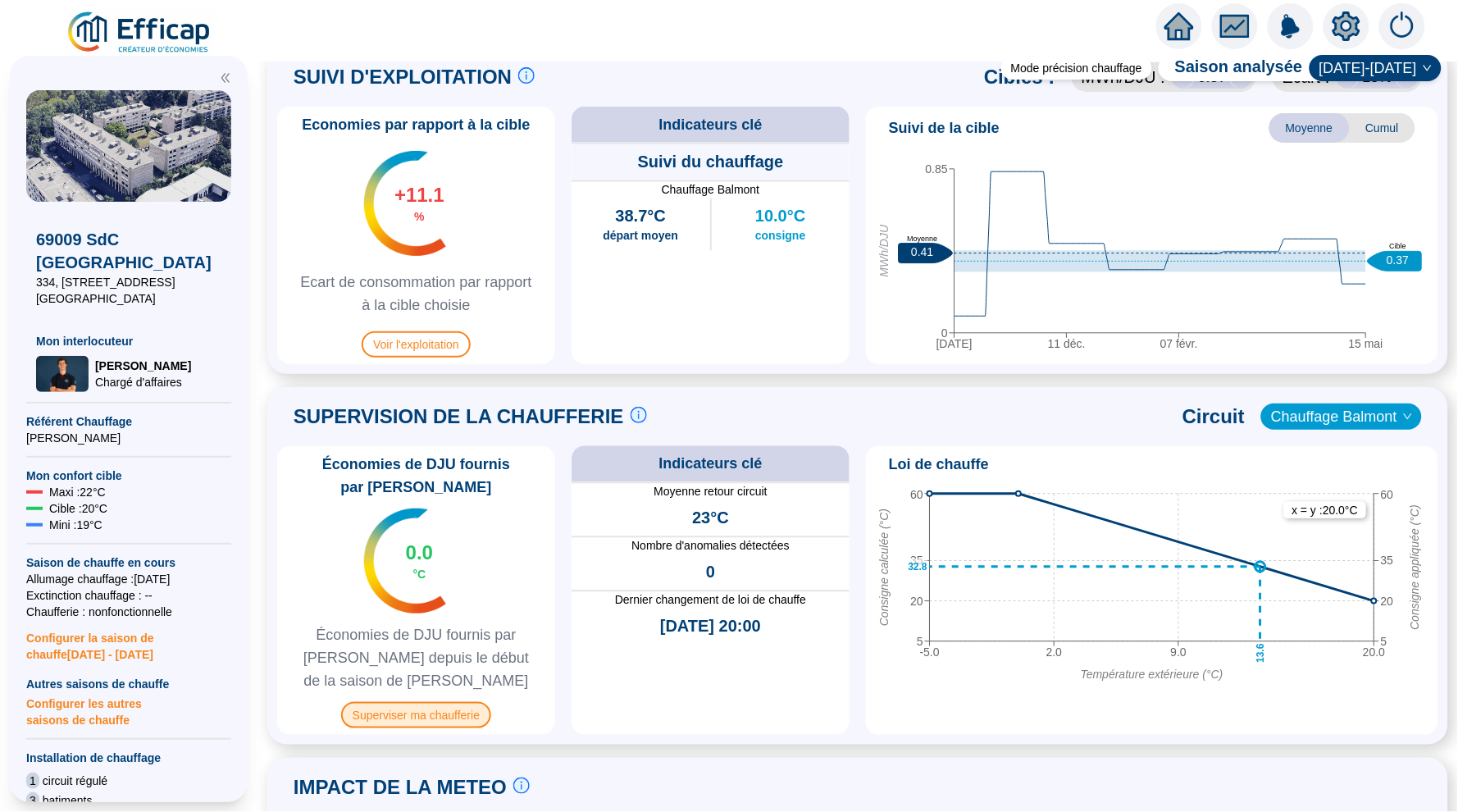
click at [428, 717] on span "Superviser ma chaufferie" at bounding box center [416, 715] width 150 height 26
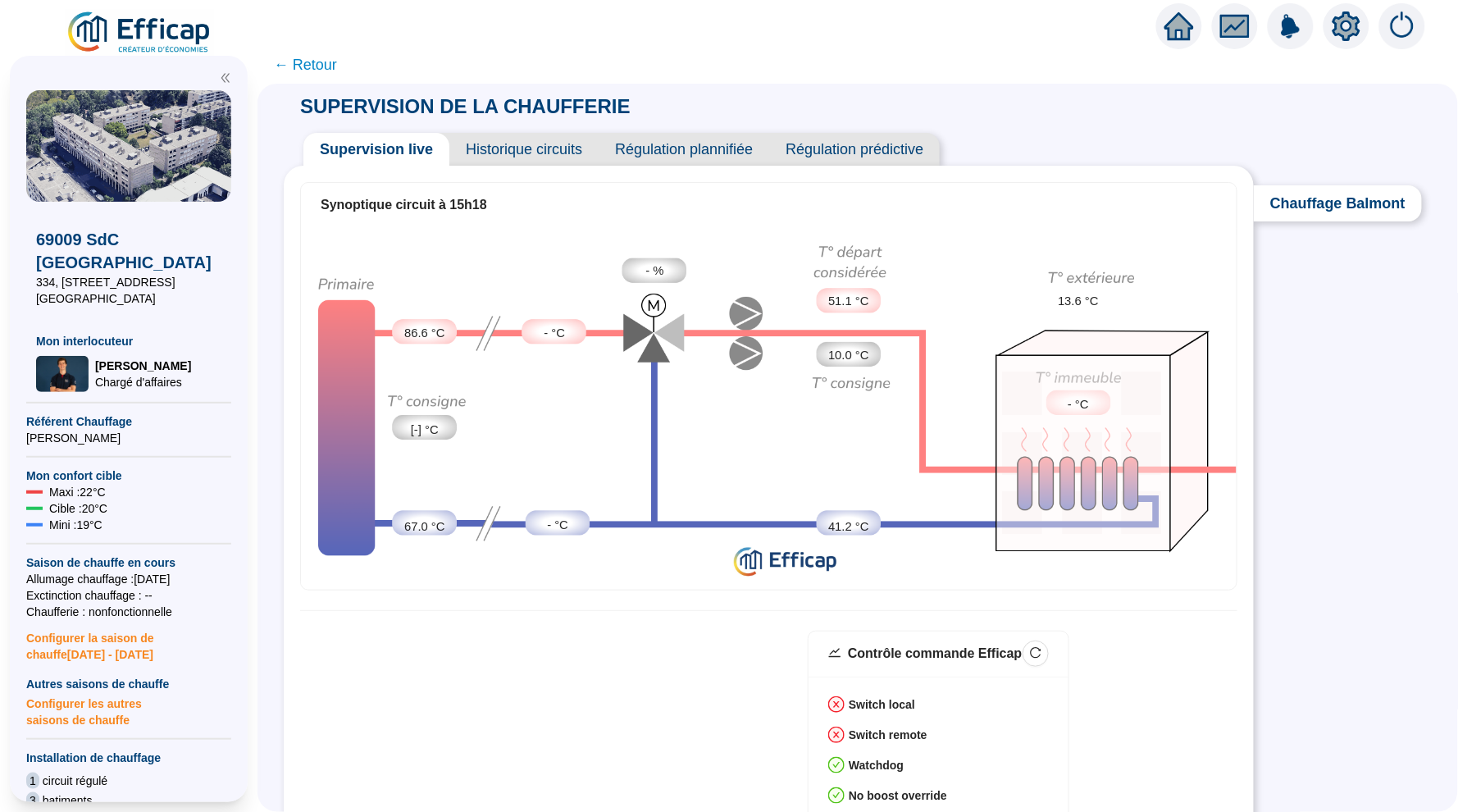
click at [567, 157] on span "Historique circuits" at bounding box center [524, 149] width 149 height 33
